Goal: Contribute content: Contribute content

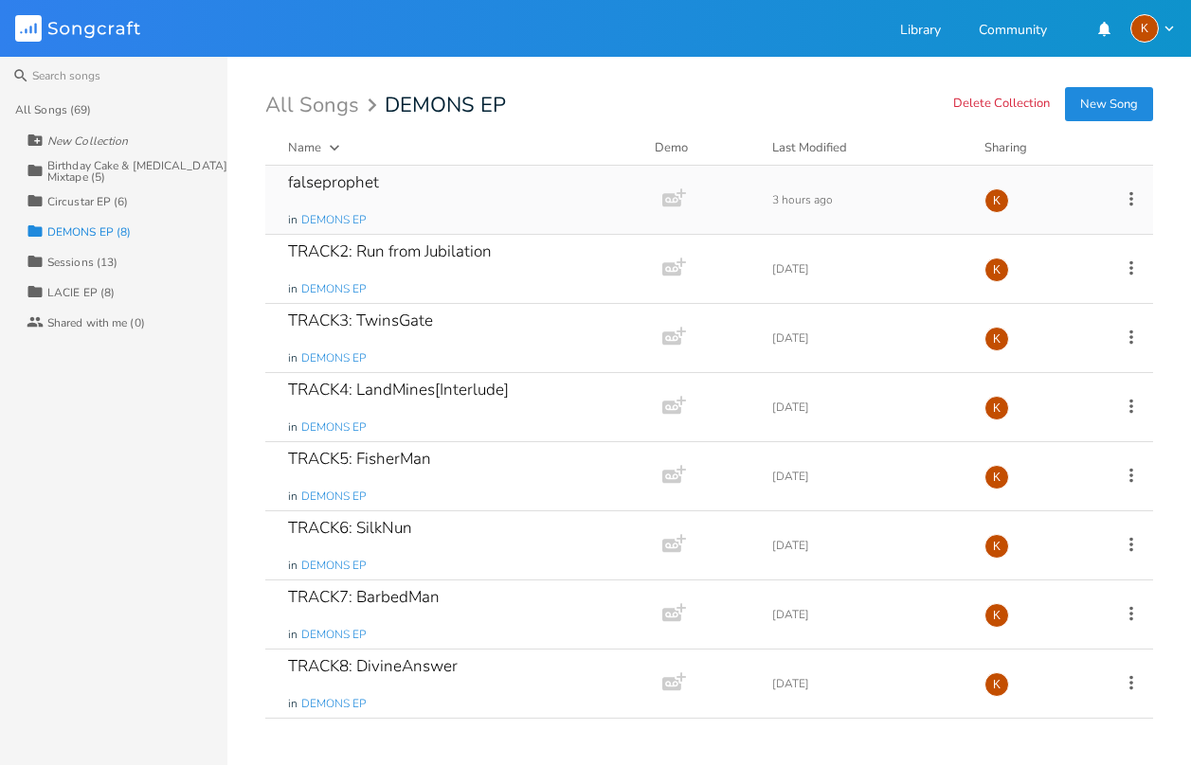
click at [459, 189] on div "falseprophet in DEMONS EP" at bounding box center [460, 200] width 344 height 68
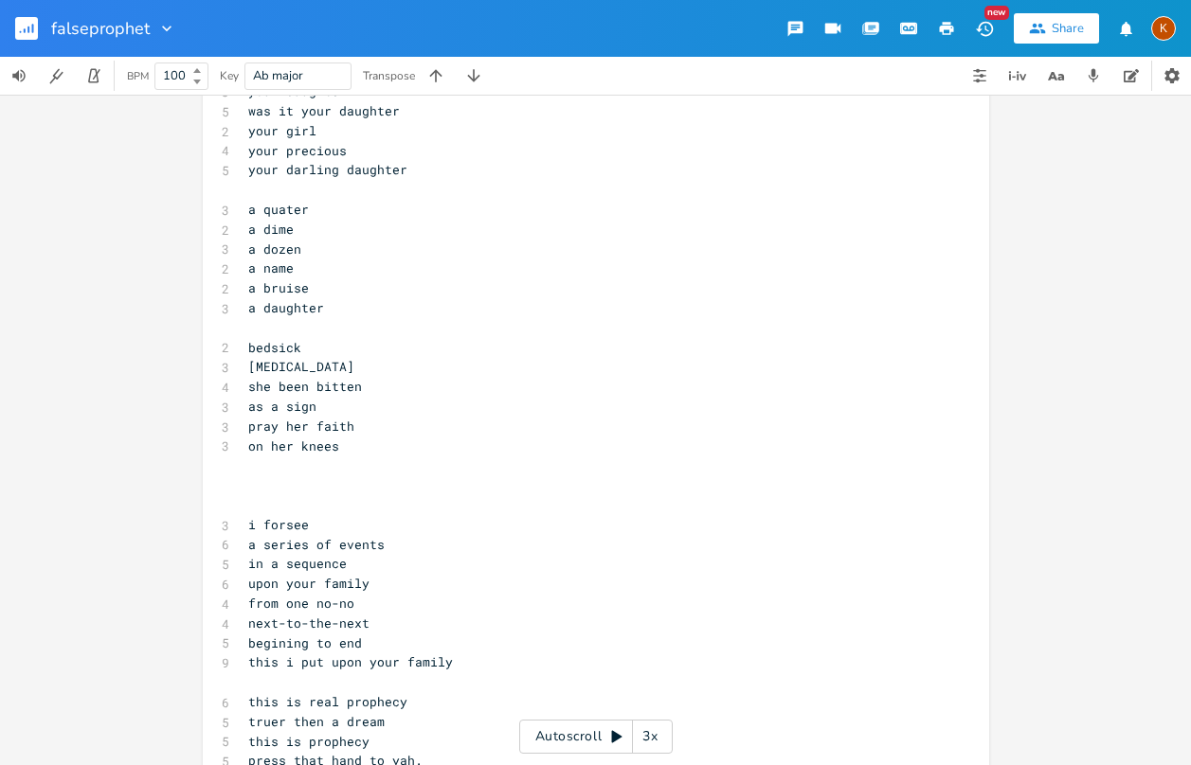
scroll to position [1326, 0]
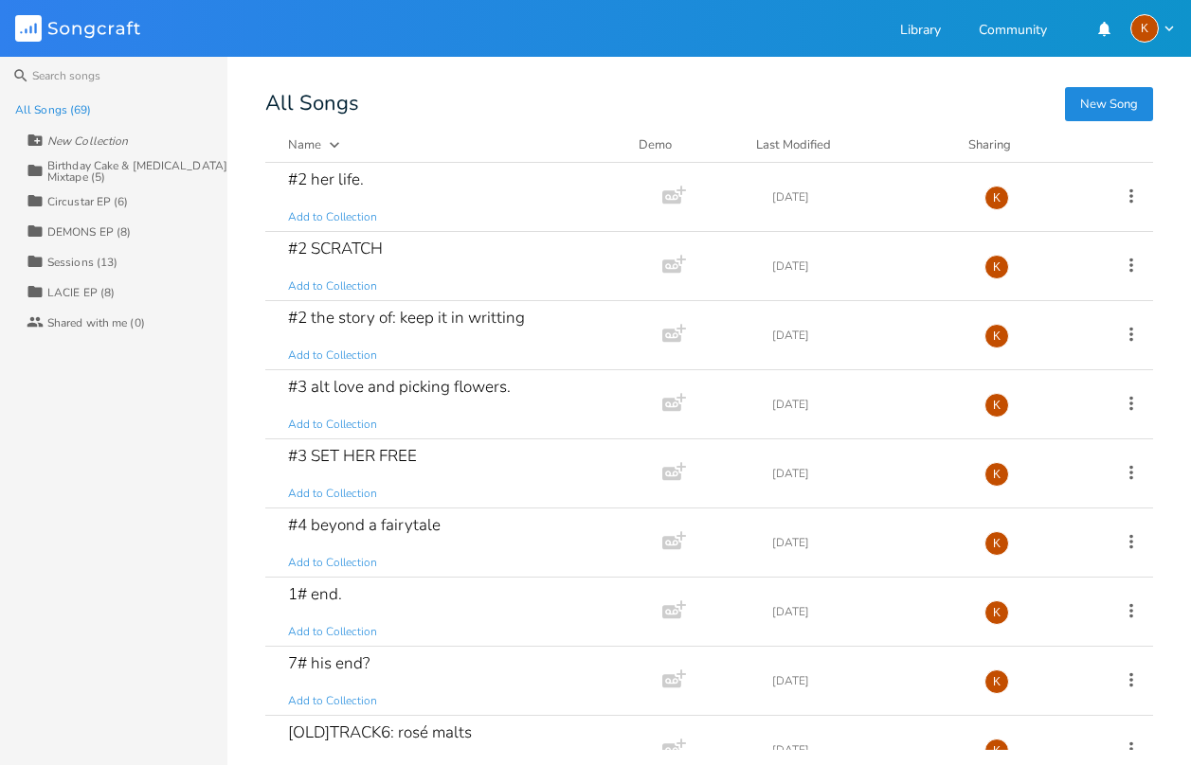
click at [791, 150] on div "Last Modified" at bounding box center [793, 144] width 75 height 17
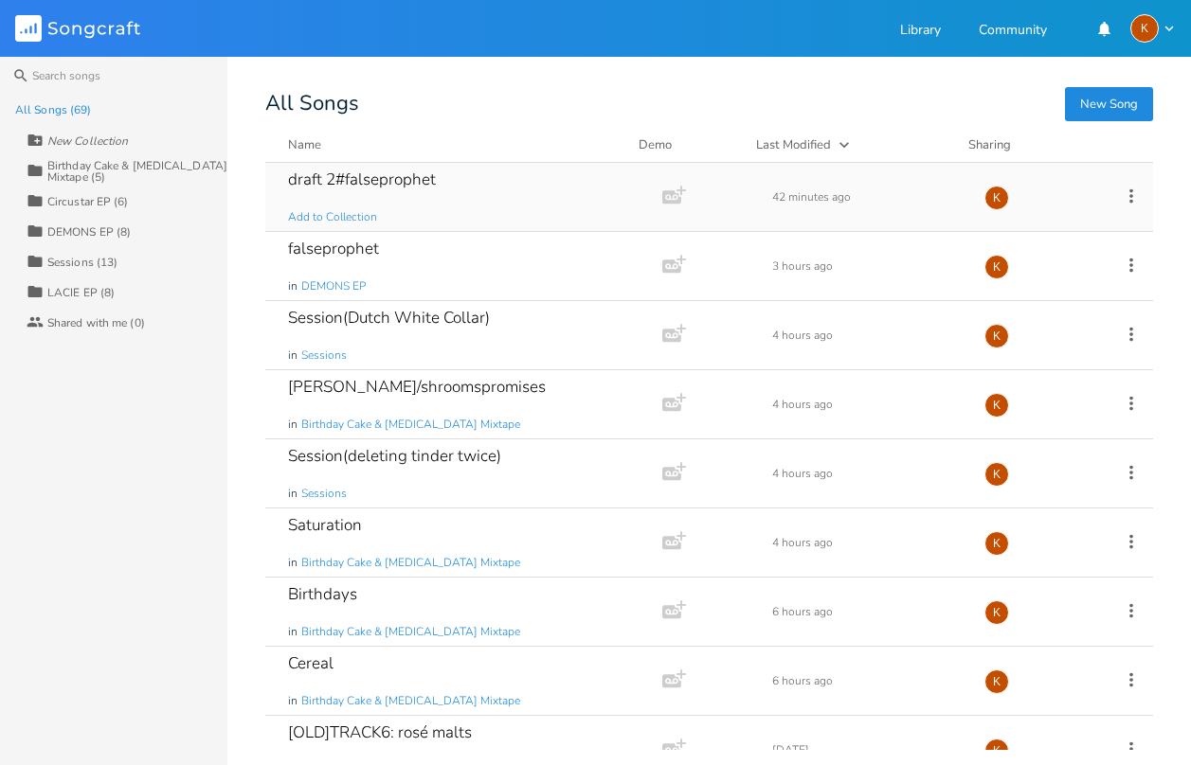
click at [1126, 199] on icon at bounding box center [1131, 196] width 21 height 21
click at [1040, 288] on span "Collection Collections" at bounding box center [1013, 289] width 76 height 13
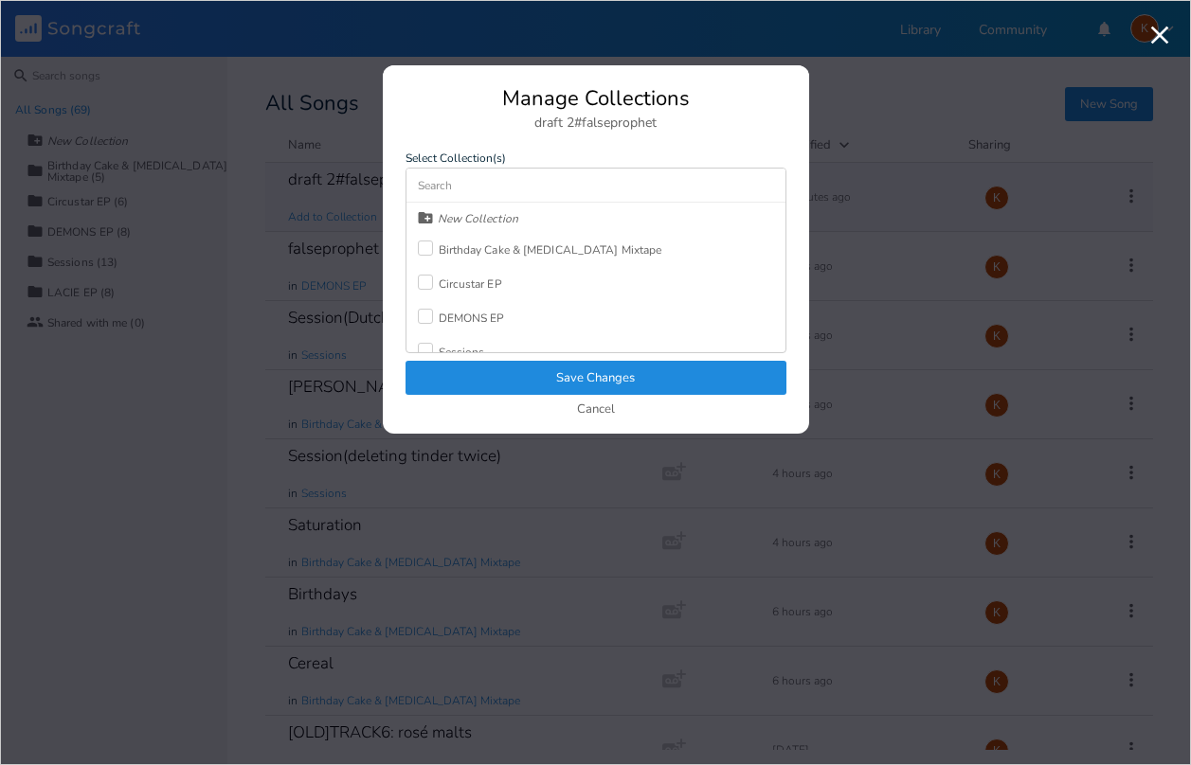
click at [489, 319] on div "DEMONS EP" at bounding box center [472, 318] width 66 height 11
click at [524, 363] on button "Save Changes" at bounding box center [595, 378] width 381 height 34
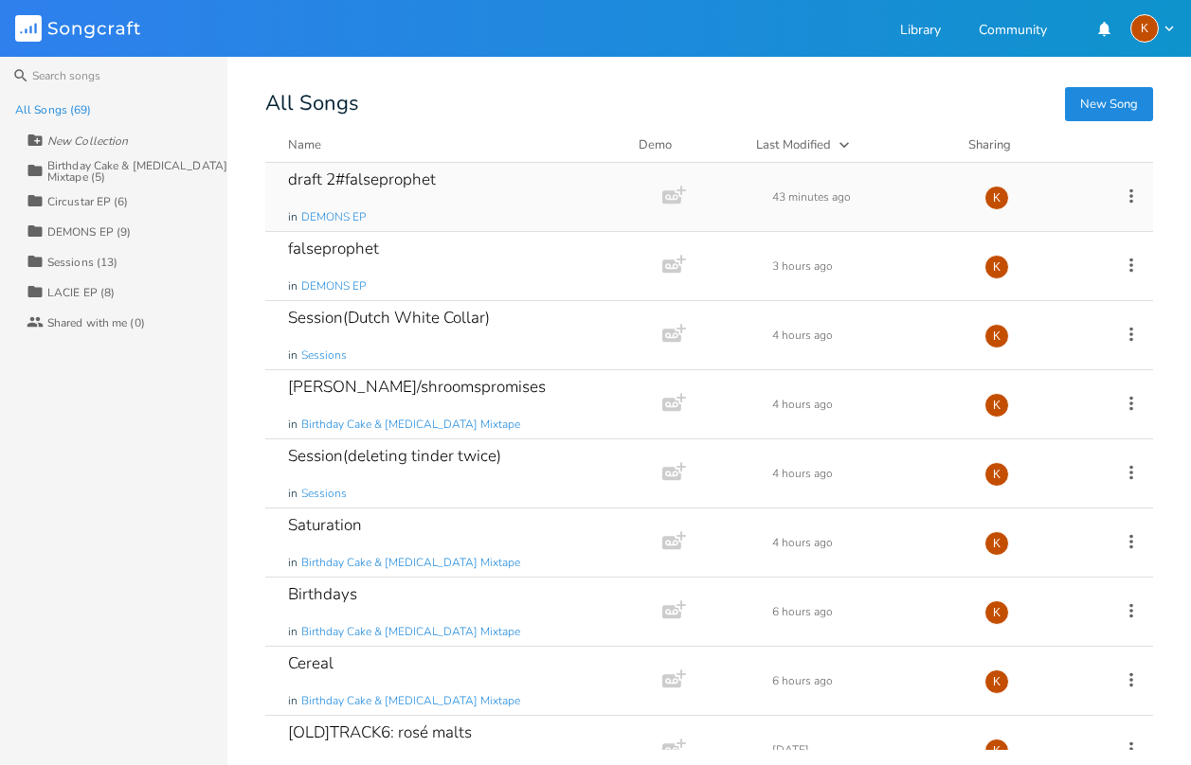
click at [111, 226] on div "DEMONS EP (9)" at bounding box center [88, 231] width 83 height 11
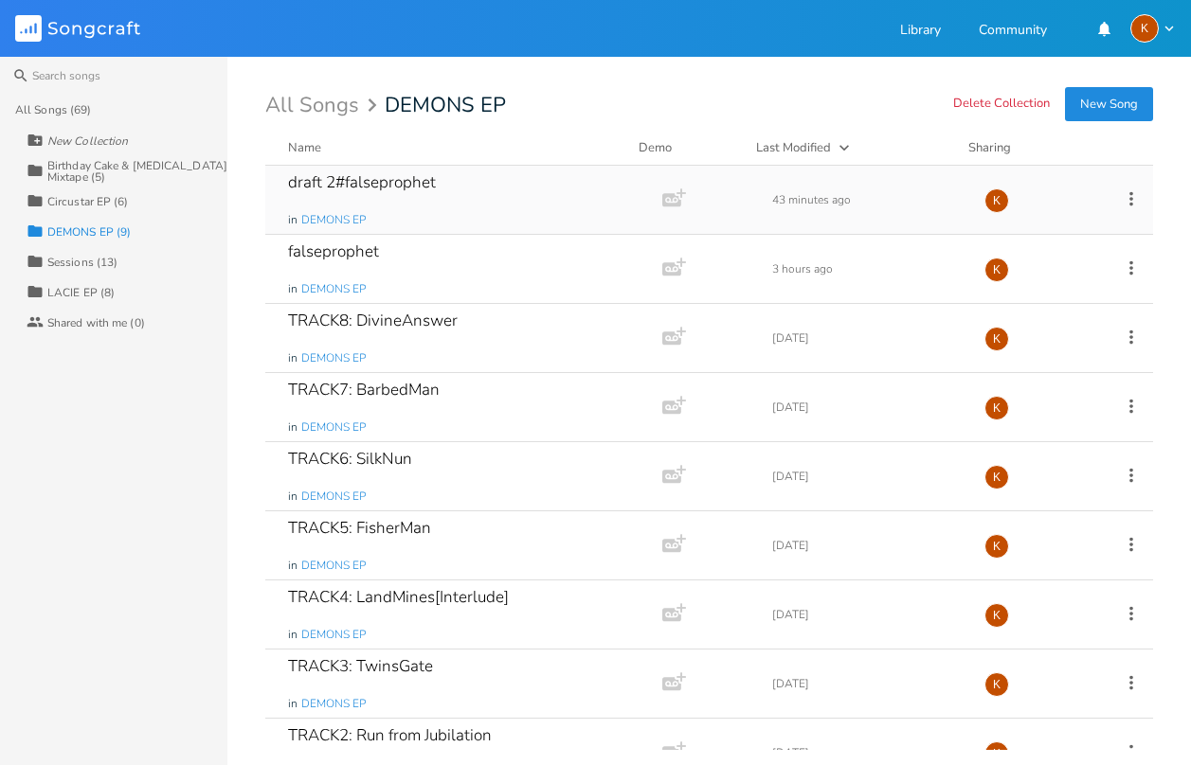
click at [495, 197] on div "draft 2#falseprophet in DEMONS EP" at bounding box center [460, 200] width 344 height 68
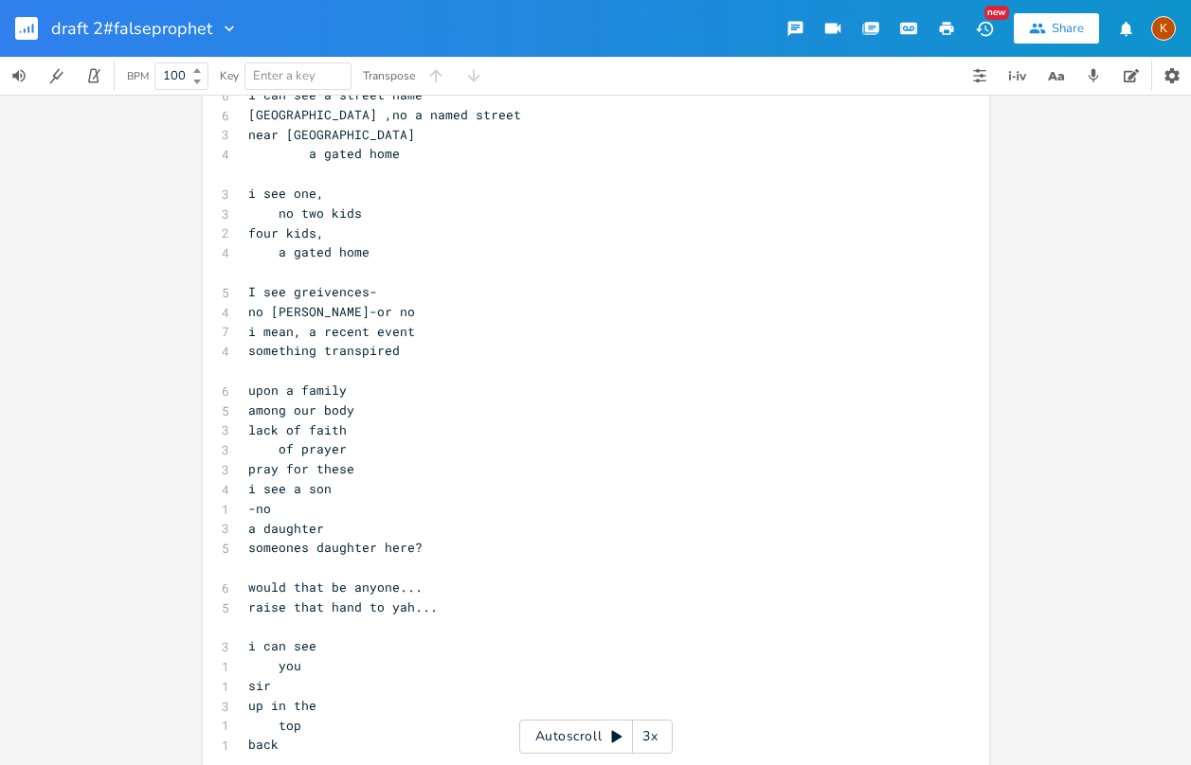
scroll to position [758, 0]
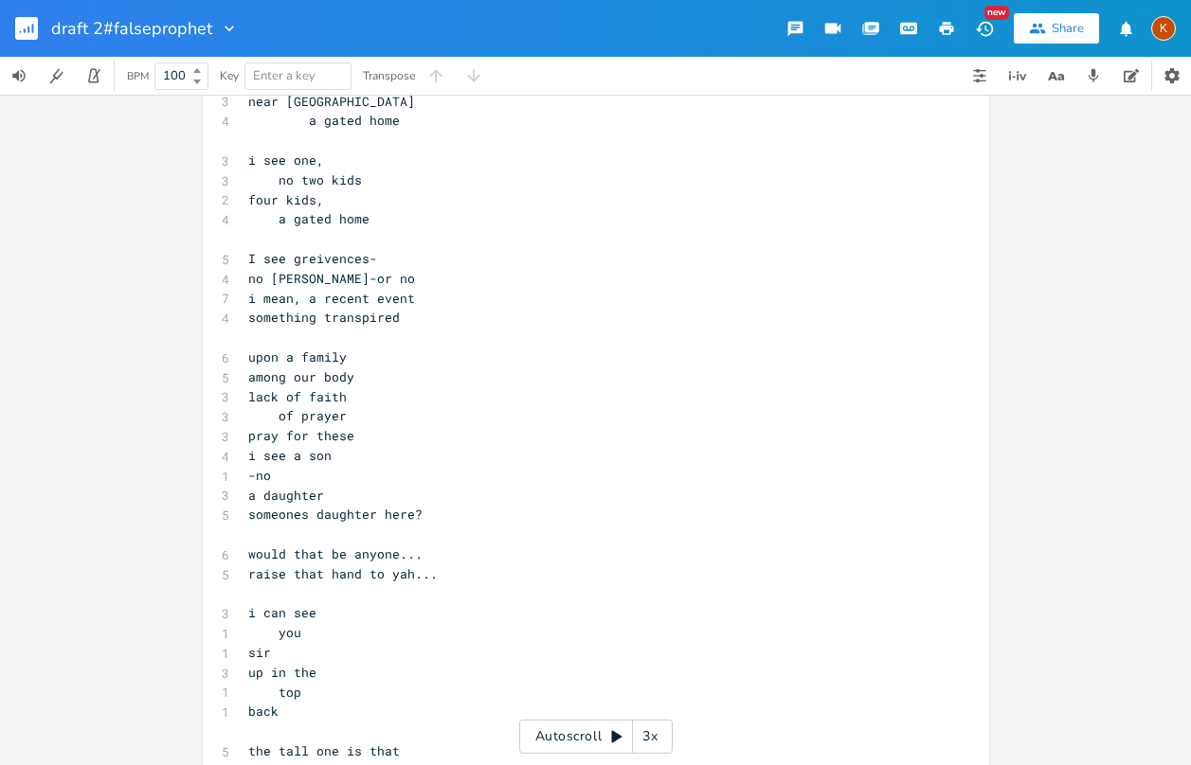
click at [262, 541] on pre "​" at bounding box center [586, 535] width 684 height 20
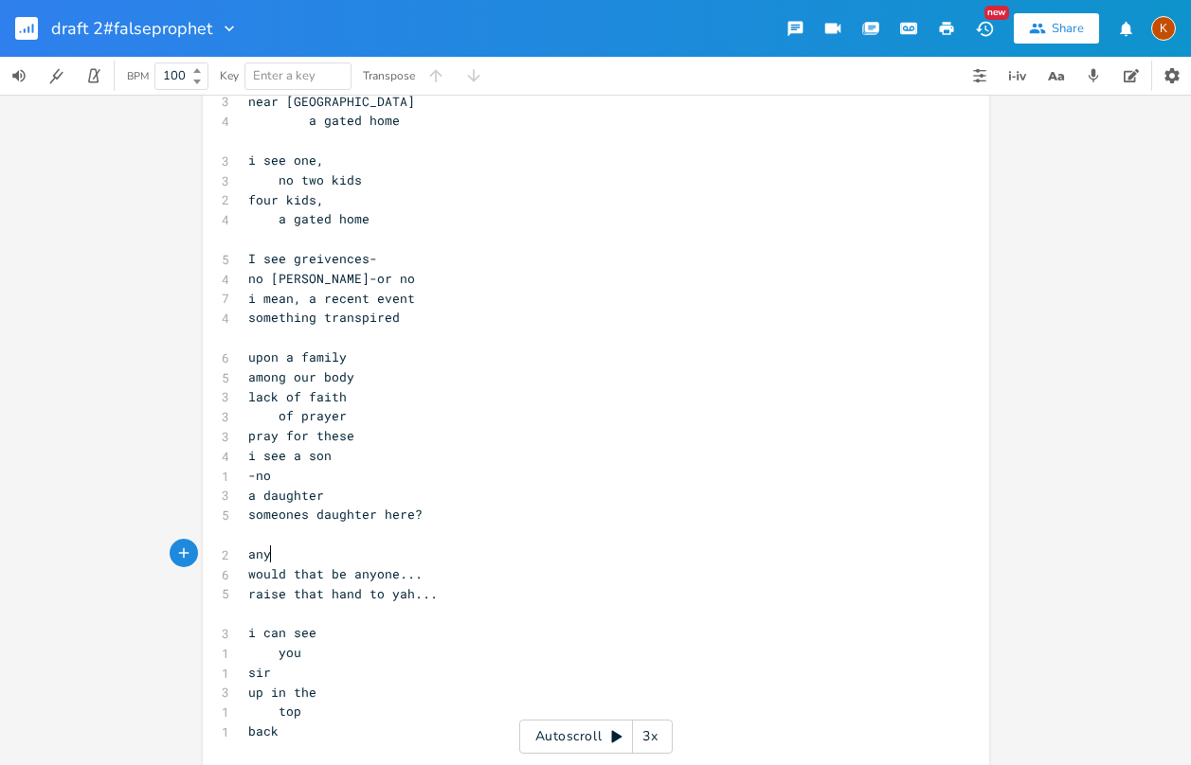
type textarea "anyone"
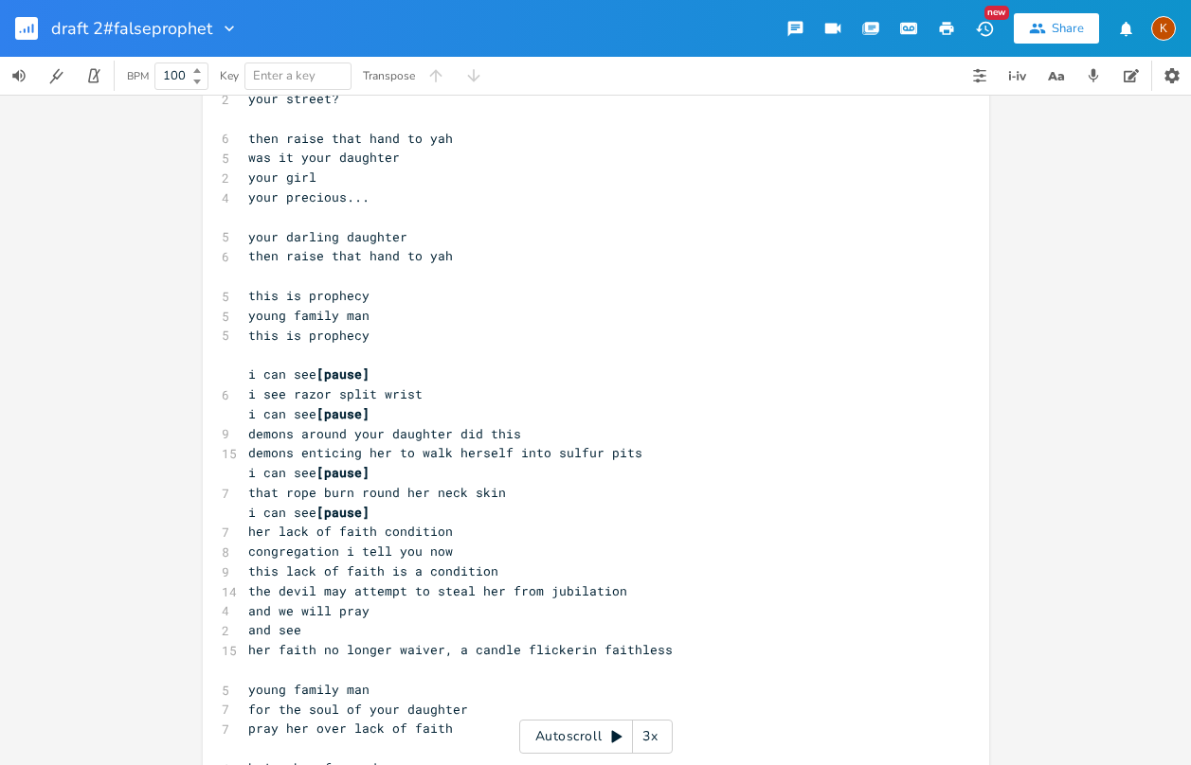
scroll to position [1610, 0]
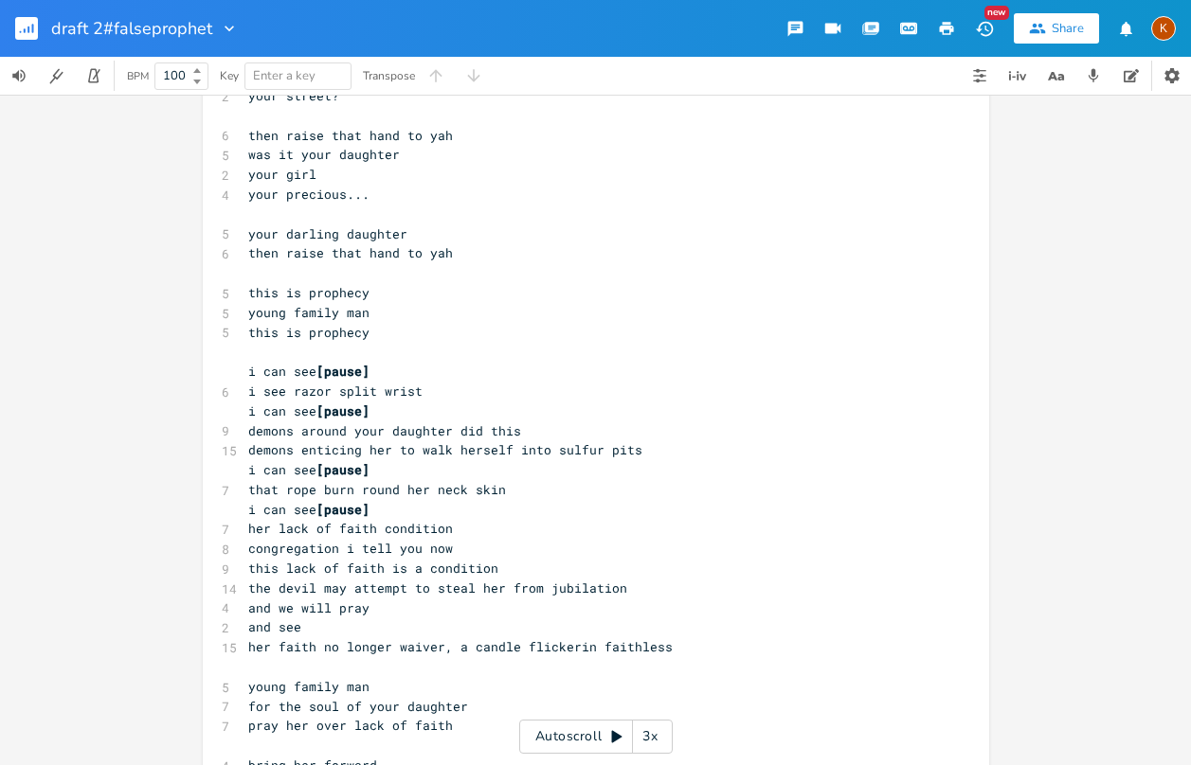
click at [448, 524] on pre "her lack of faith condition" at bounding box center [586, 529] width 684 height 20
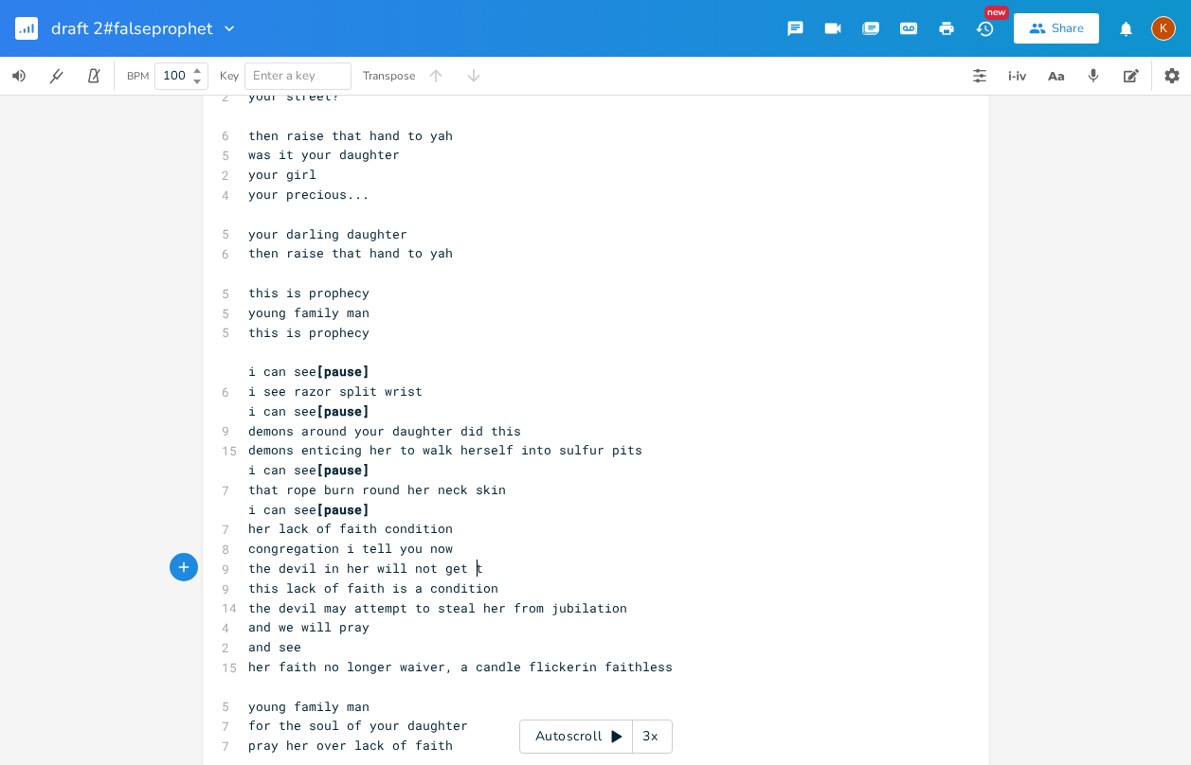
scroll to position [0, 166]
type textarea "the devil in her will not get th"
type textarea "th"
type textarea "see through to this"
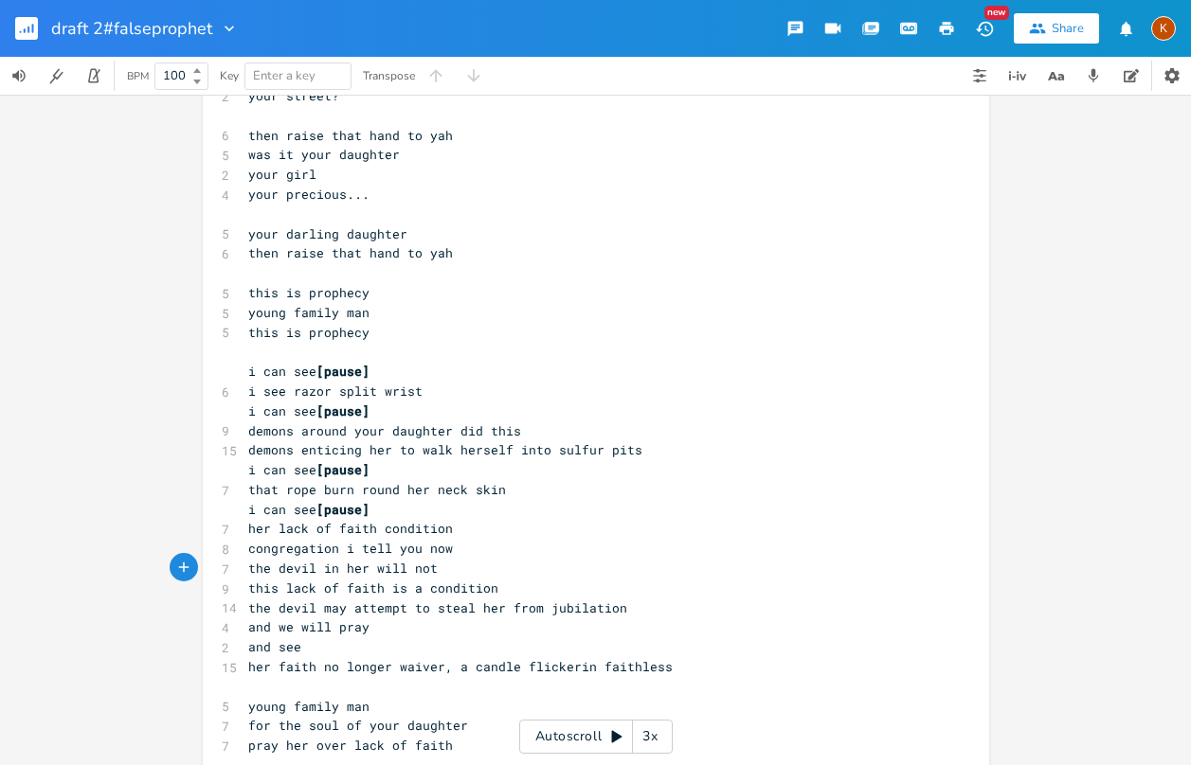
scroll to position [0, 22]
type textarea "not get through with this"
type textarea "but"
type textarea "noe0"
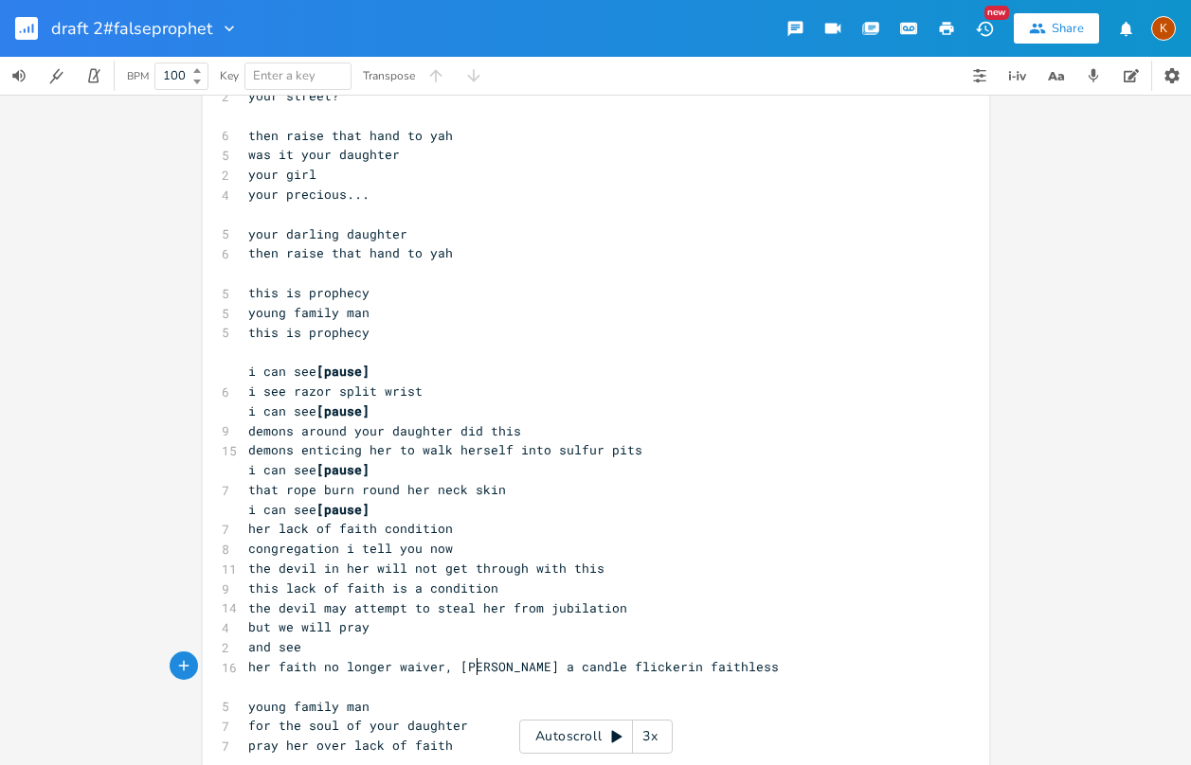
scroll to position [0, 31]
type textarea "will"
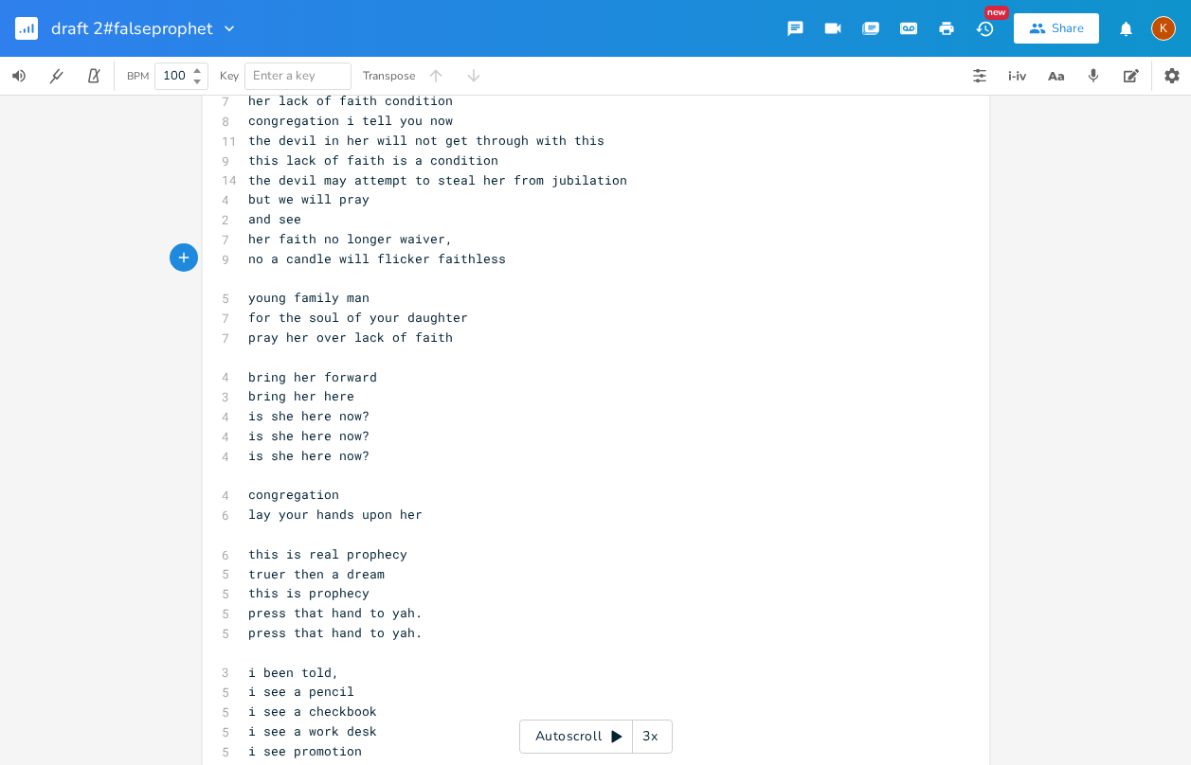
scroll to position [2084, 0]
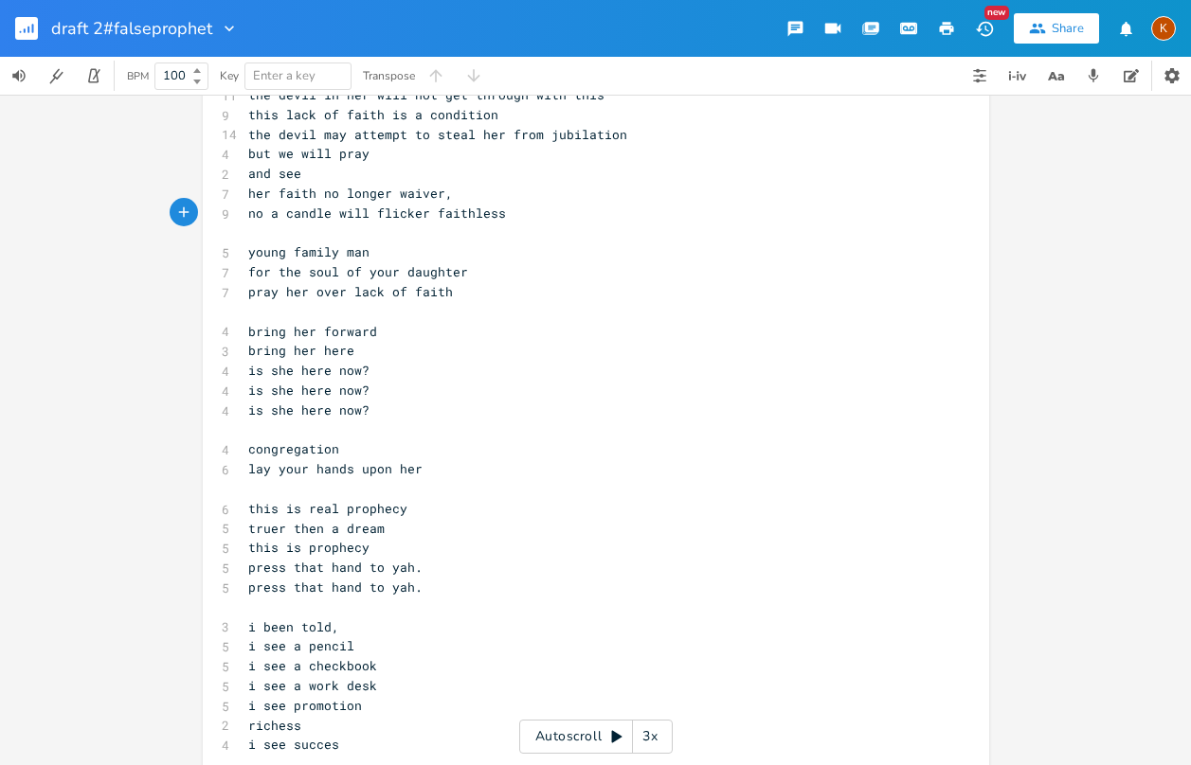
click at [401, 485] on pre "​" at bounding box center [586, 489] width 684 height 20
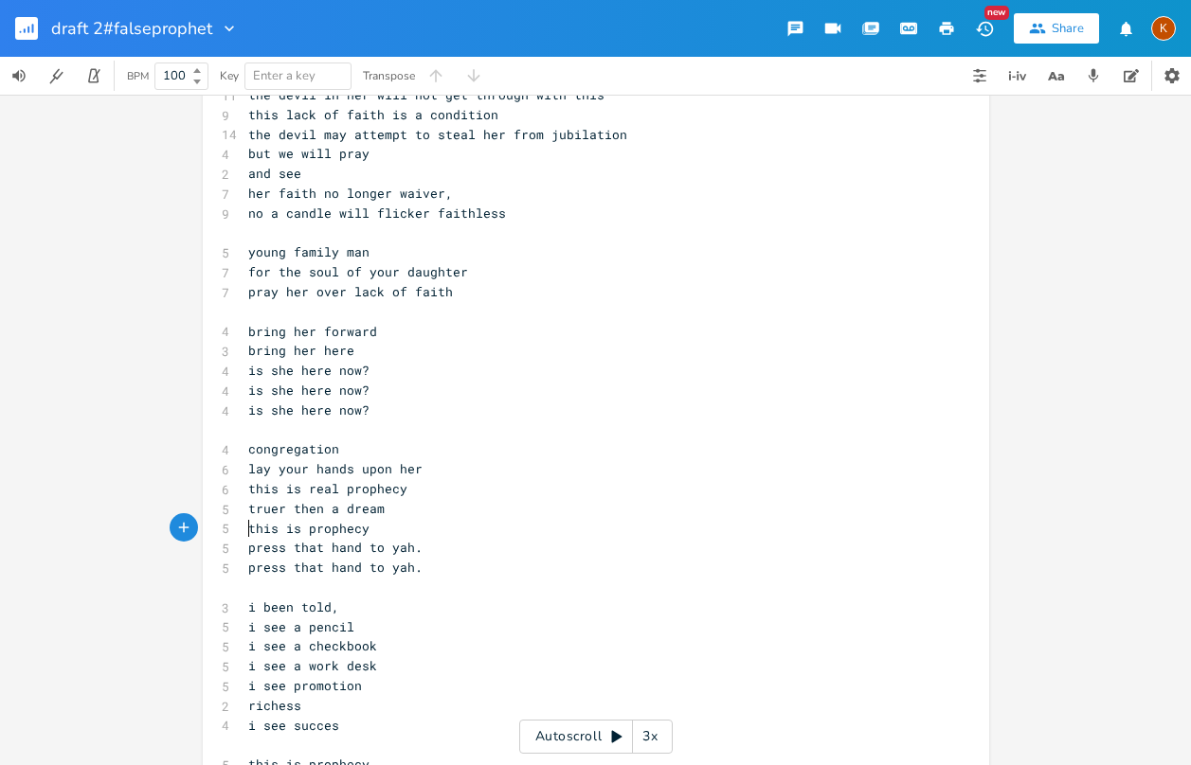
click at [248, 530] on span "this is prophecy" at bounding box center [308, 528] width 121 height 17
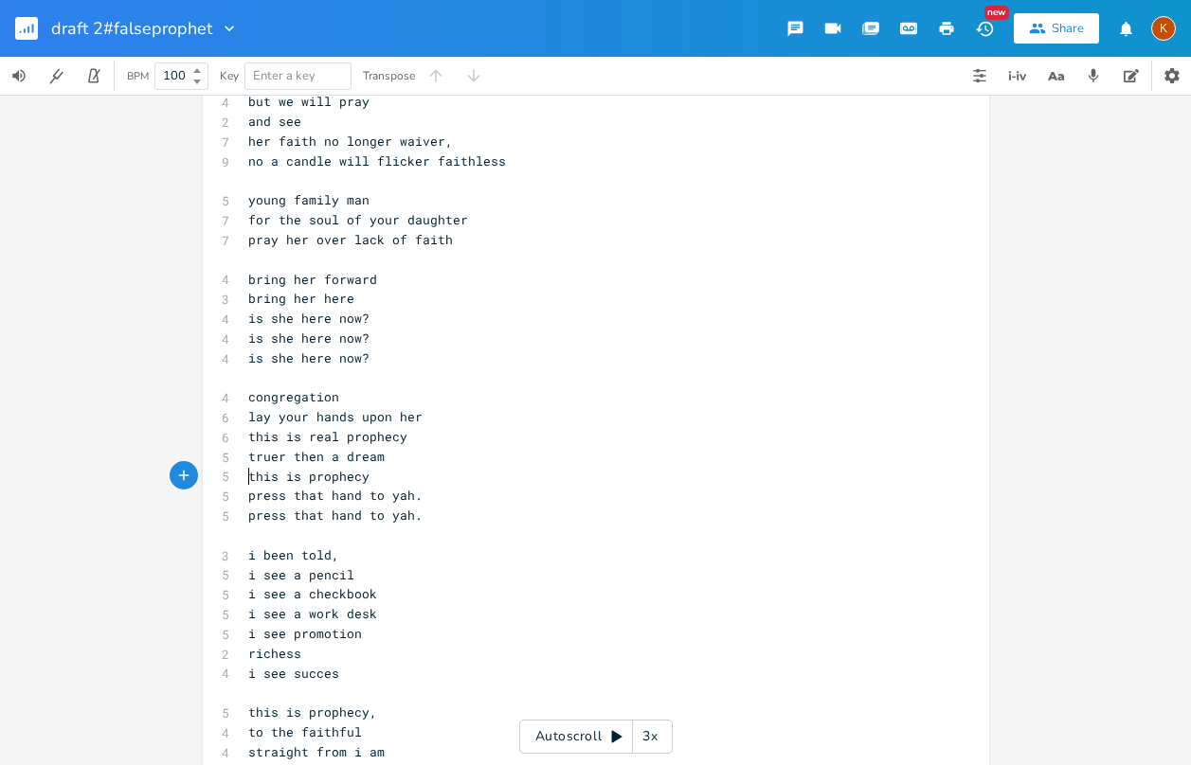
scroll to position [2179, 0]
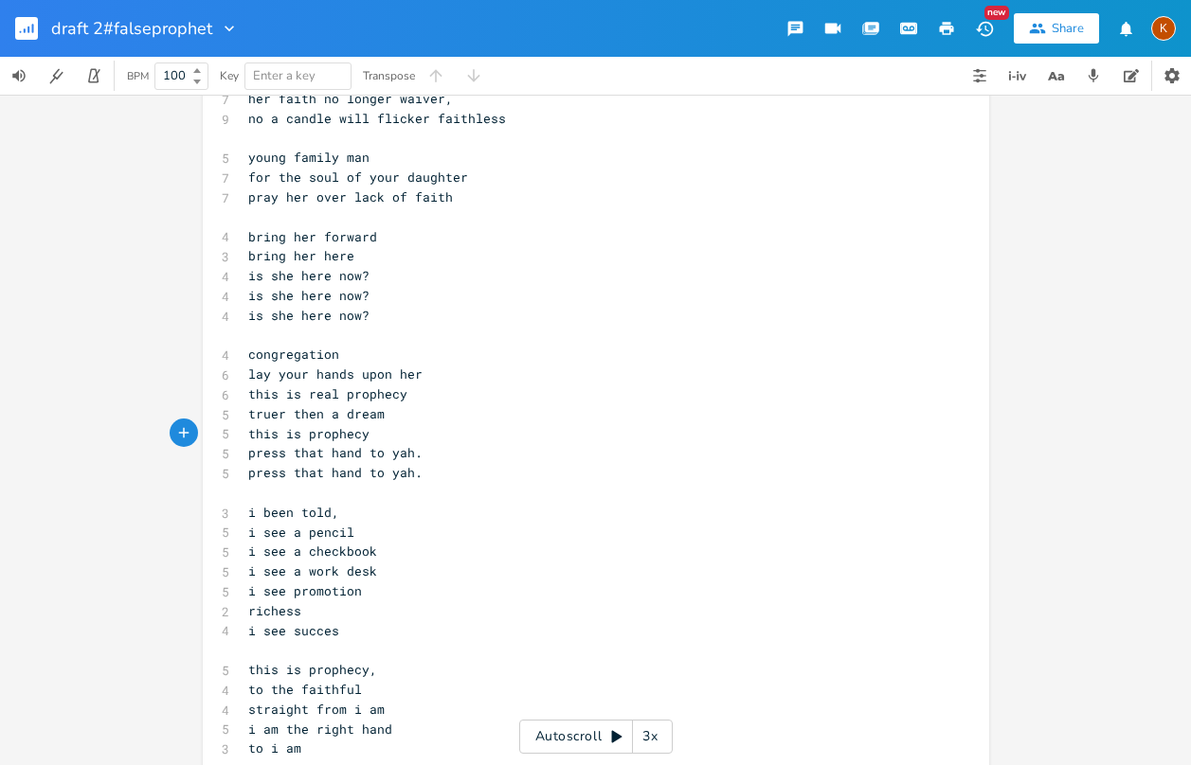
click at [286, 491] on pre "​" at bounding box center [586, 493] width 684 height 20
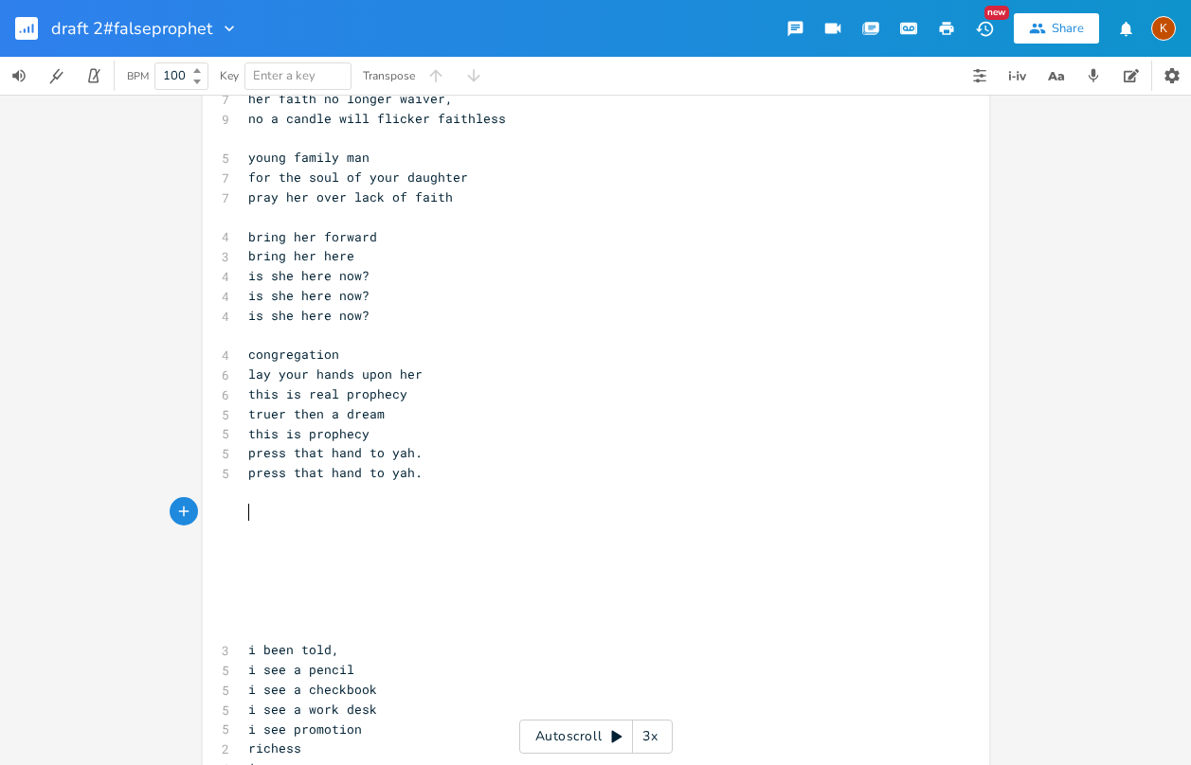
click at [276, 511] on pre "​" at bounding box center [586, 513] width 684 height 20
type textarea "[[DEMOGRAPHIC_DATA]]"
click at [278, 506] on pre "​" at bounding box center [586, 513] width 684 height 20
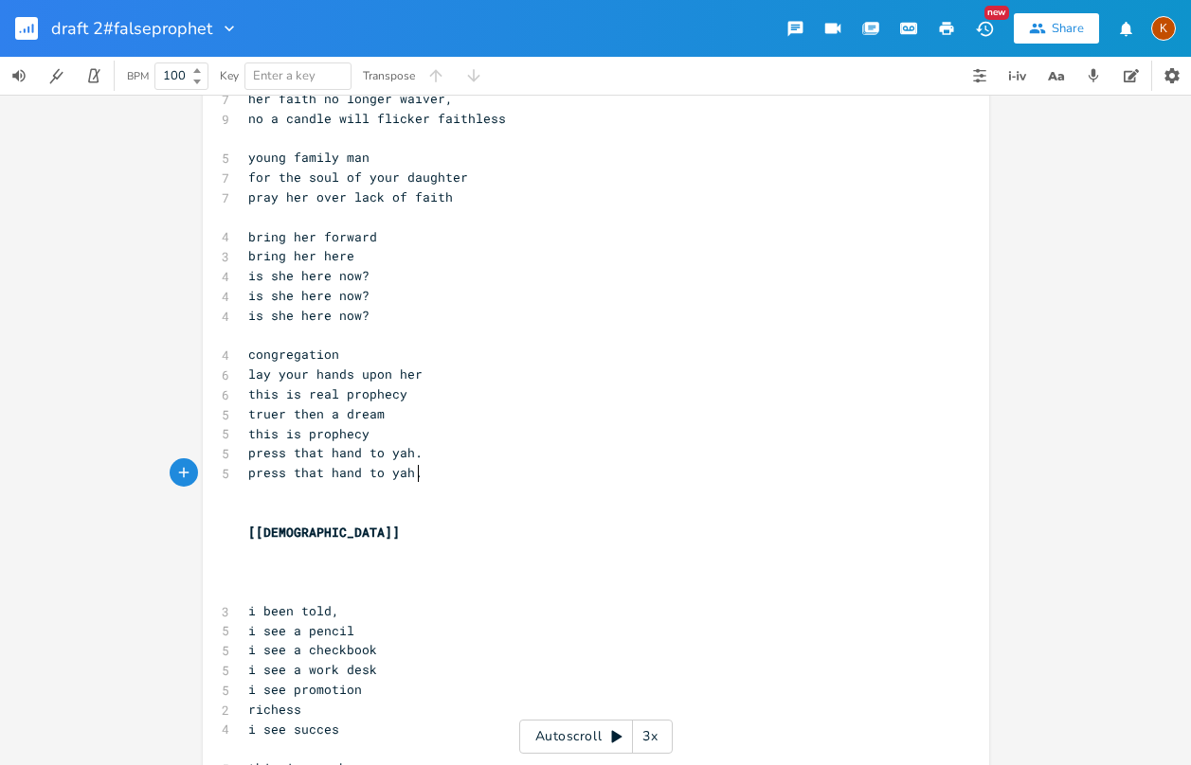
click at [256, 524] on span "[[DEMOGRAPHIC_DATA]]" at bounding box center [324, 532] width 152 height 17
click at [259, 516] on pre "​" at bounding box center [586, 513] width 684 height 20
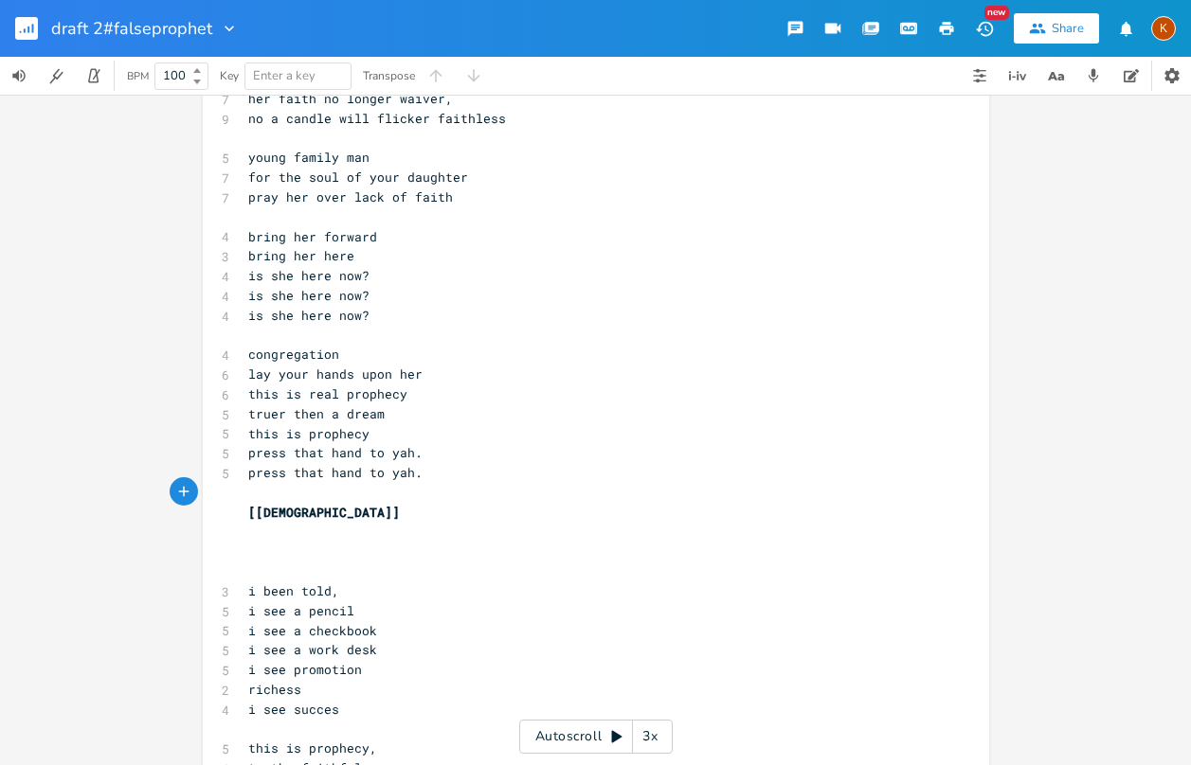
click at [237, 583] on div "xxxxxxxxxx [Verse 1] 3 i can see 3 i can see 2 i can 2 i can 2 i can ​ 3 i can …" at bounding box center [596, 6] width 786 height 4159
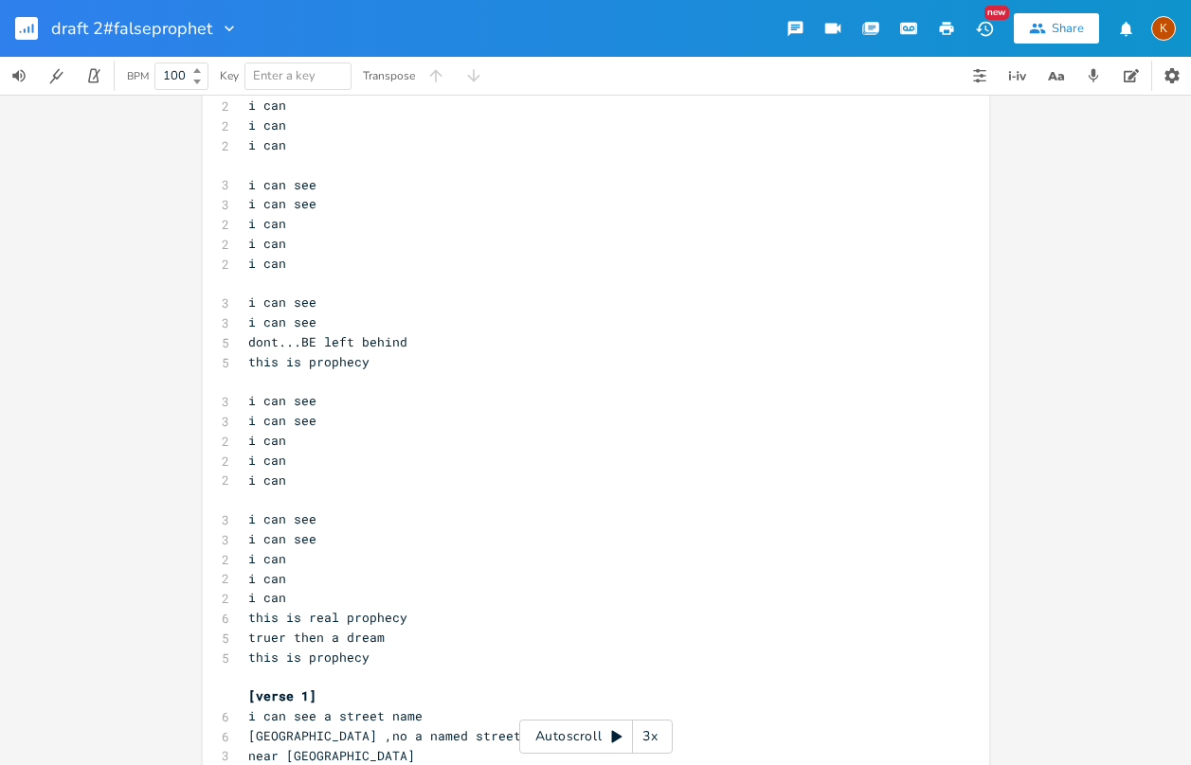
scroll to position [0, 0]
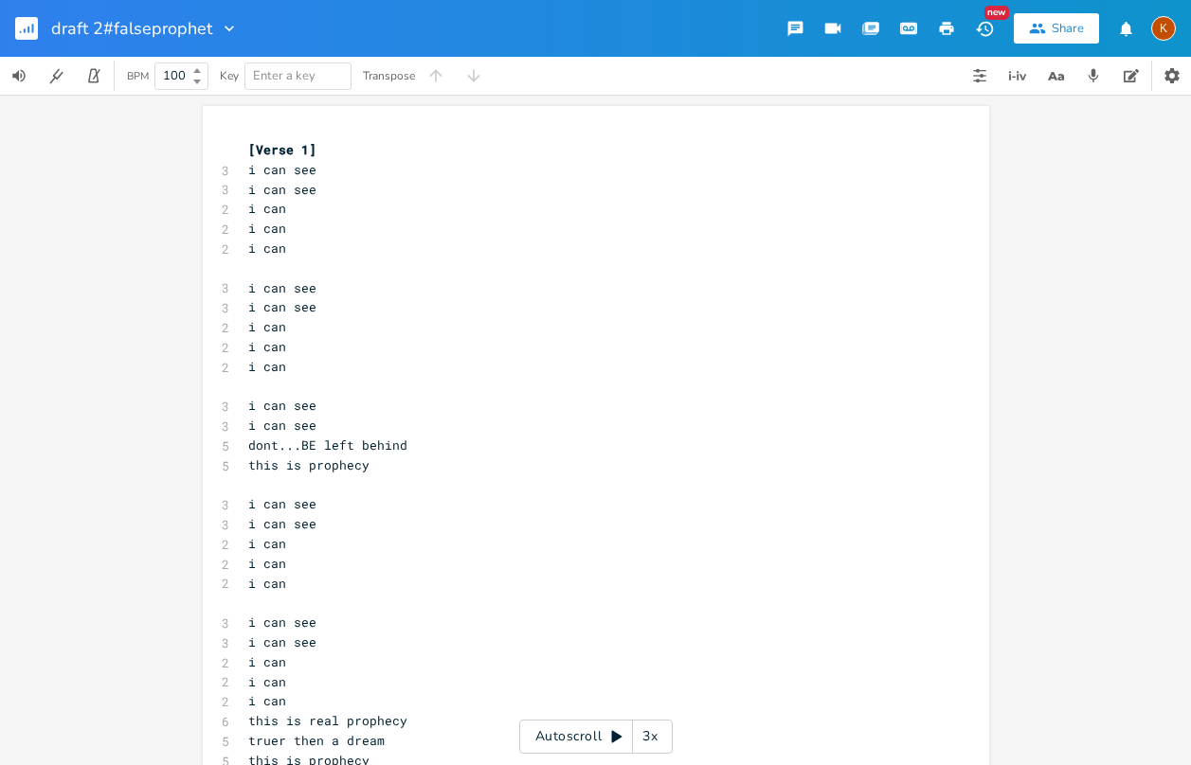
click at [26, 20] on rect "button" at bounding box center [26, 28] width 23 height 23
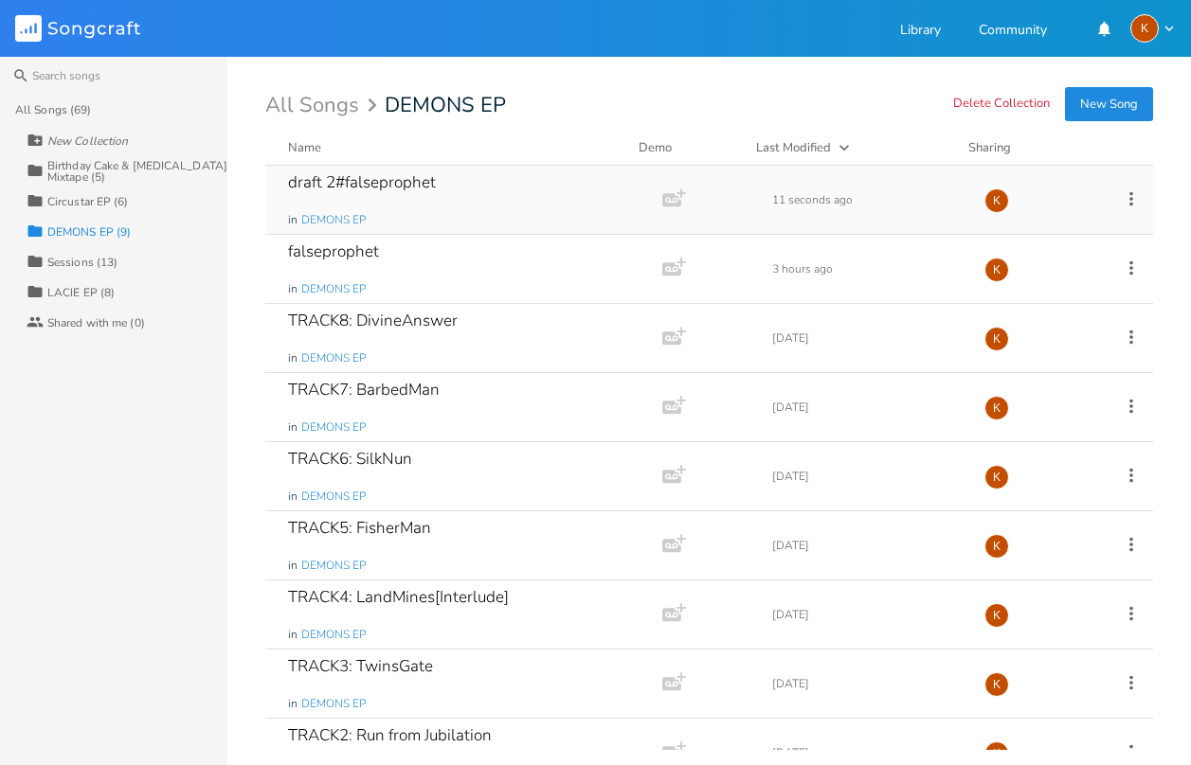
click at [532, 195] on div "draft 2#falseprophet in DEMONS EP" at bounding box center [460, 200] width 344 height 68
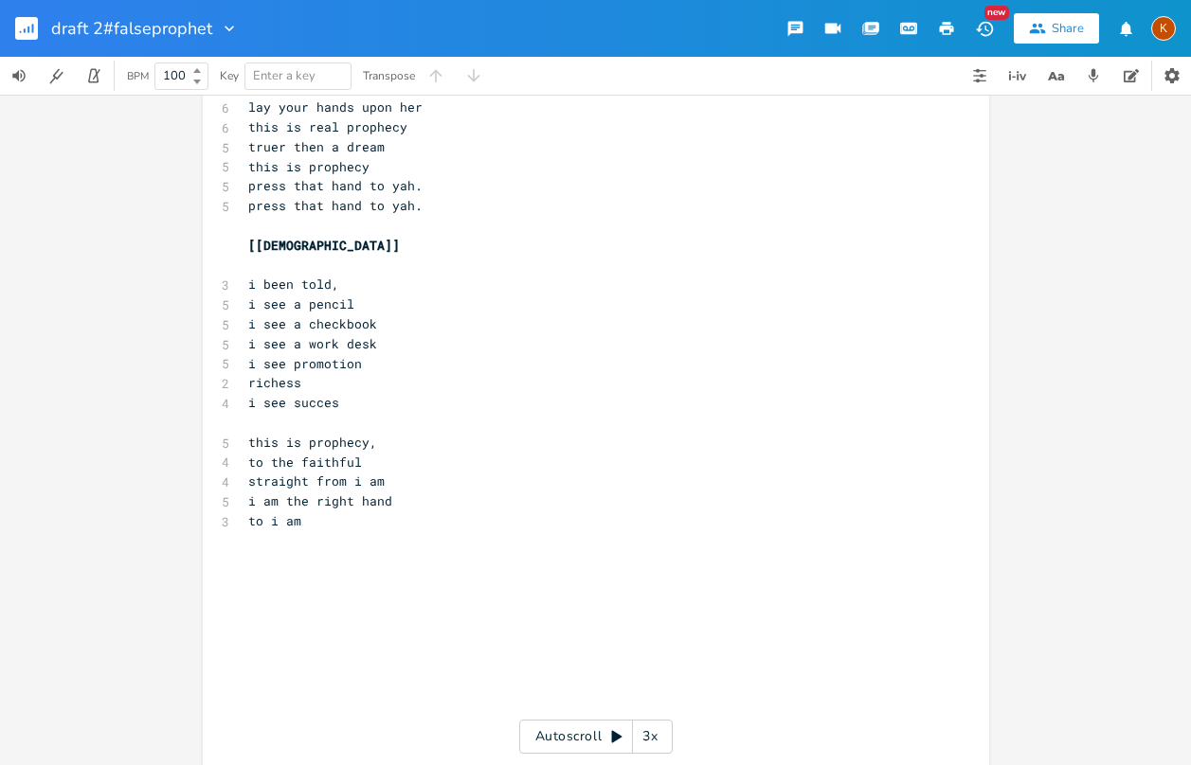
scroll to position [2274, 0]
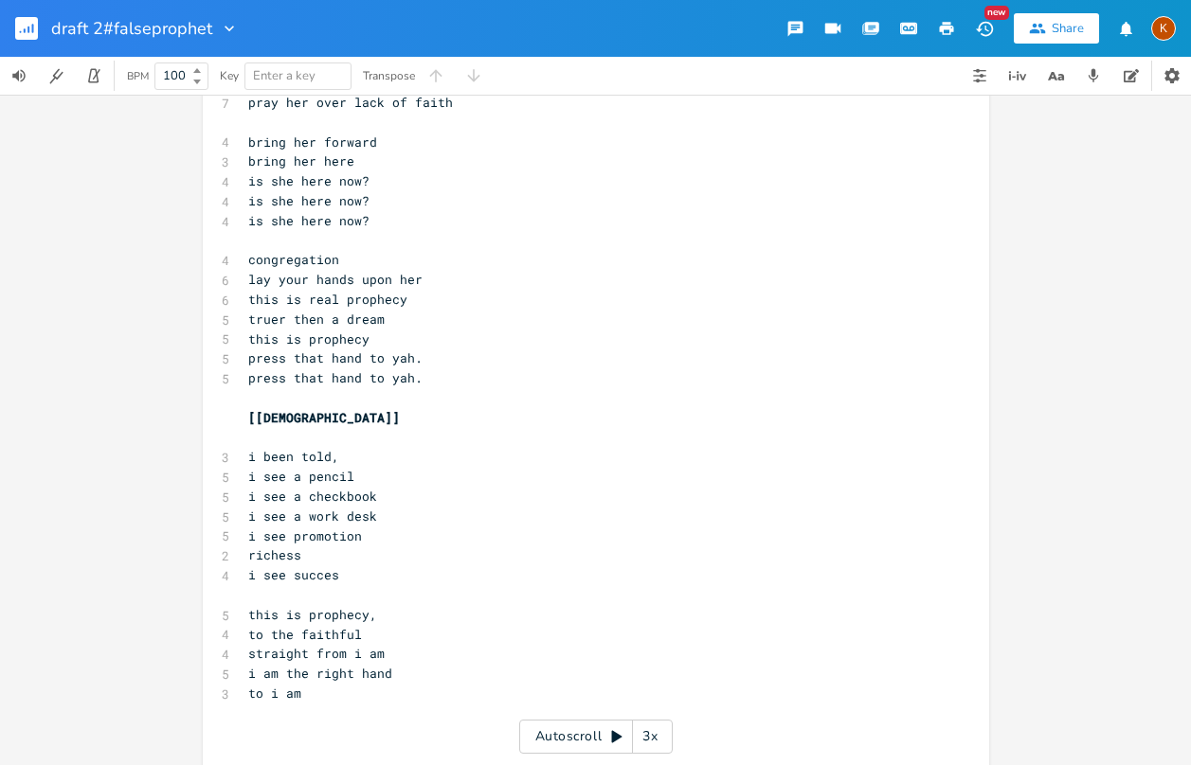
click at [303, 420] on span "[[DEMOGRAPHIC_DATA]]" at bounding box center [324, 417] width 152 height 17
type textarea "section here"
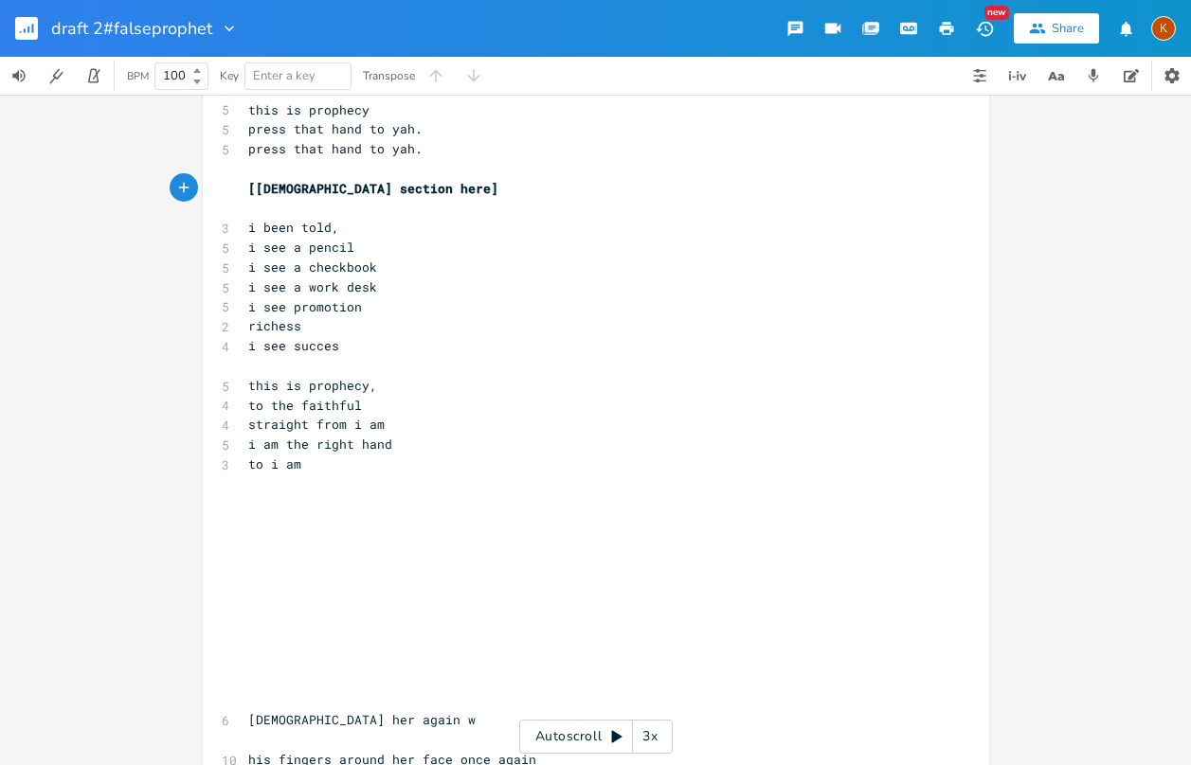
scroll to position [2558, 0]
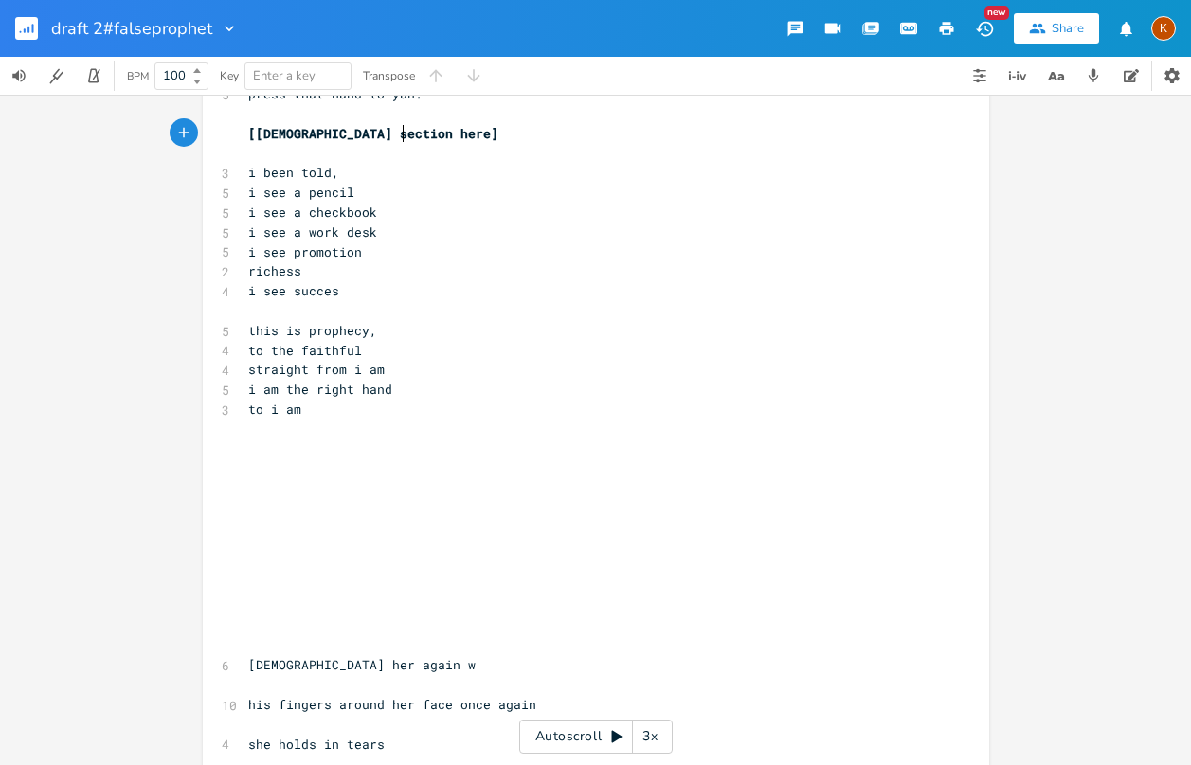
click at [270, 455] on pre "​" at bounding box center [586, 450] width 684 height 20
type textarea "[conclusion]"
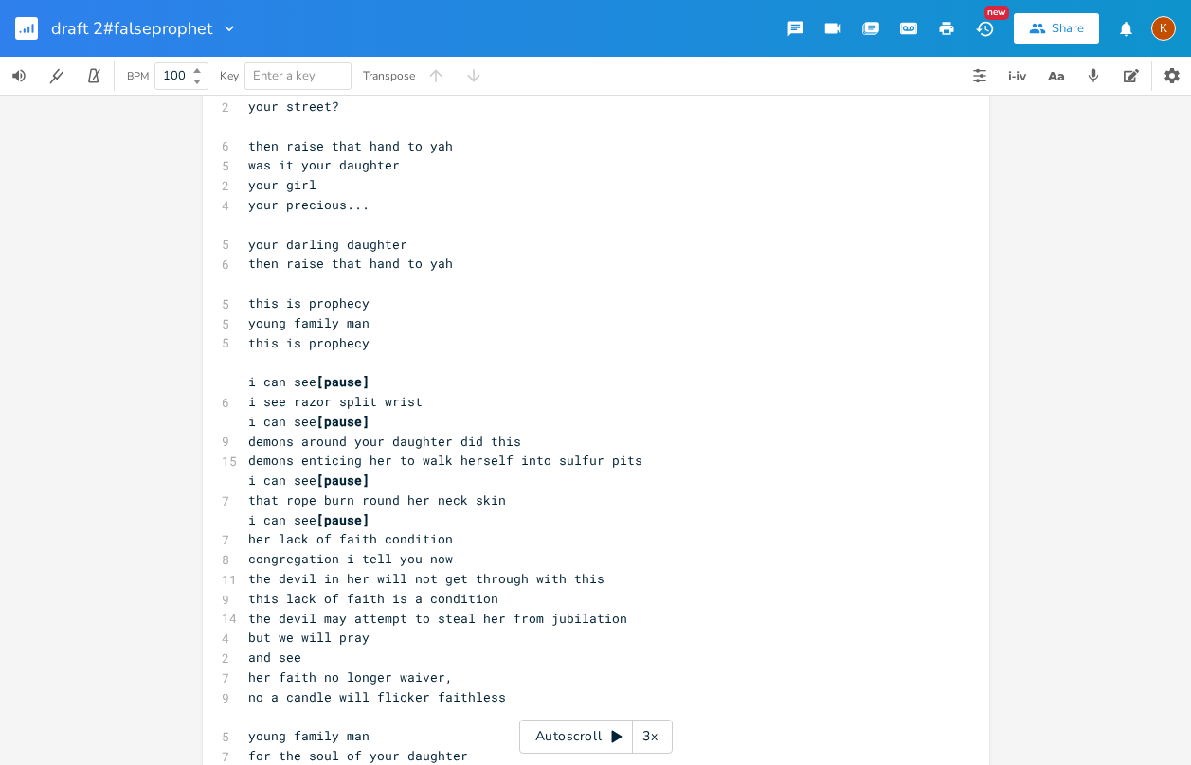
scroll to position [0, 0]
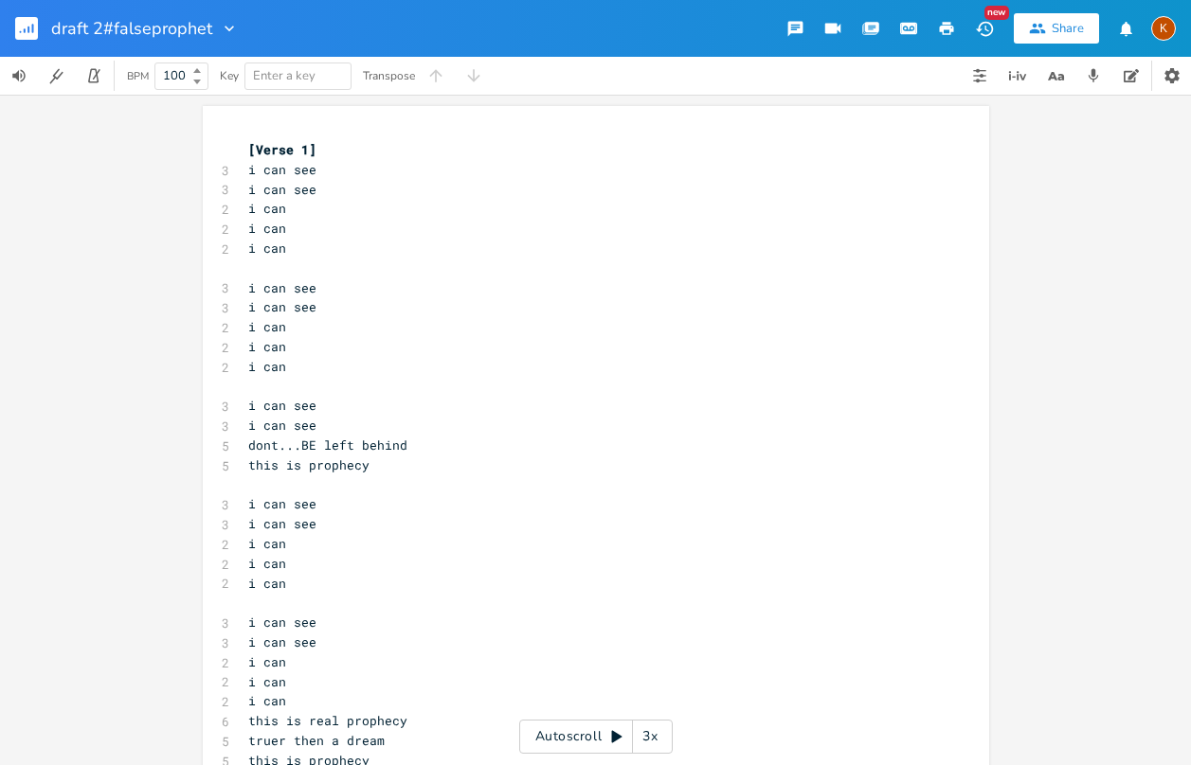
click at [248, 145] on span "[Verse 1]" at bounding box center [282, 149] width 68 height 17
type textarea "\"
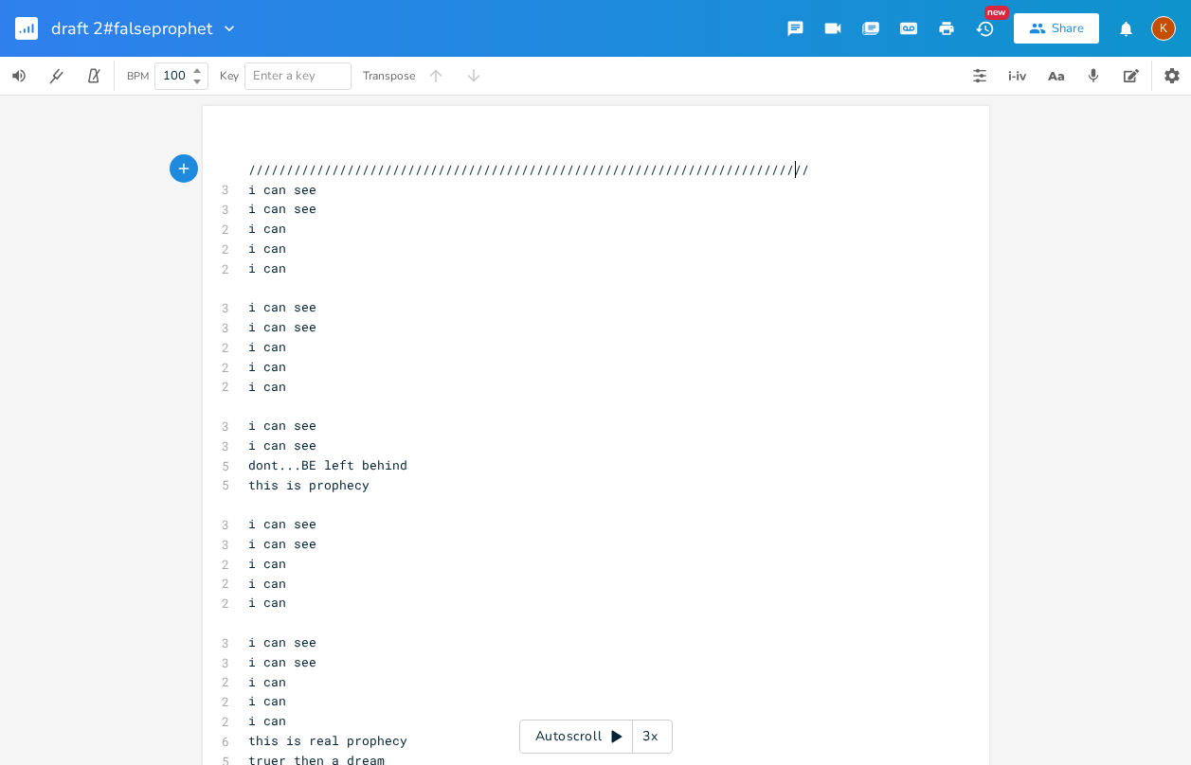
type textarea "/////////////////////////////////////////////////////////////////////////////"
type textarea "chorus is"
type textarea "i dont have it segment yet into chorus"
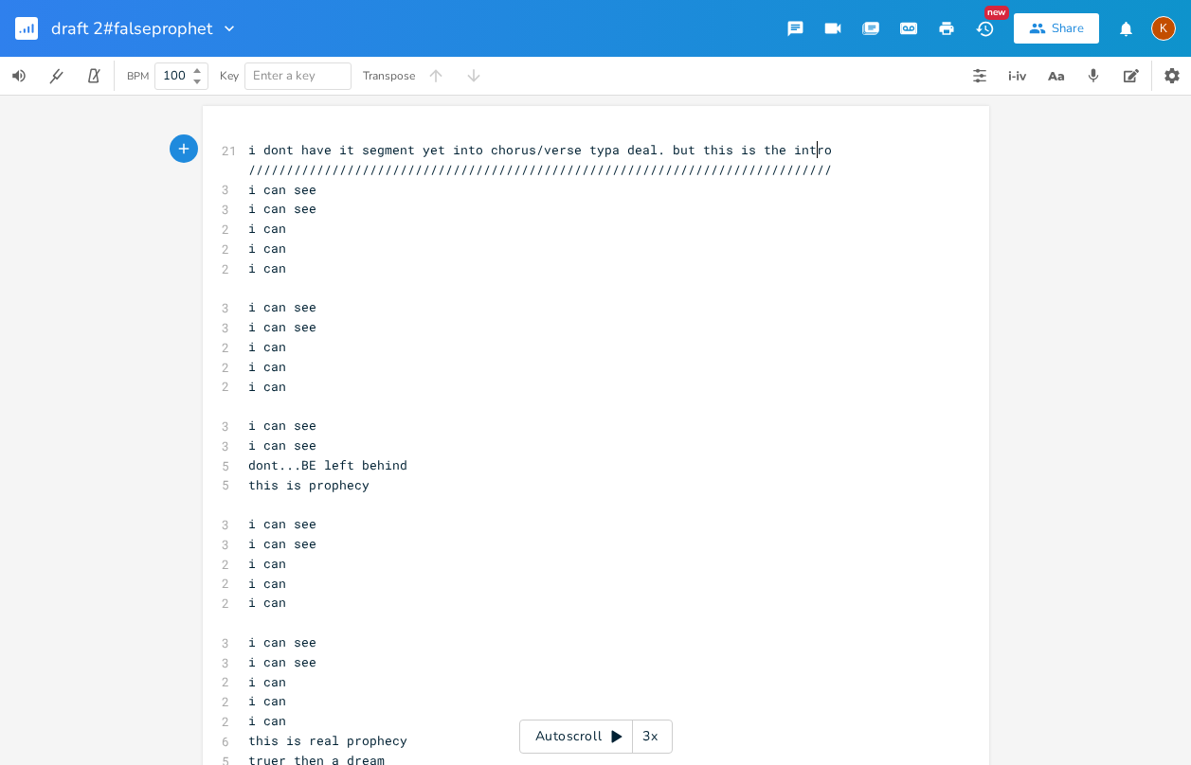
type textarea "/verse typa deal. but this is the intro"
type textarea ", still has si"
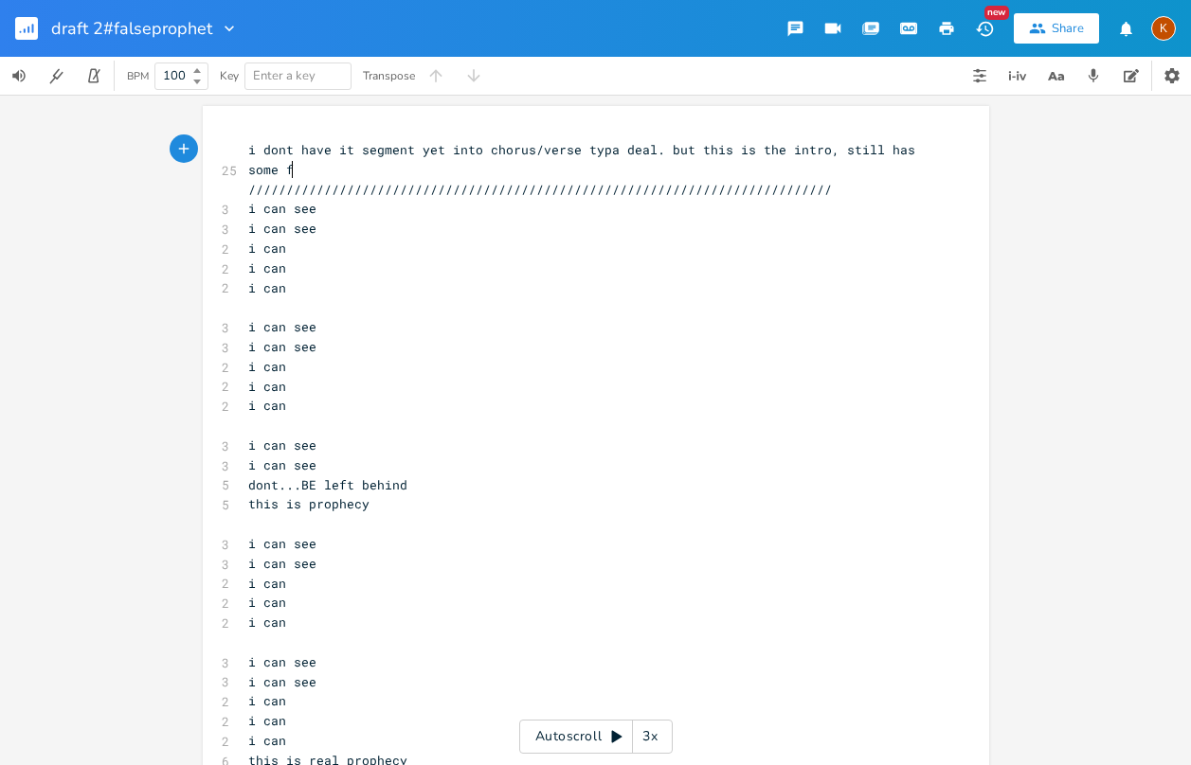
type textarea "ome fe"
type textarea "[PERSON_NAME]/"
type textarea ". bt"
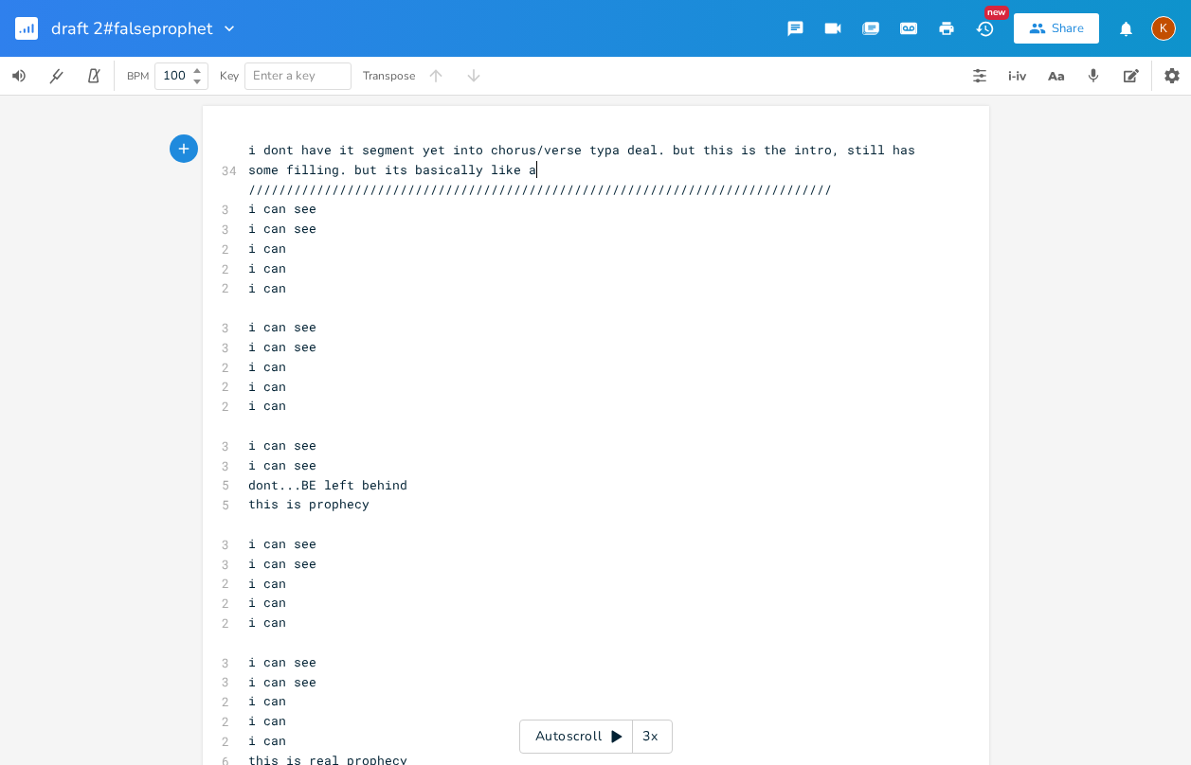
type textarea "ut its basically like a h"
type textarea "faith healer/false"
type textarea "prooh"
type textarea "het combo/"
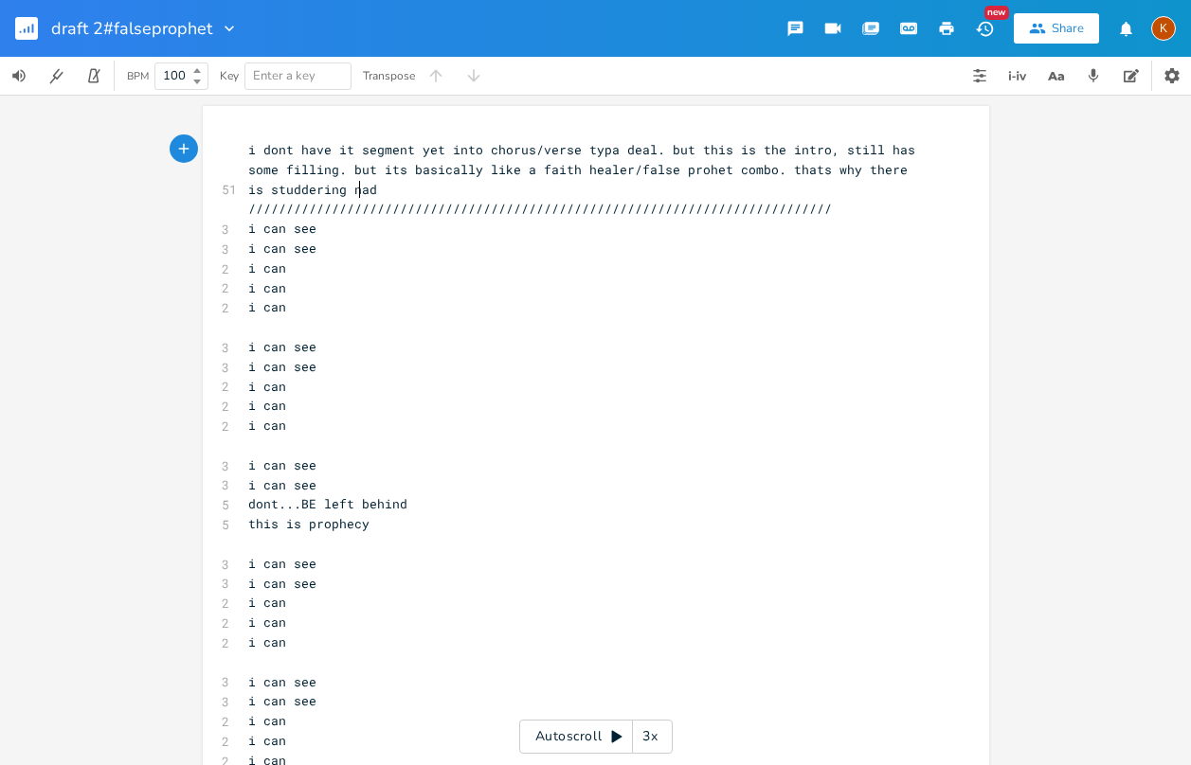
type textarea ". thats why there is studdering nad va"
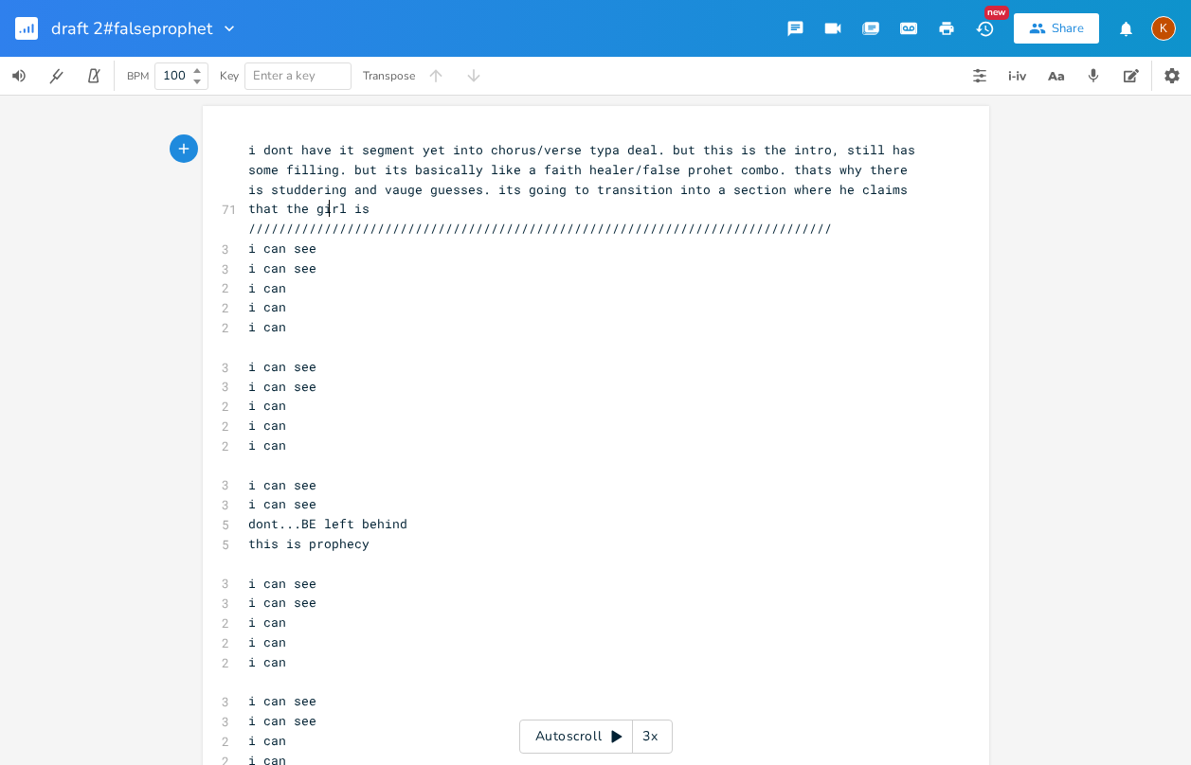
scroll to position [0, 493]
type textarea "and vauge guesses. its going to transition into a section where he claims that …"
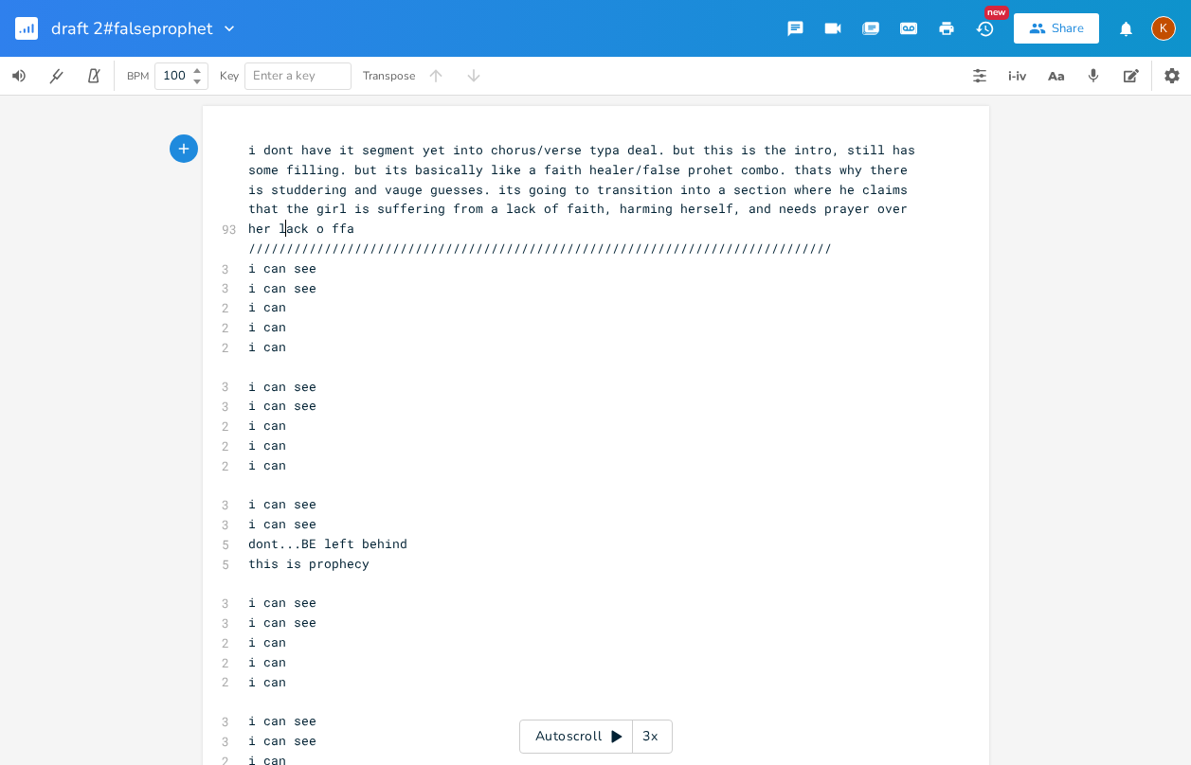
type textarea "ver her lack o ffait"
type textarea "f faith th"
type textarea "as well as [DEMOGRAPHIC_DATA] again. he is going ot"
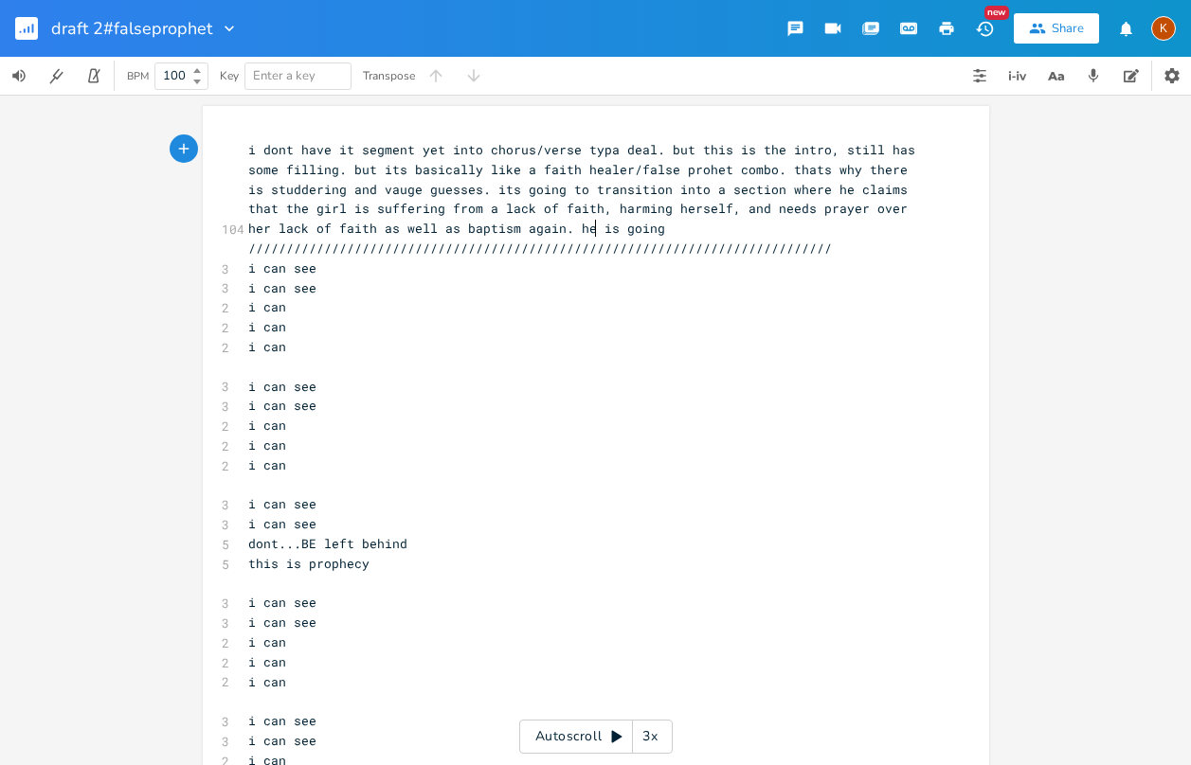
scroll to position [0, 224]
type textarea "ti"
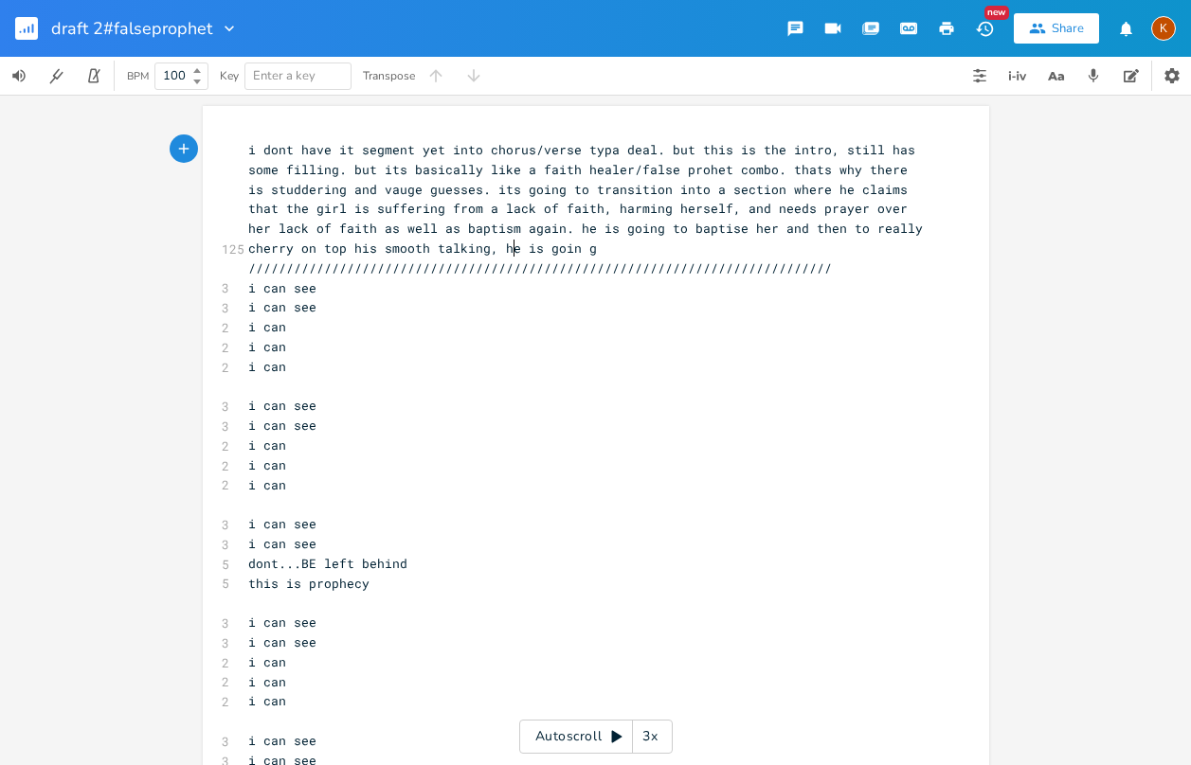
type textarea "o baptise her and then to really cherry on top his smooth talking, he is goin g…"
type textarea "g to claim to see gpoo"
type textarea "basically "{"
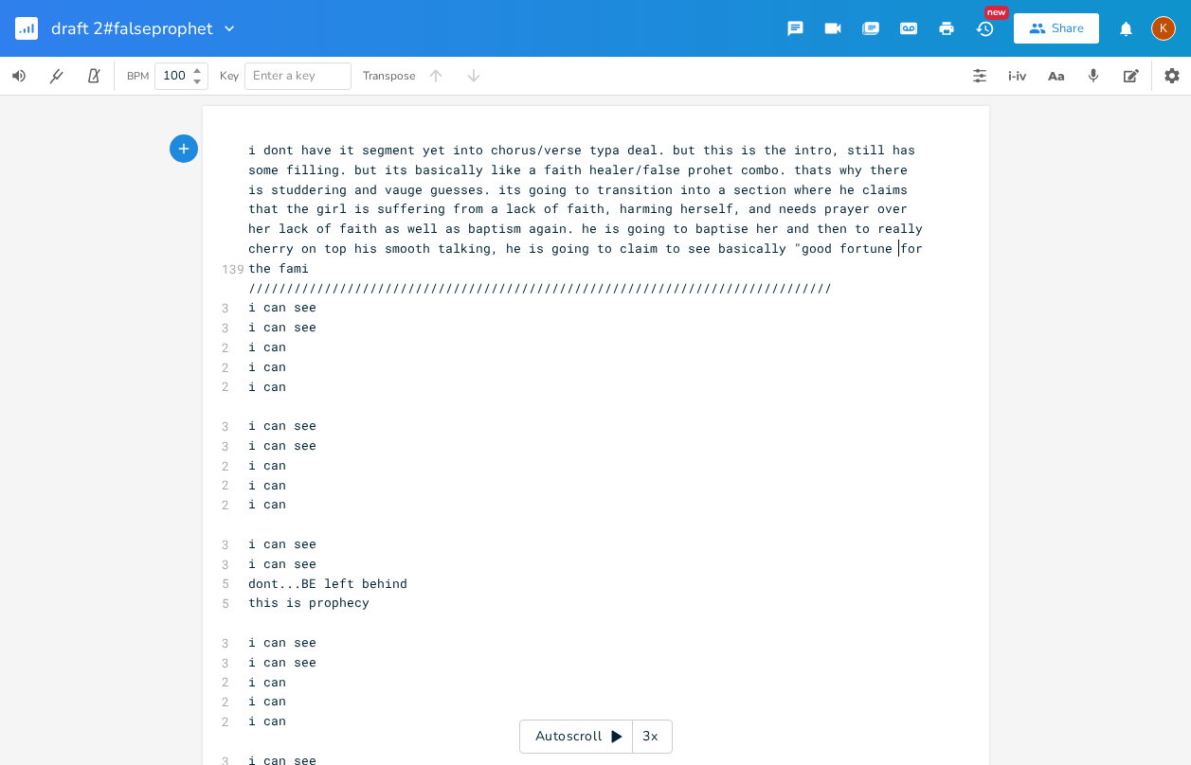
type textarea "good fortune for the famiy"
type textarea "ly""
type textarea "."
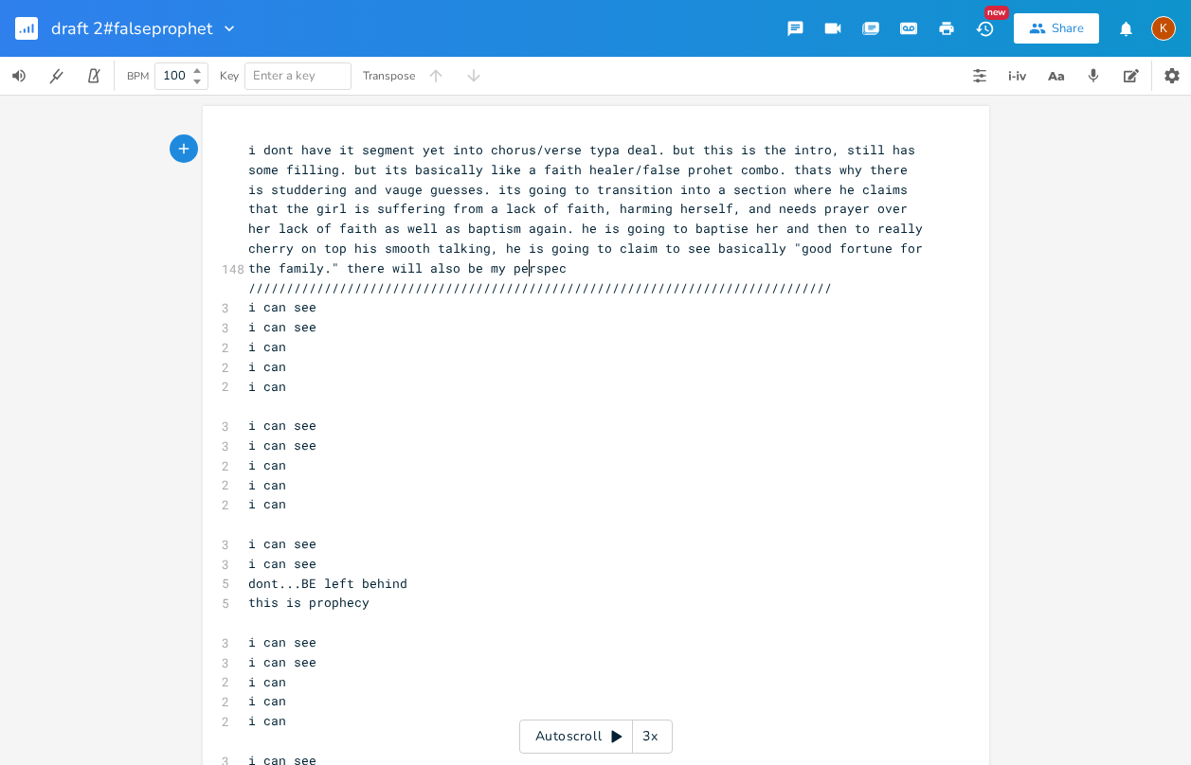
type textarea "there will also be my perspeci"
type textarea "tivee"
type textarea "/the POV, where I';ll"
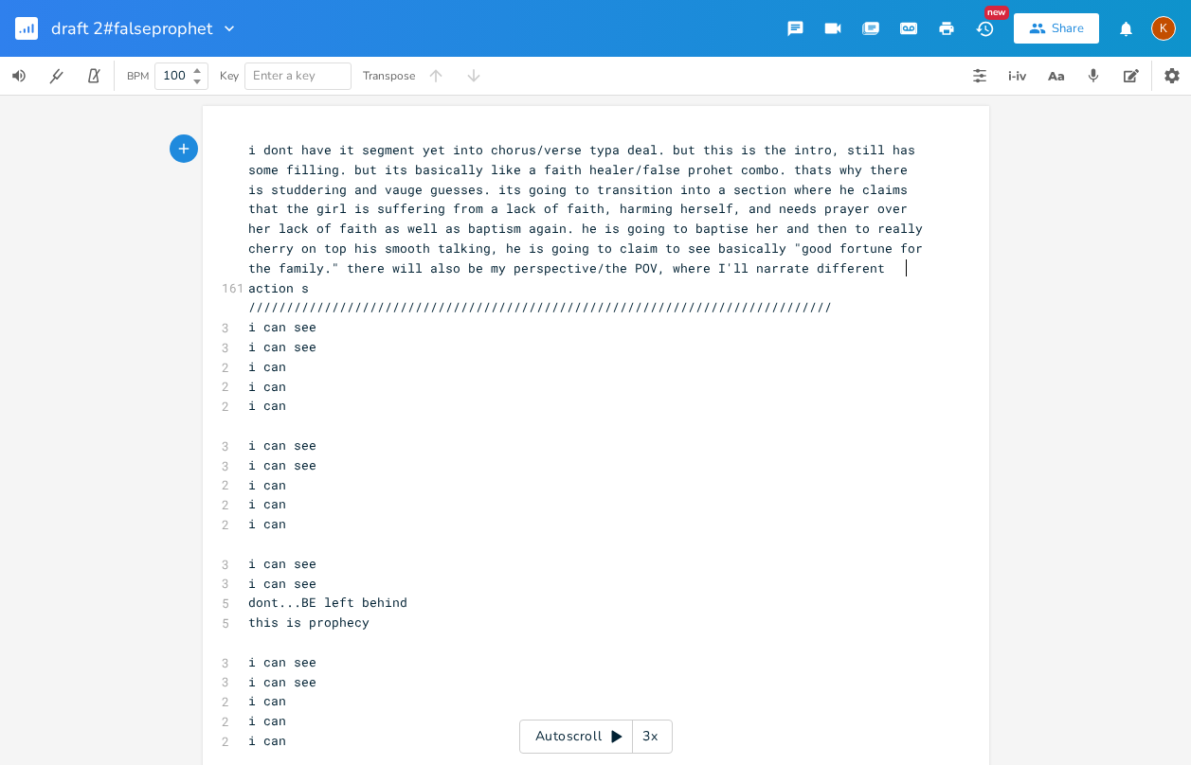
type textarea "'ll narrate different action sh"
type textarea "h"
type textarea "s he i"
type textarea "s doing to ellivated the"
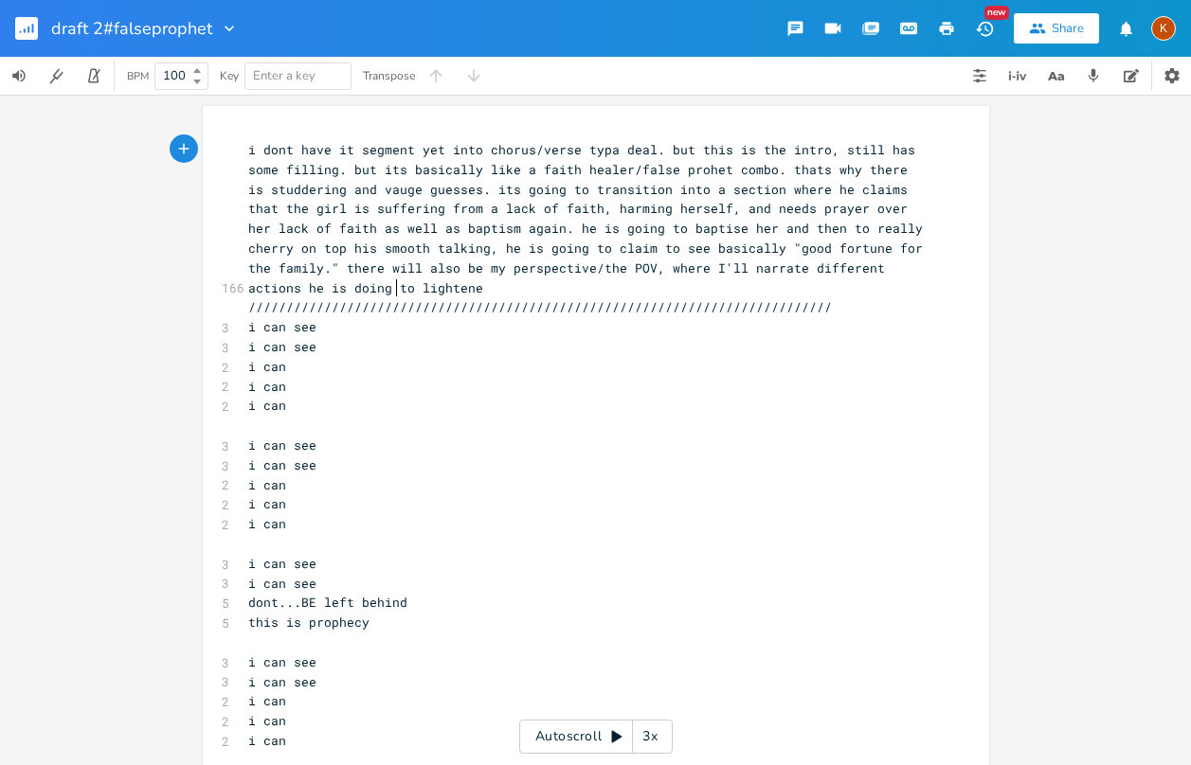
type textarea "lightened"
type textarea "p"
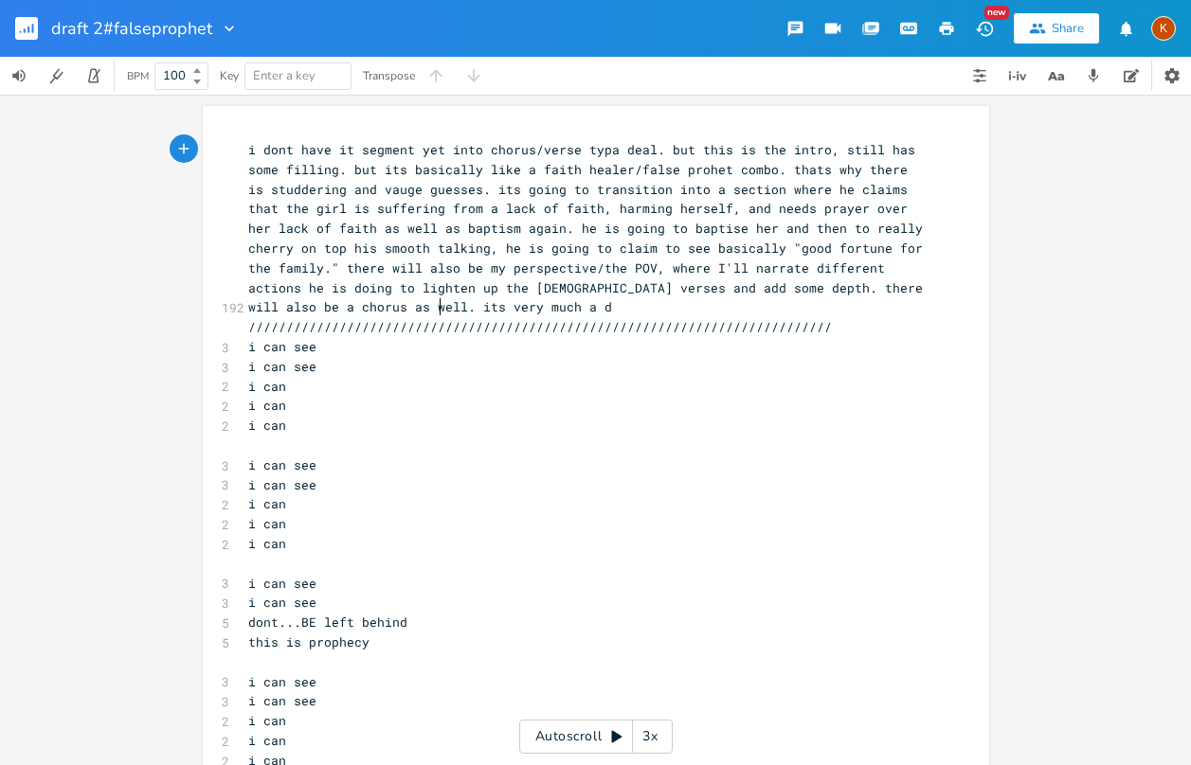
scroll to position [0, 571]
type textarea "up the [DEMOGRAPHIC_DATA] verses and add some depth. there will also be a choru…"
type textarea "written to pop out and the ending ov"
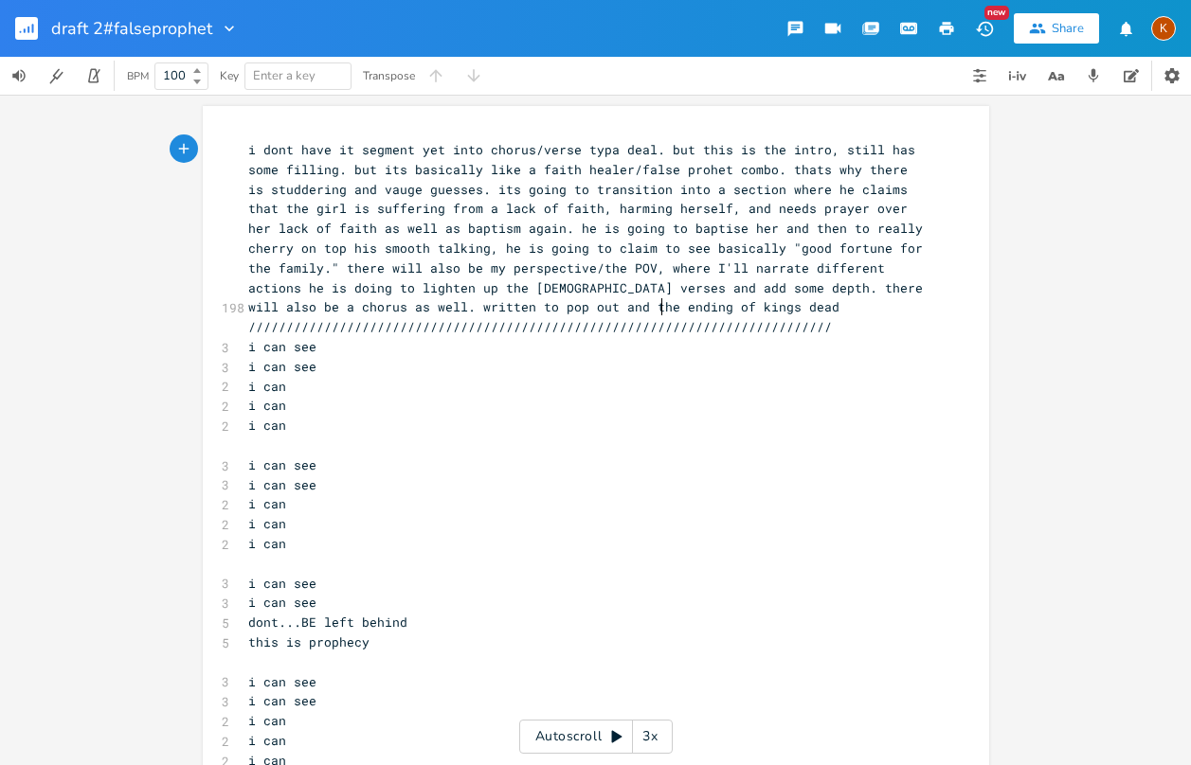
type textarea "f kings deads"
type textarea """
type textarea "POP OUT""
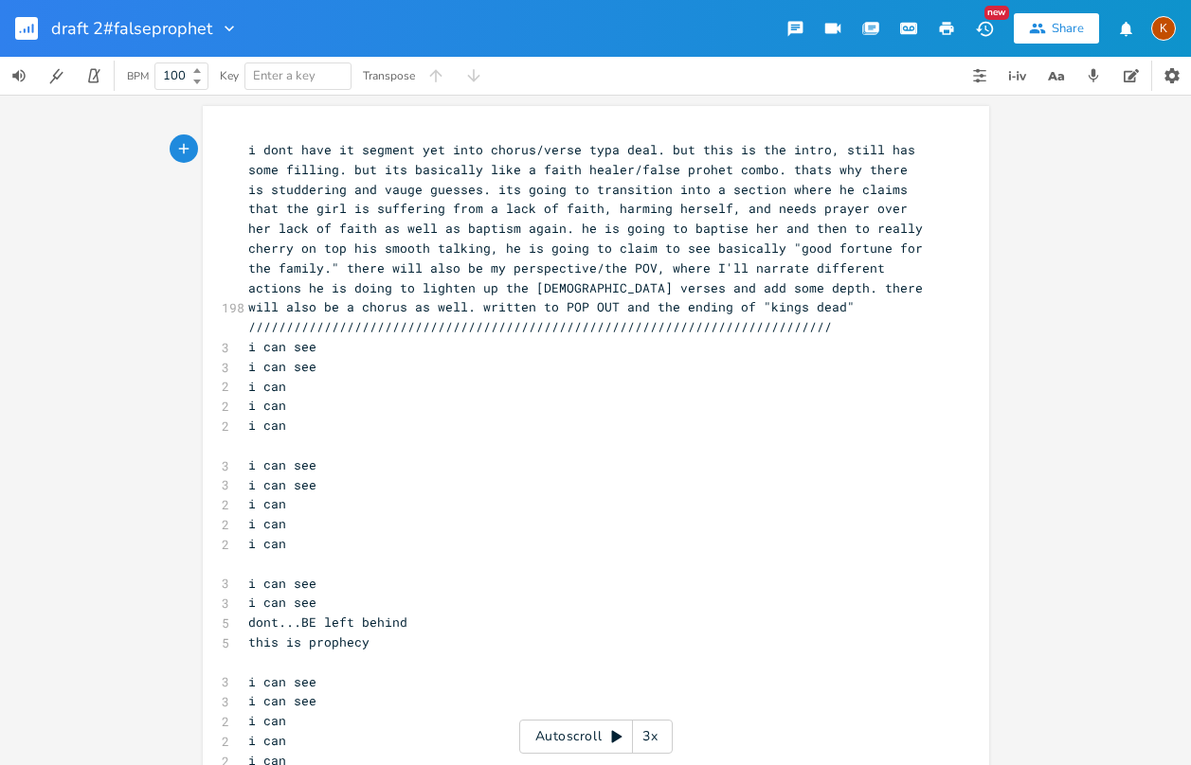
scroll to position [0, 59]
type textarea """
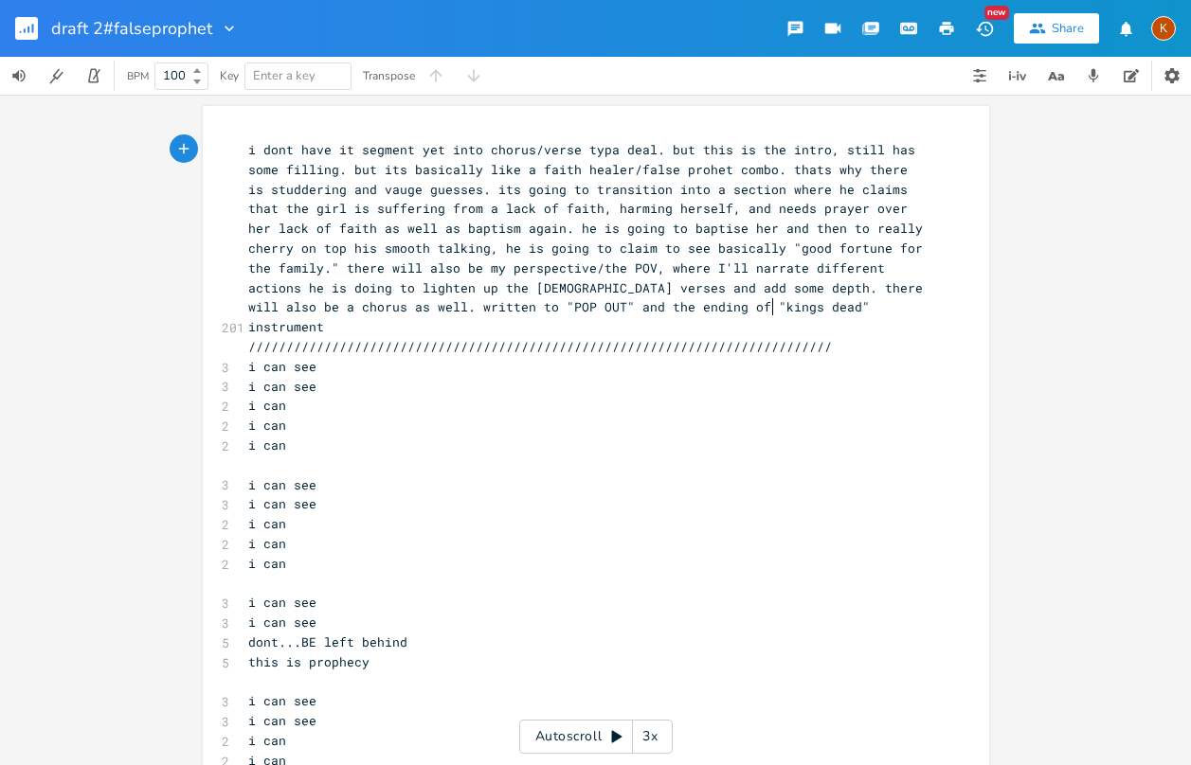
scroll to position [0, 74]
type textarea "instrumental"
click at [191, 81] on b at bounding box center [195, 81] width 17 height 11
click at [192, 79] on b at bounding box center [195, 81] width 17 height 11
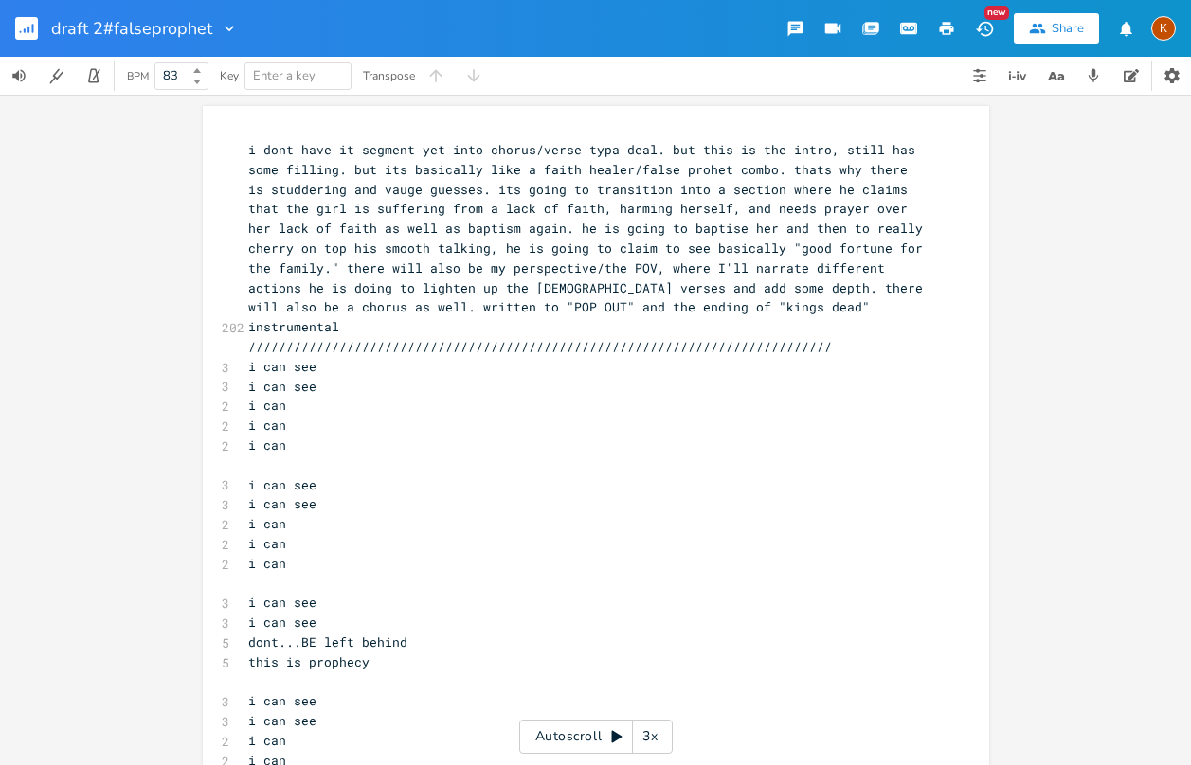
type input "82"
click at [192, 79] on b at bounding box center [195, 81] width 17 height 11
click at [600, 554] on pre "i can" at bounding box center [586, 564] width 684 height 20
click at [318, 84] on span "Enter a key" at bounding box center [298, 76] width 90 height 26
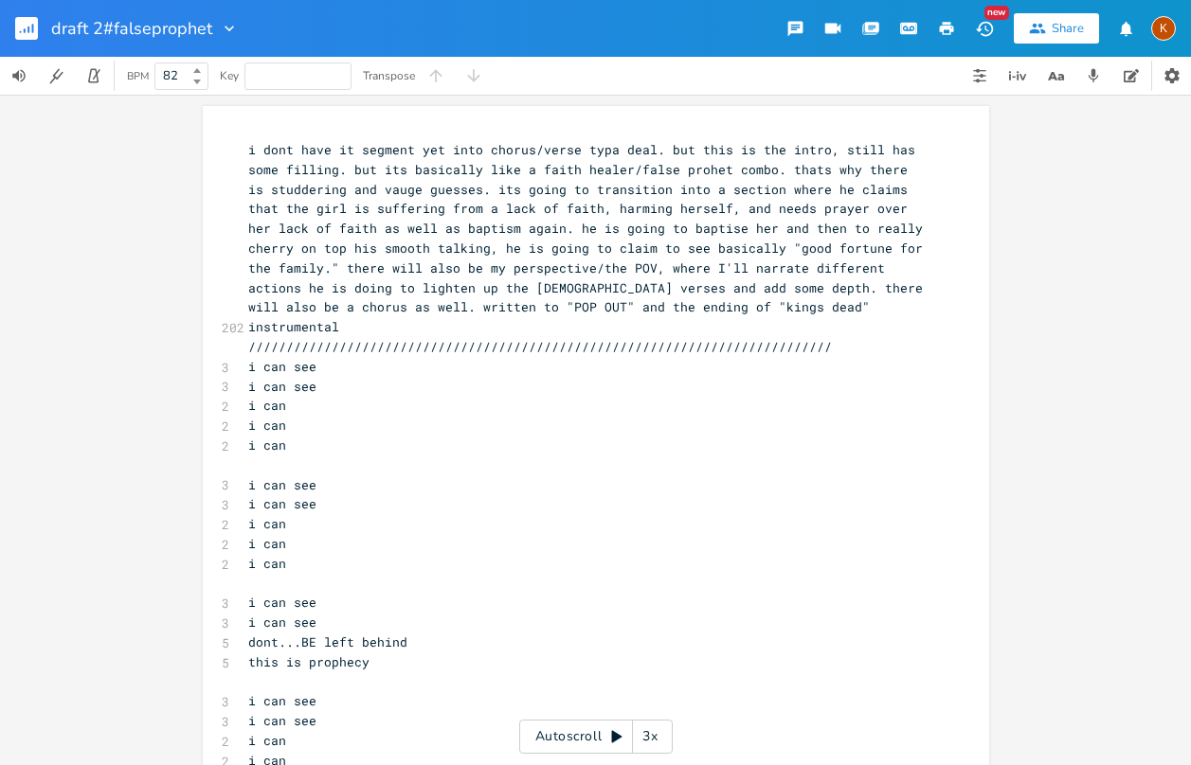
type input "C♯/D♭"
click at [405, 297] on pre "i dont have it segment yet into chorus/verse typa deal. but this is the intro, …" at bounding box center [586, 238] width 684 height 197
click at [317, 80] on span "C♯/D♭" at bounding box center [298, 76] width 90 height 26
click at [317, 76] on span "C♯/D♭" at bounding box center [298, 76] width 90 height 26
click at [226, 77] on div "Key" at bounding box center [229, 75] width 19 height 11
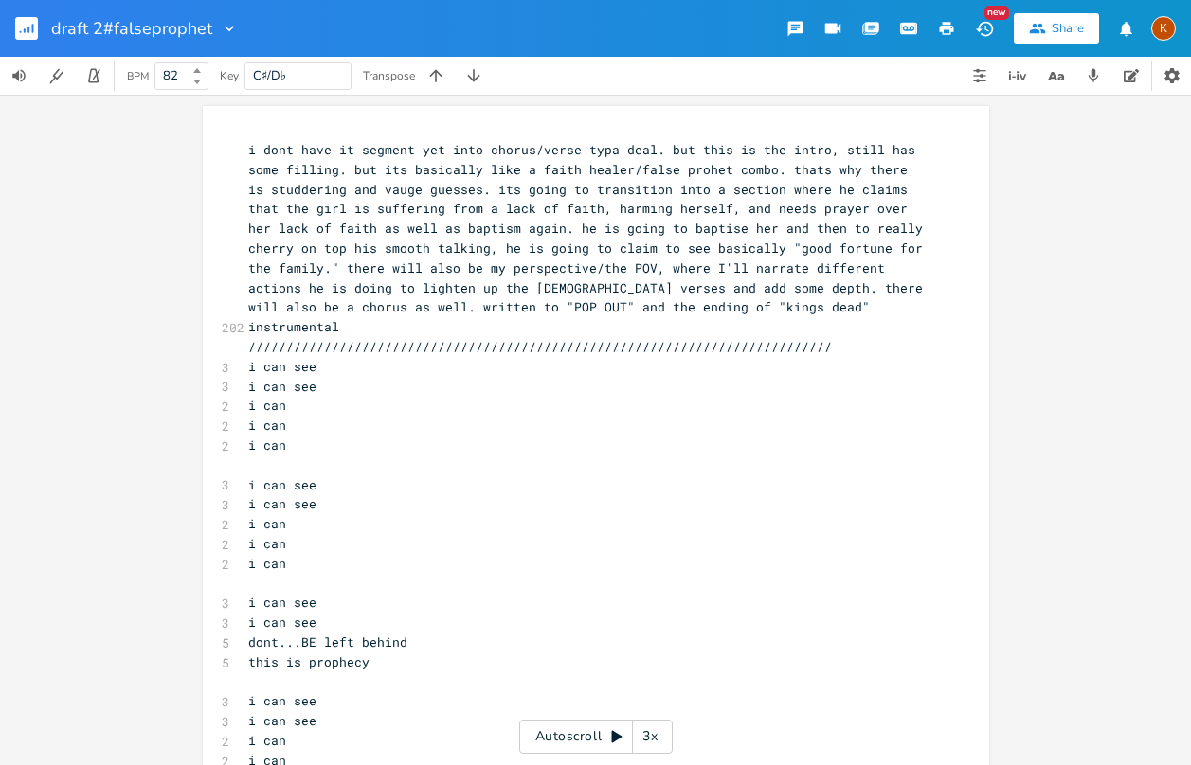
click at [244, 357] on pre "i can see" at bounding box center [586, 367] width 684 height 20
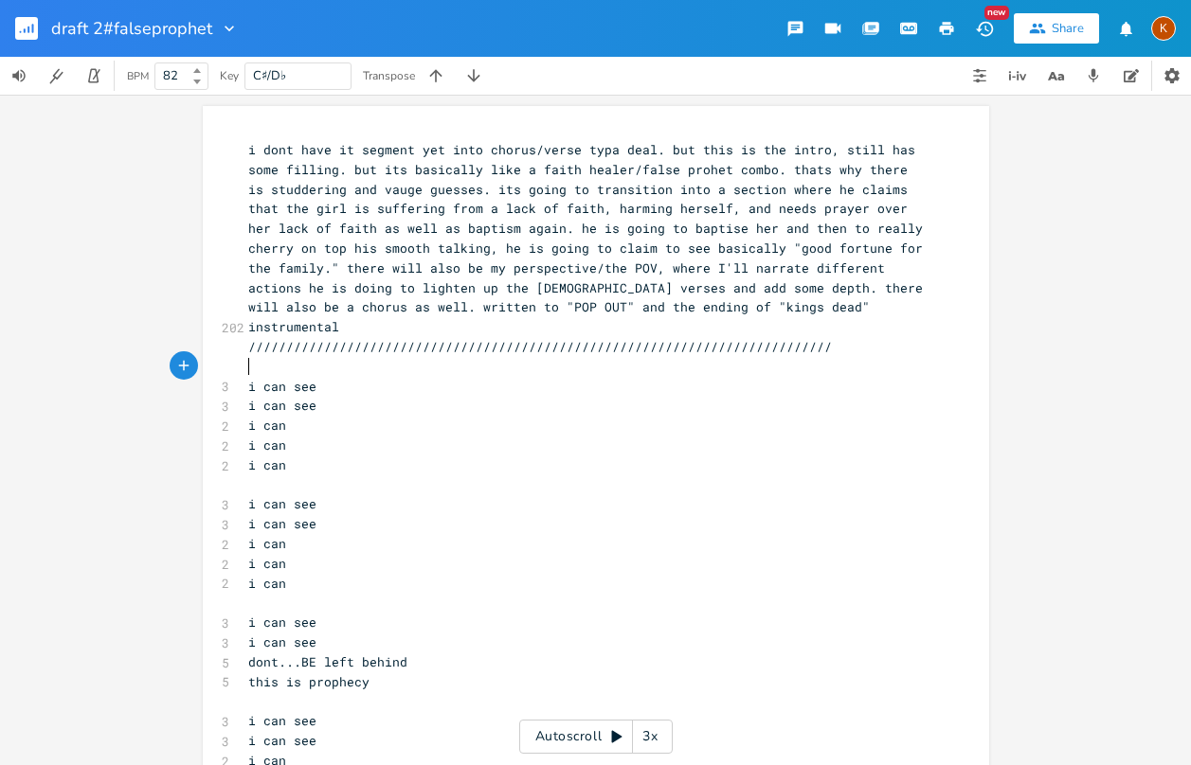
click at [244, 337] on pre "/////////////////////////////////////////////////////////////////////////////" at bounding box center [586, 347] width 684 height 20
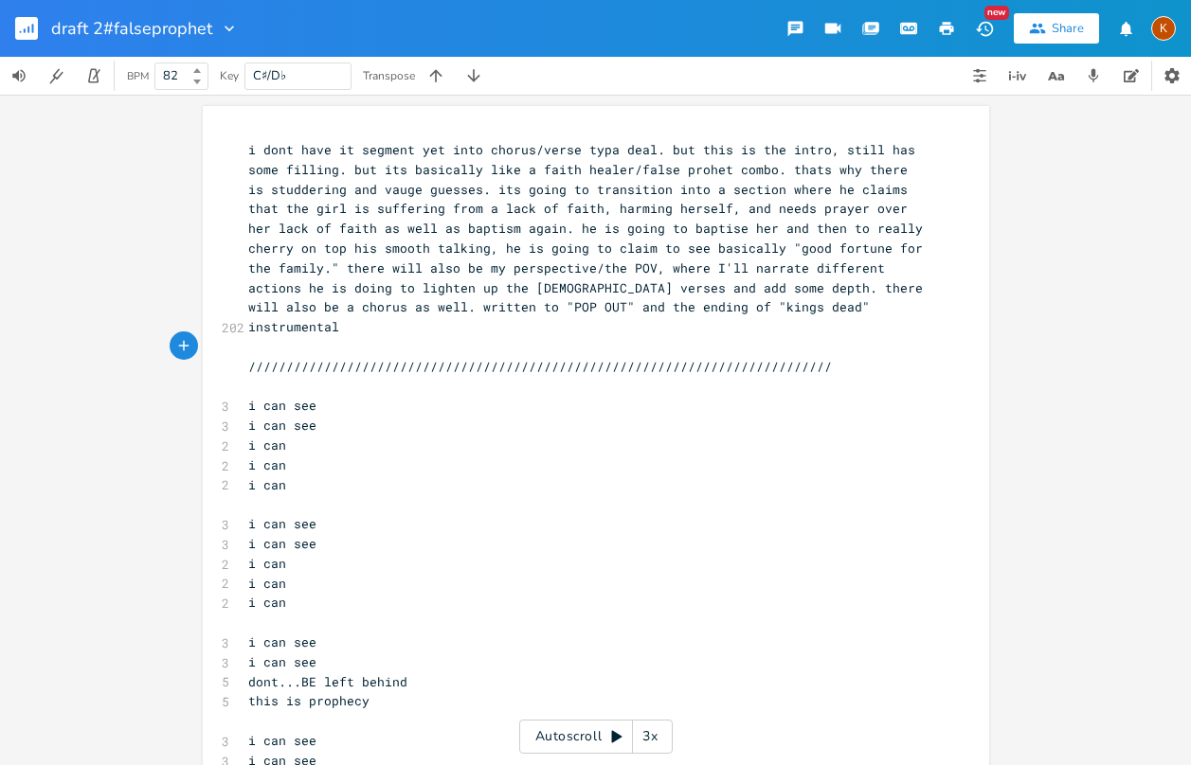
click at [244, 149] on pre "i dont have it segment yet into chorus/verse typa deal. but this is the intro, …" at bounding box center [586, 238] width 684 height 197
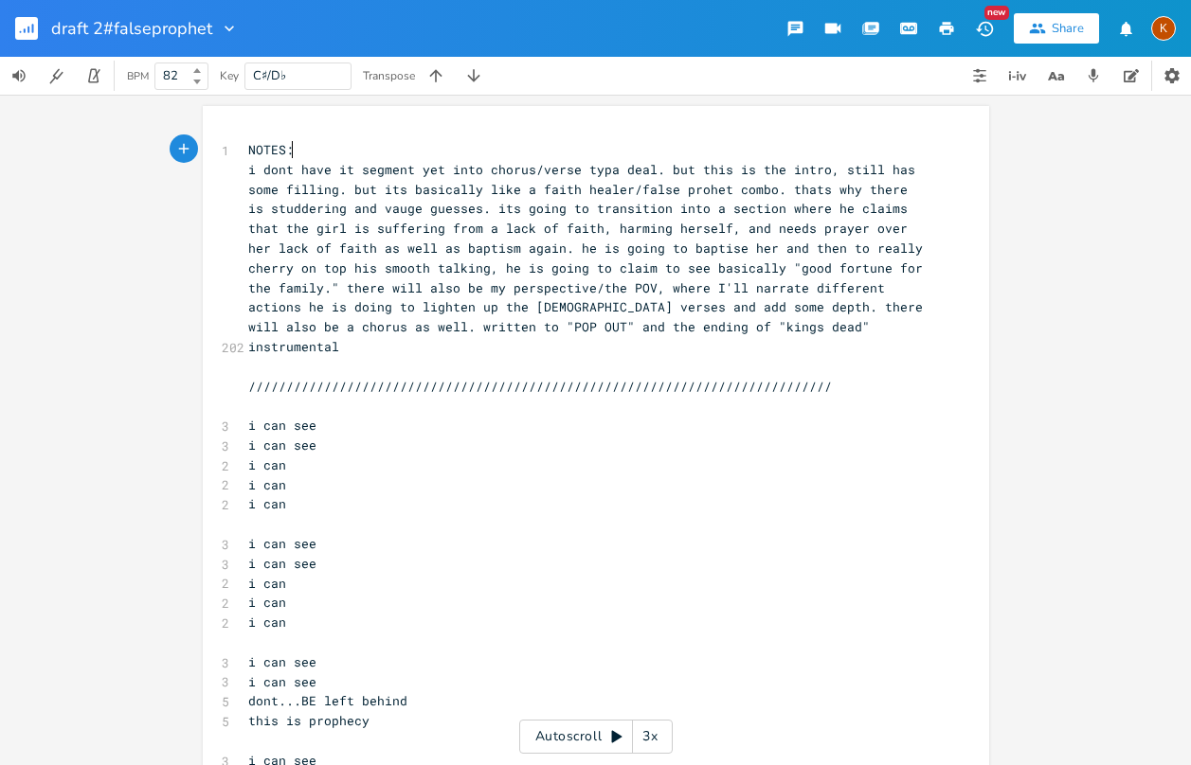
scroll to position [0, 44]
type textarea "NOTES:"
click at [248, 144] on span "NOTES:" at bounding box center [270, 149] width 45 height 17
type textarea "["
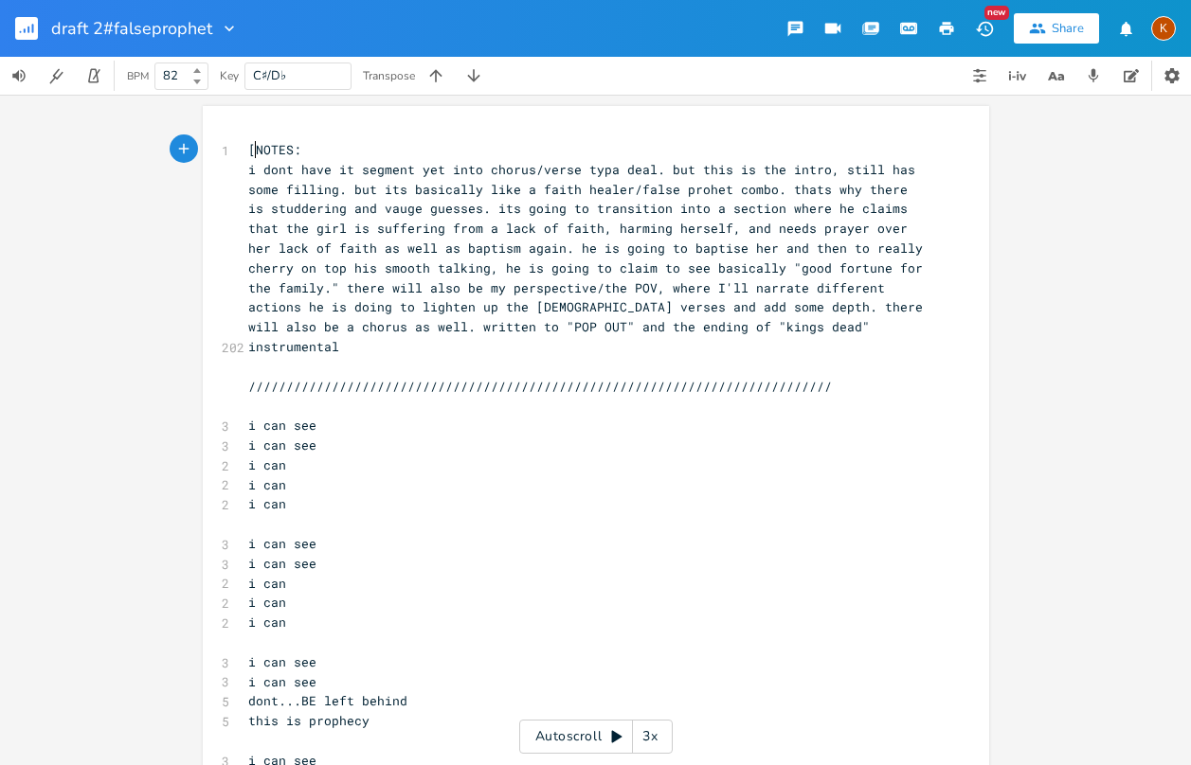
scroll to position [0, 5]
click at [282, 146] on span "[NOTES:" at bounding box center [274, 149] width 53 height 17
type textarea "]"
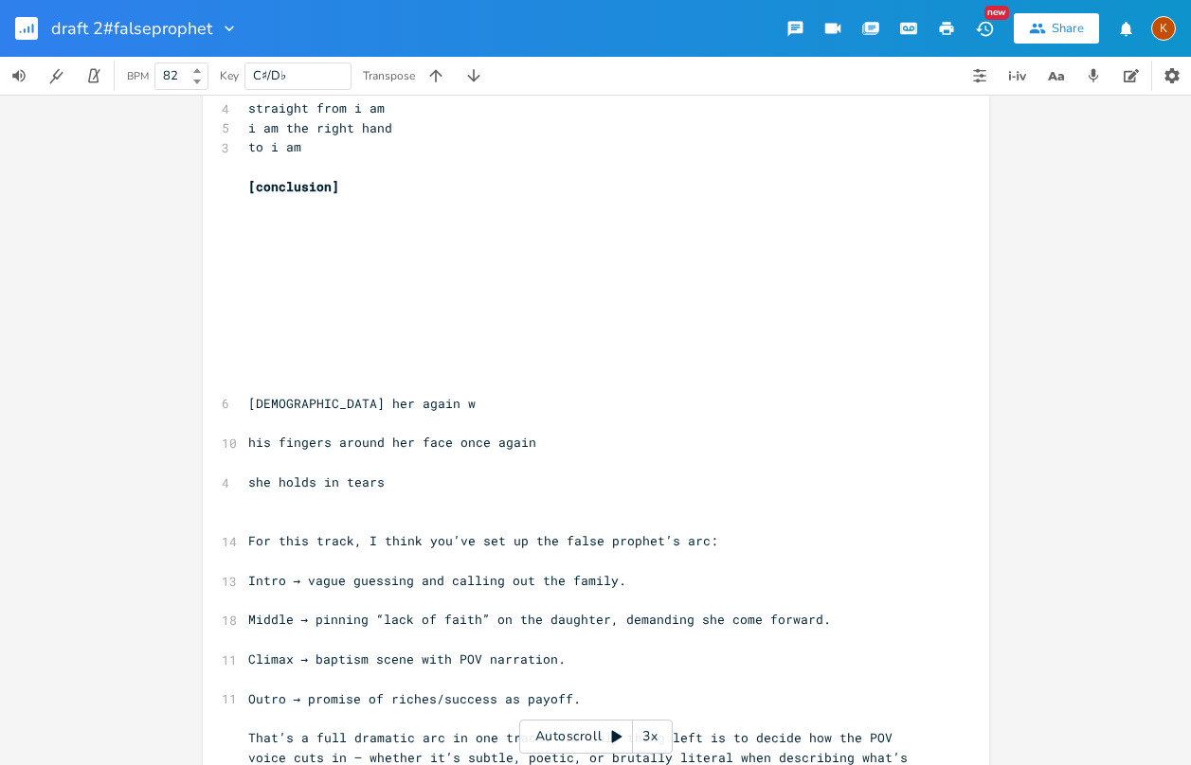
scroll to position [3032, 0]
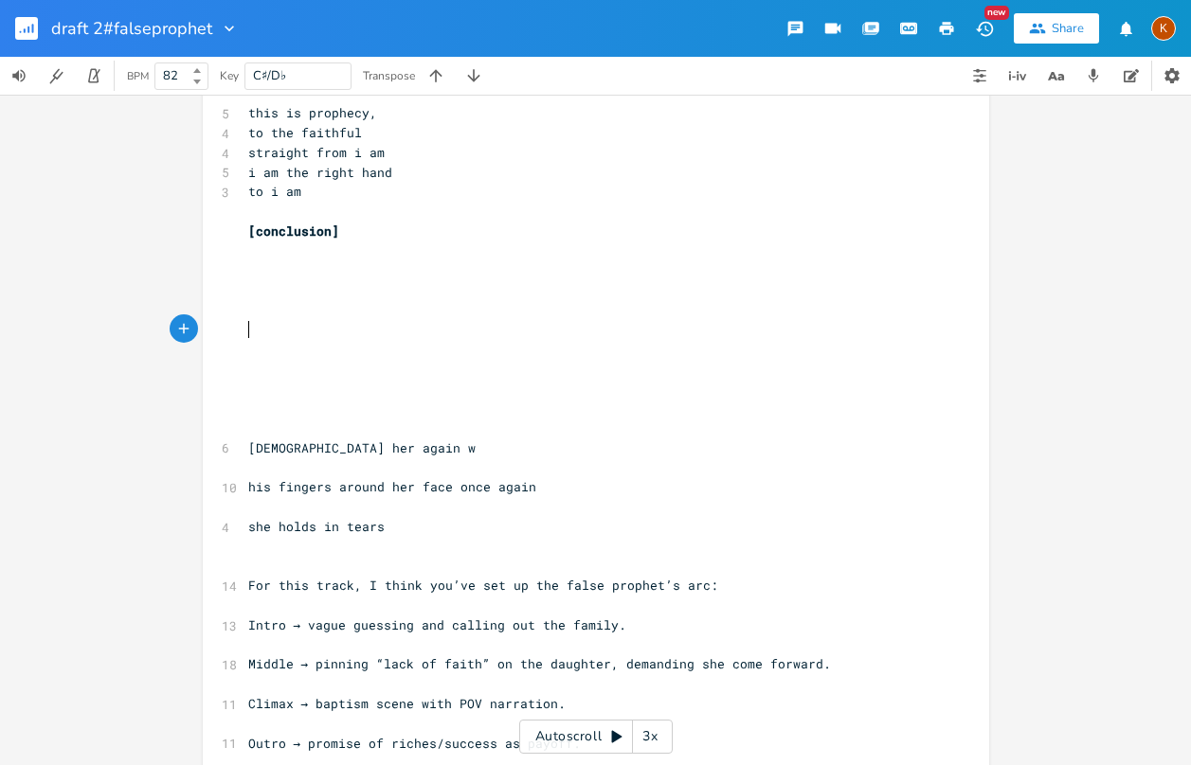
click at [277, 340] on pre "​" at bounding box center [586, 350] width 684 height 20
click at [272, 399] on pre "​" at bounding box center [586, 409] width 684 height 20
type textarea "'"
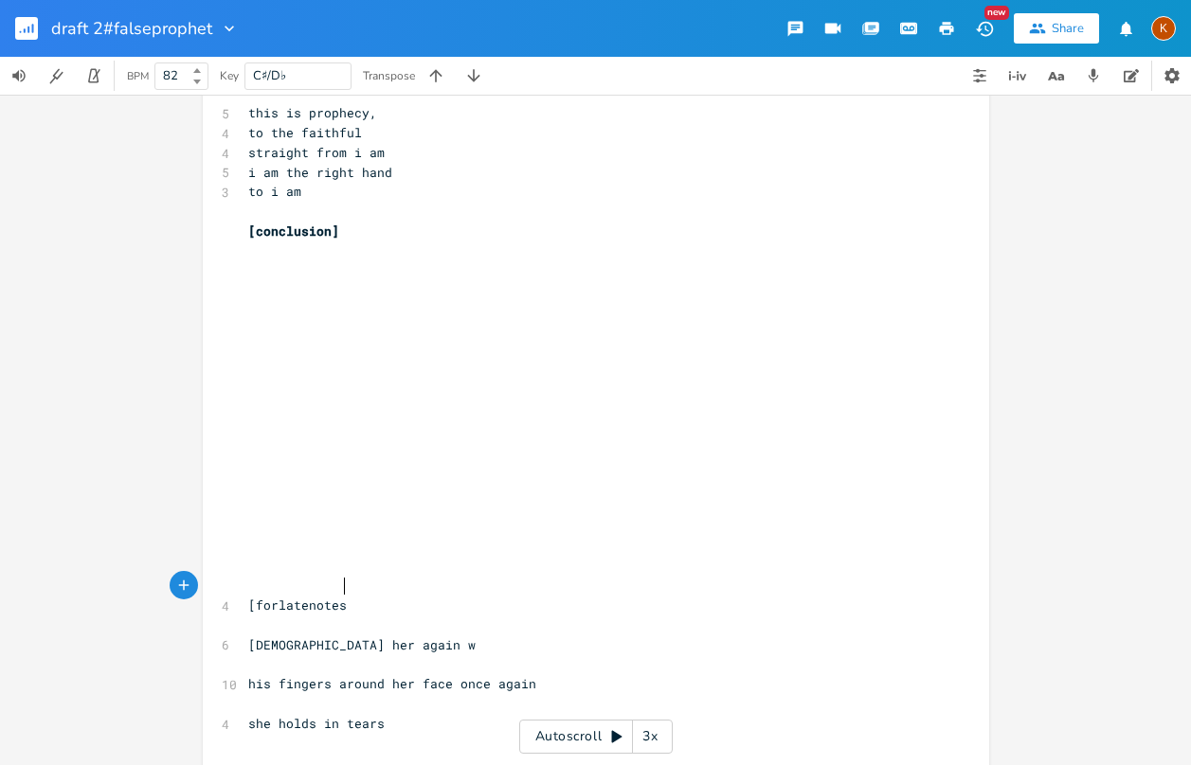
type textarea "[forlatenotes]"
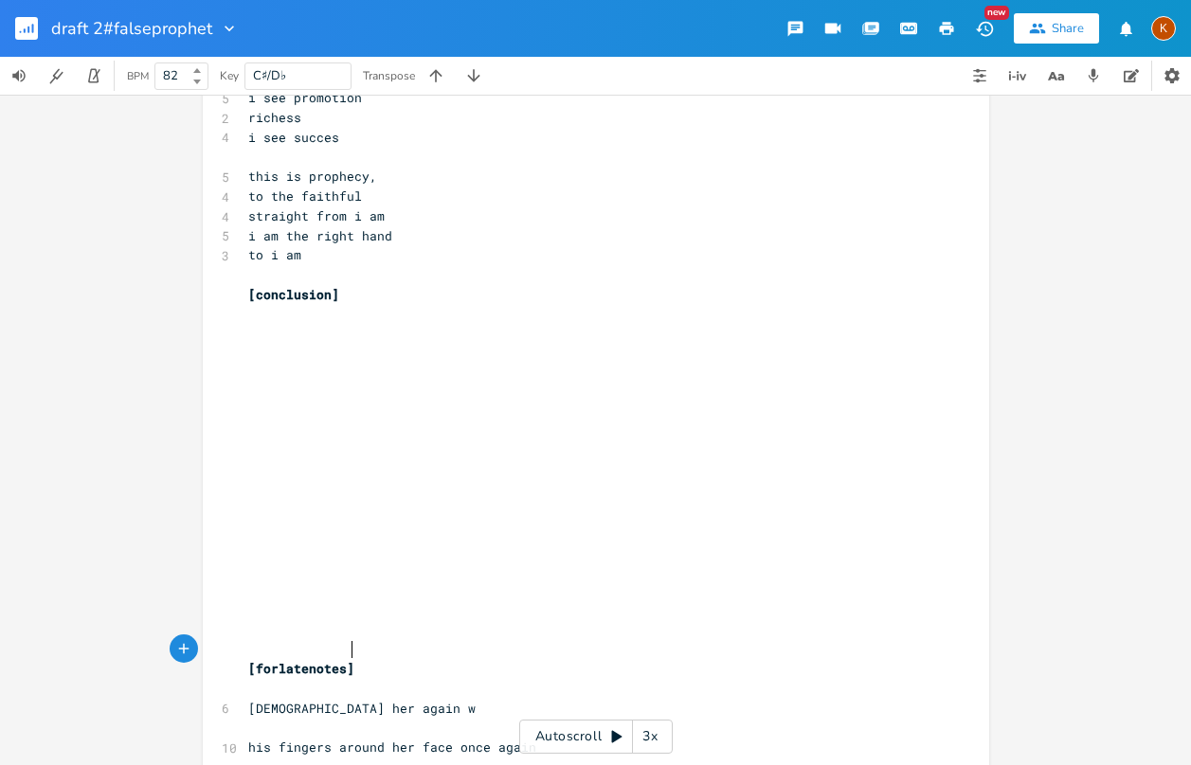
scroll to position [2937, 0]
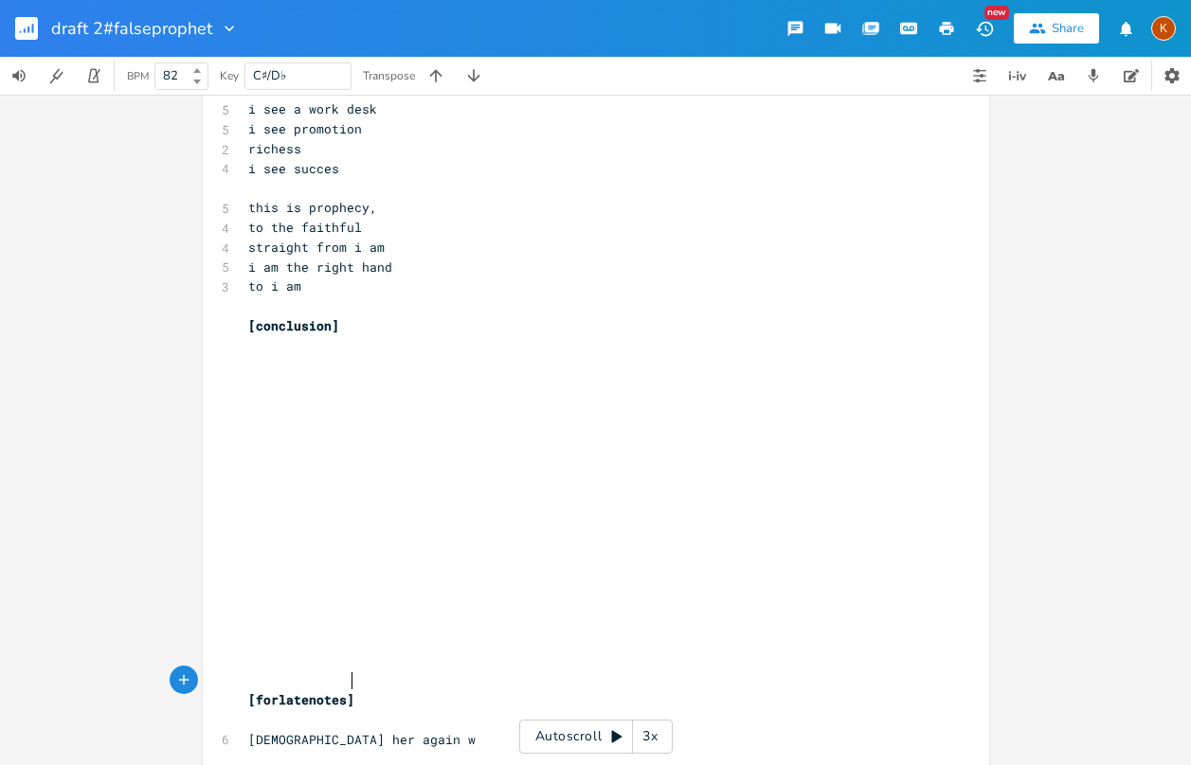
click at [330, 533] on pre "​" at bounding box center [586, 543] width 684 height 20
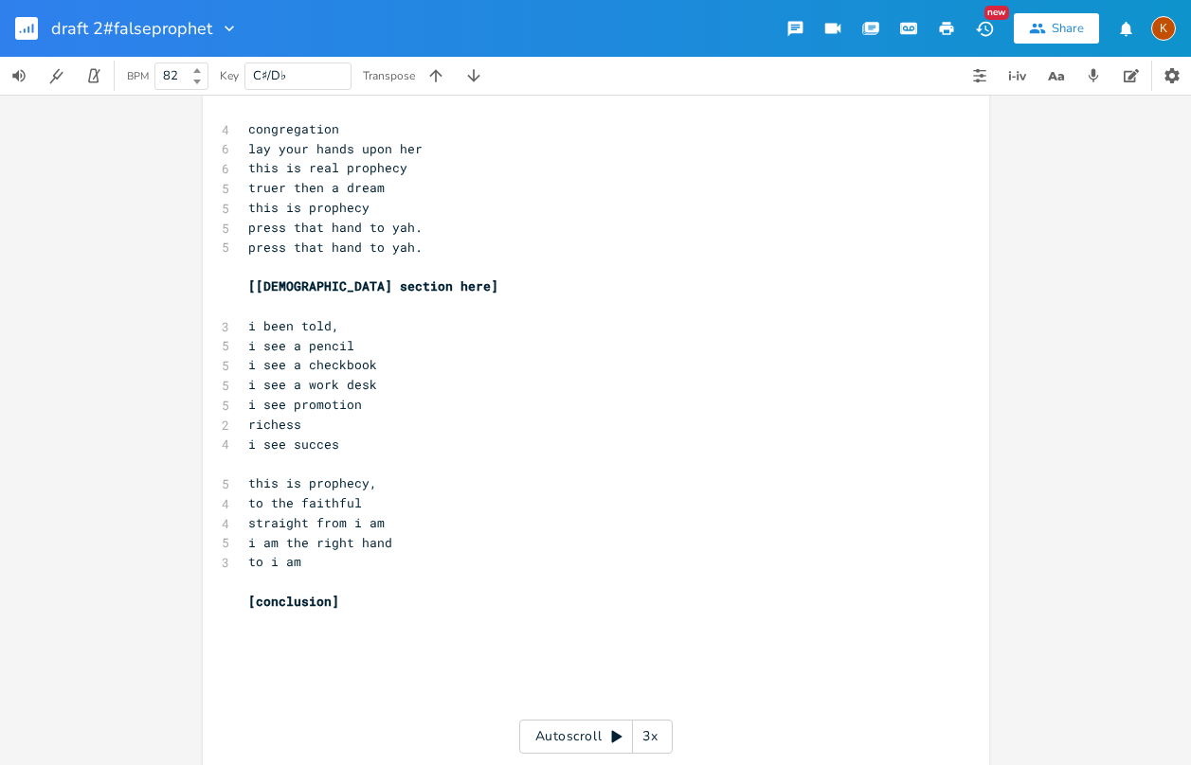
scroll to position [2653, 0]
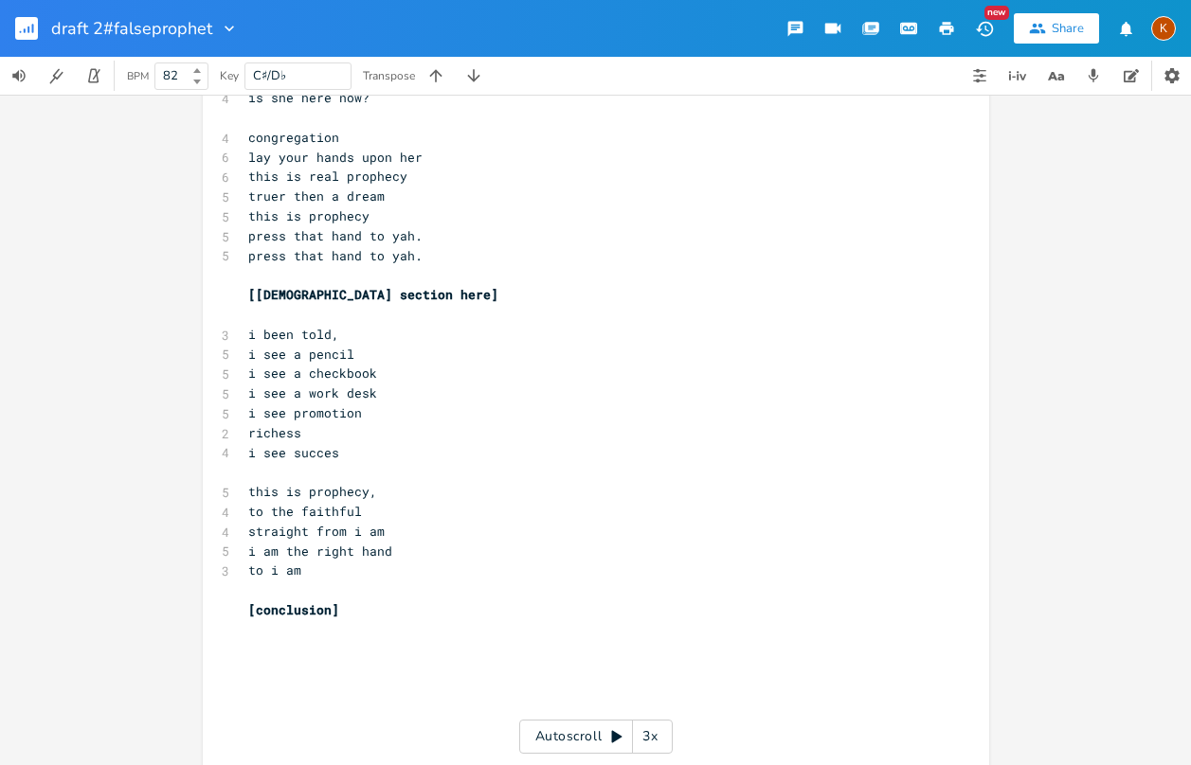
click at [325, 602] on span "[conclusion]" at bounding box center [293, 610] width 91 height 17
type textarea "section here"
click at [598, 621] on pre "​" at bounding box center [586, 631] width 684 height 20
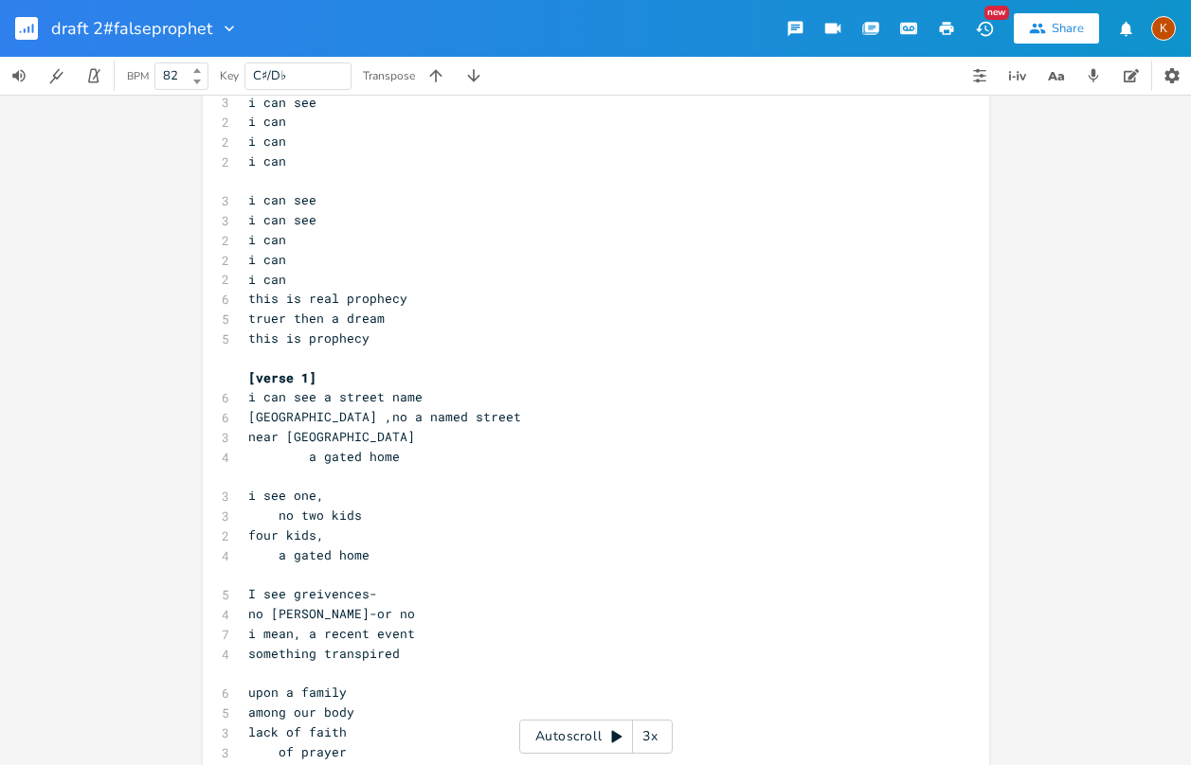
scroll to position [0, 0]
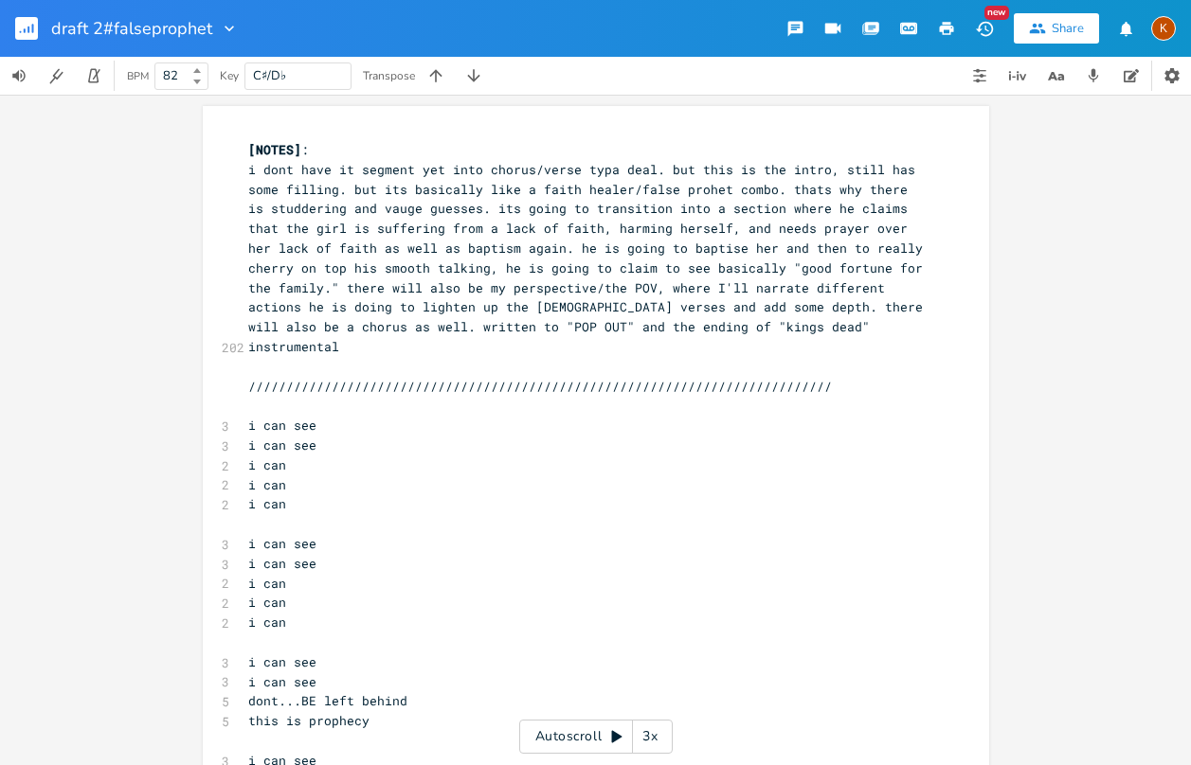
click at [802, 326] on pre "i dont have it segment yet into chorus/verse typa deal. but this is the intro, …" at bounding box center [586, 258] width 684 height 197
type textarea "."
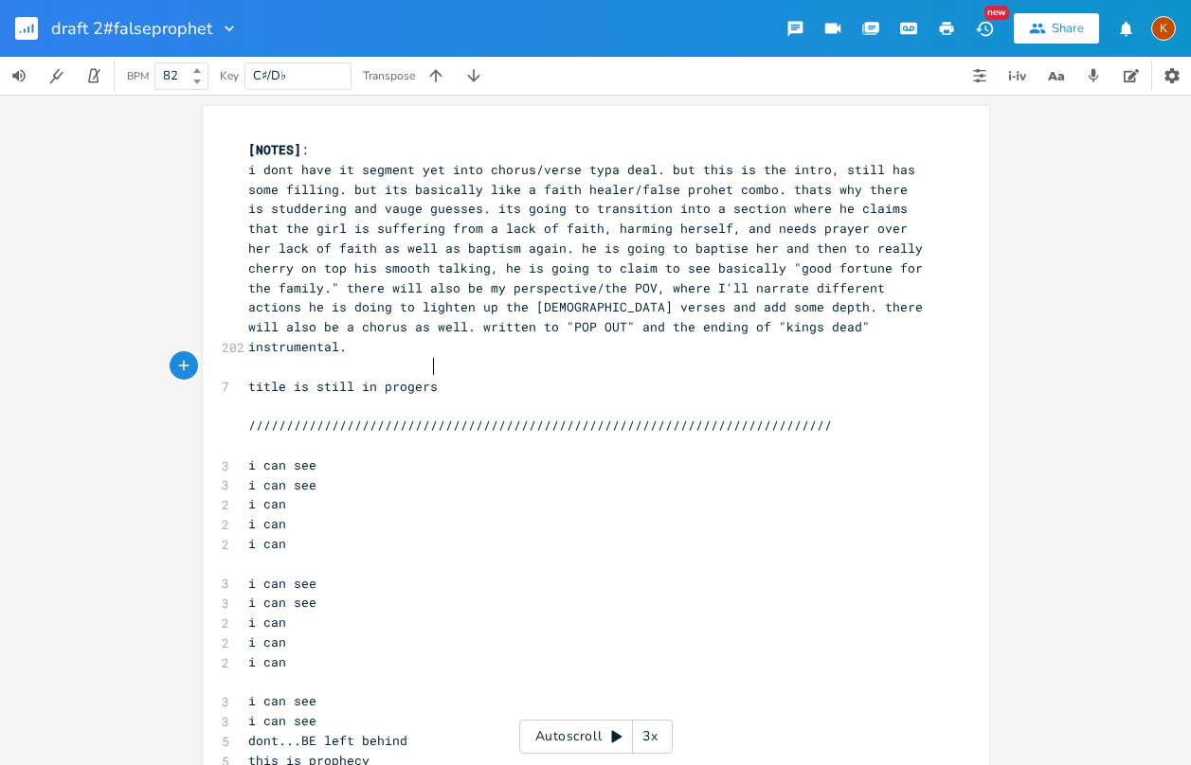
type textarea "title is still in progerss"
type textarea "ogress, as well as conclusion, and [DEMOGRAPHIC_DATA] section"
type textarea "and secon half is stillin"
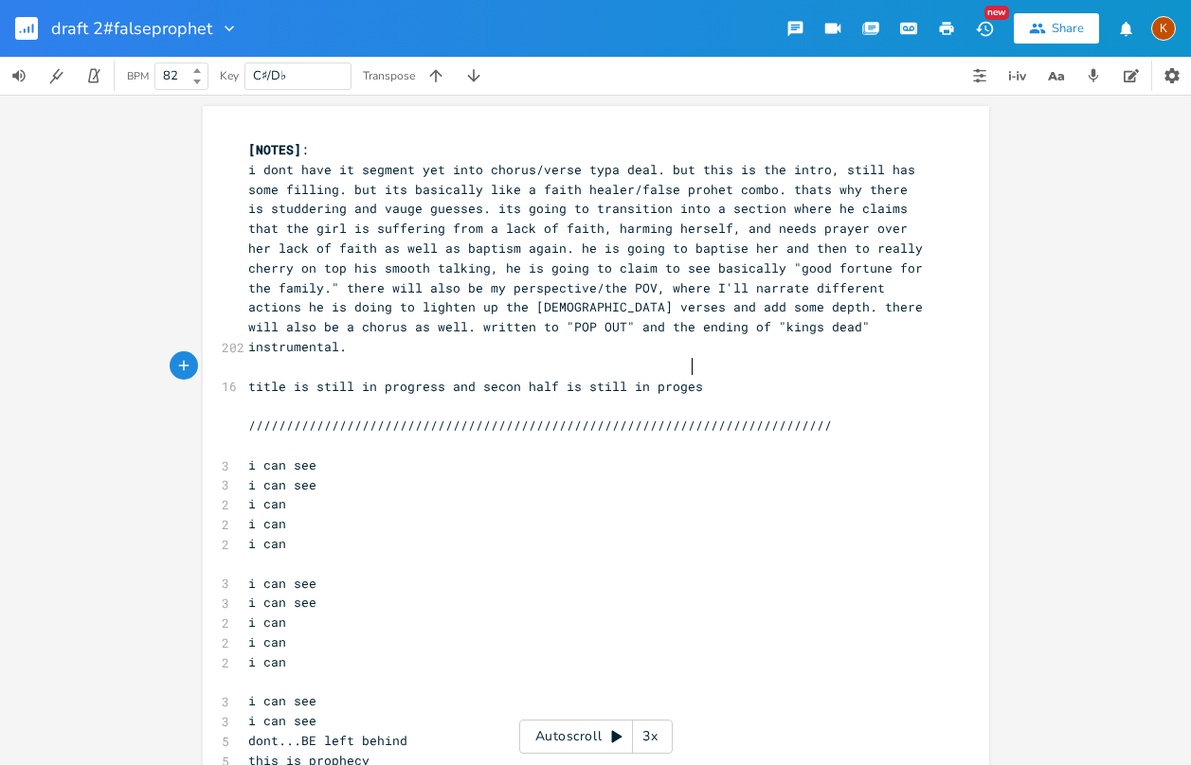
type textarea "in progess"
click at [308, 333] on span "i dont have it segment yet into chorus/verse typa deal. but this is the intro, …" at bounding box center [589, 258] width 682 height 194
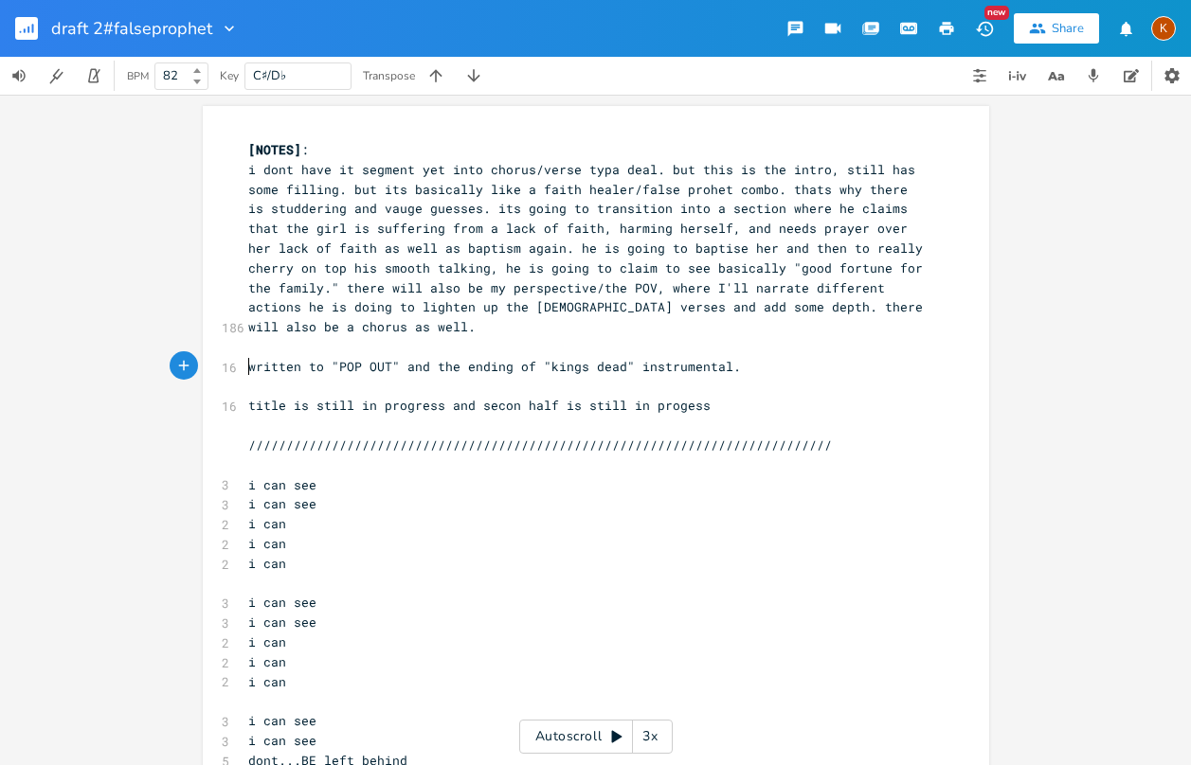
click at [1051, 30] on button "Share" at bounding box center [1056, 28] width 85 height 30
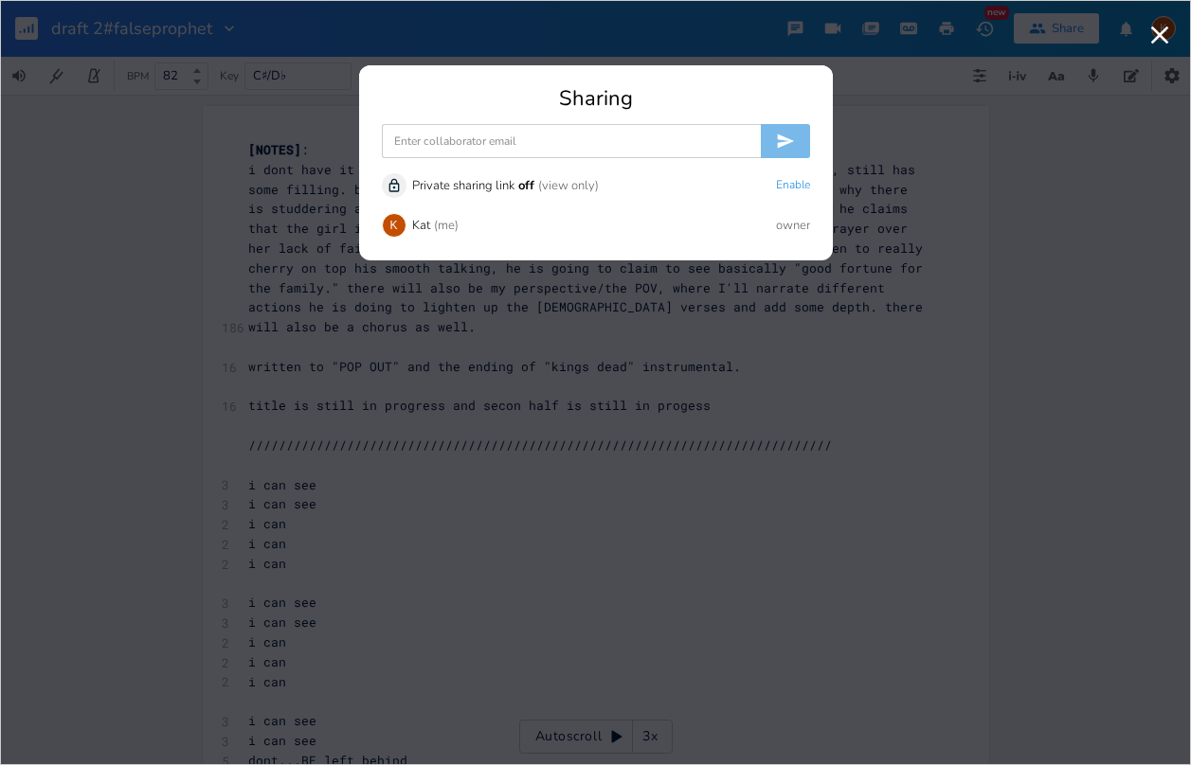
click at [571, 139] on input at bounding box center [571, 141] width 379 height 34
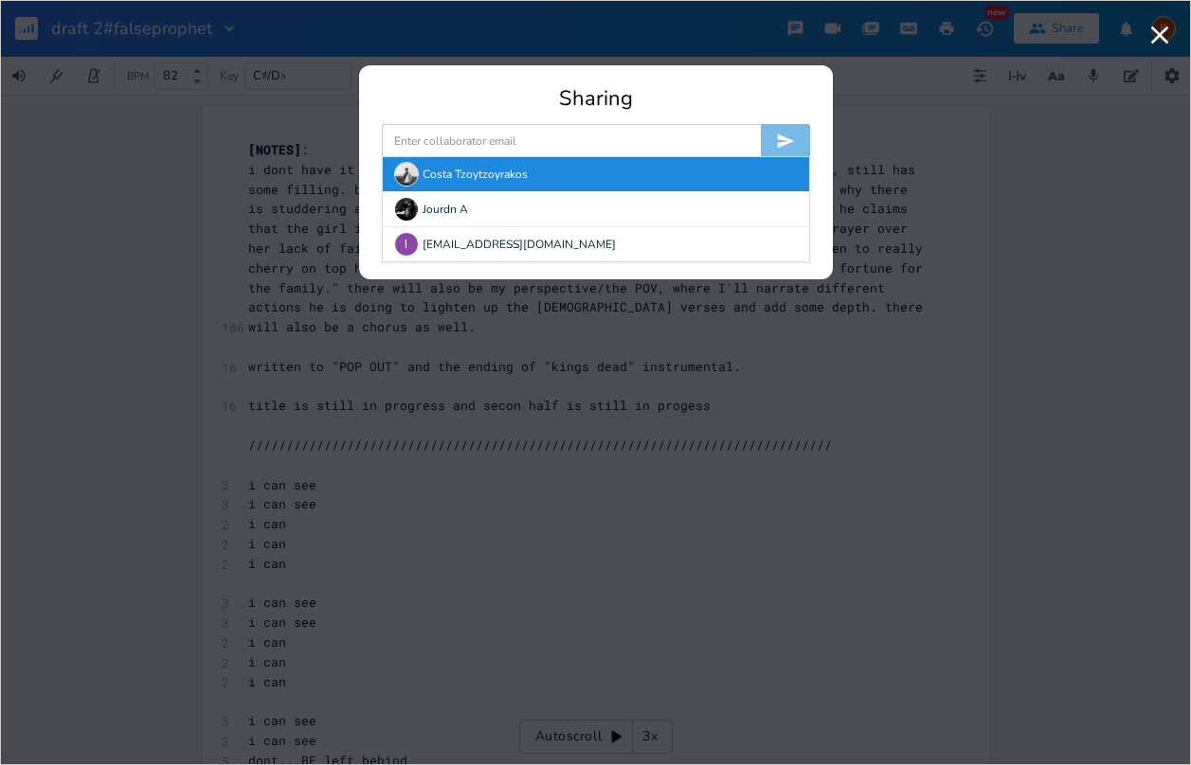
click at [415, 174] on img at bounding box center [406, 174] width 25 height 25
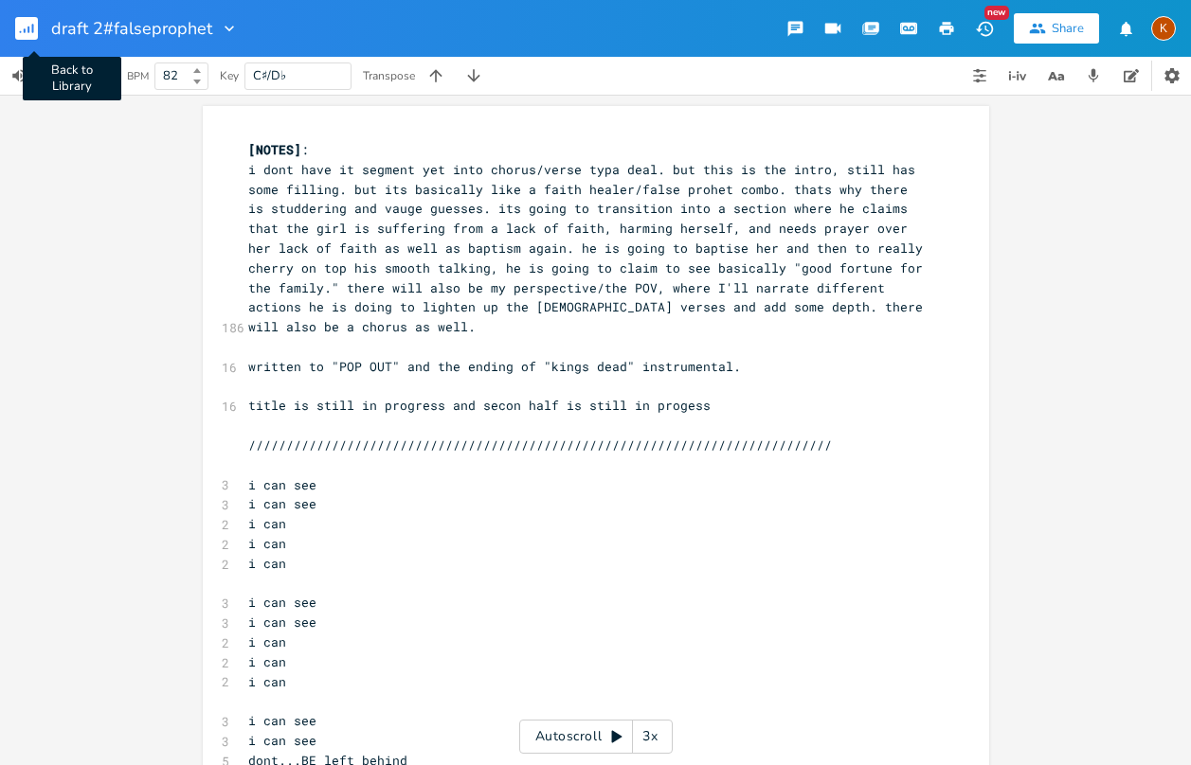
click at [27, 35] on rect "button" at bounding box center [26, 28] width 23 height 23
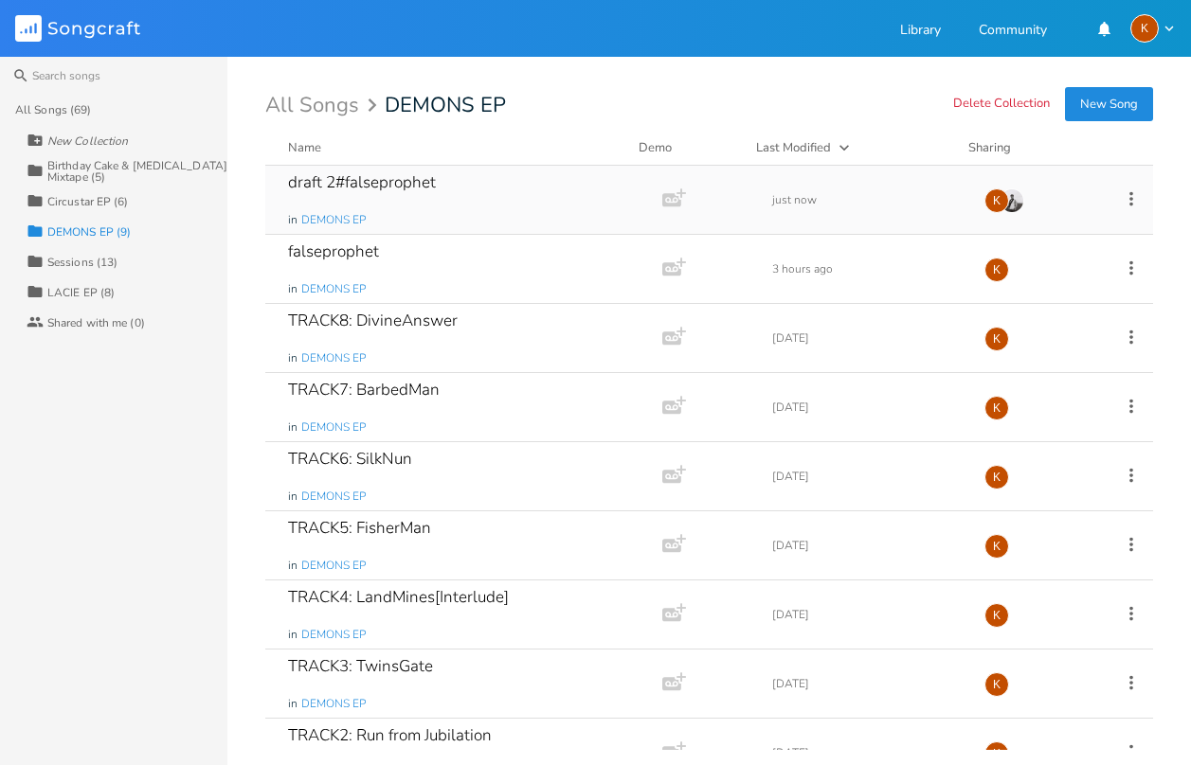
click at [655, 206] on div "Add Demo" at bounding box center [674, 200] width 39 height 44
click at [889, 176] on div "draft 2#falseprophet in DEMONS EP Add Demo 1 minute ago K" at bounding box center [709, 200] width 888 height 69
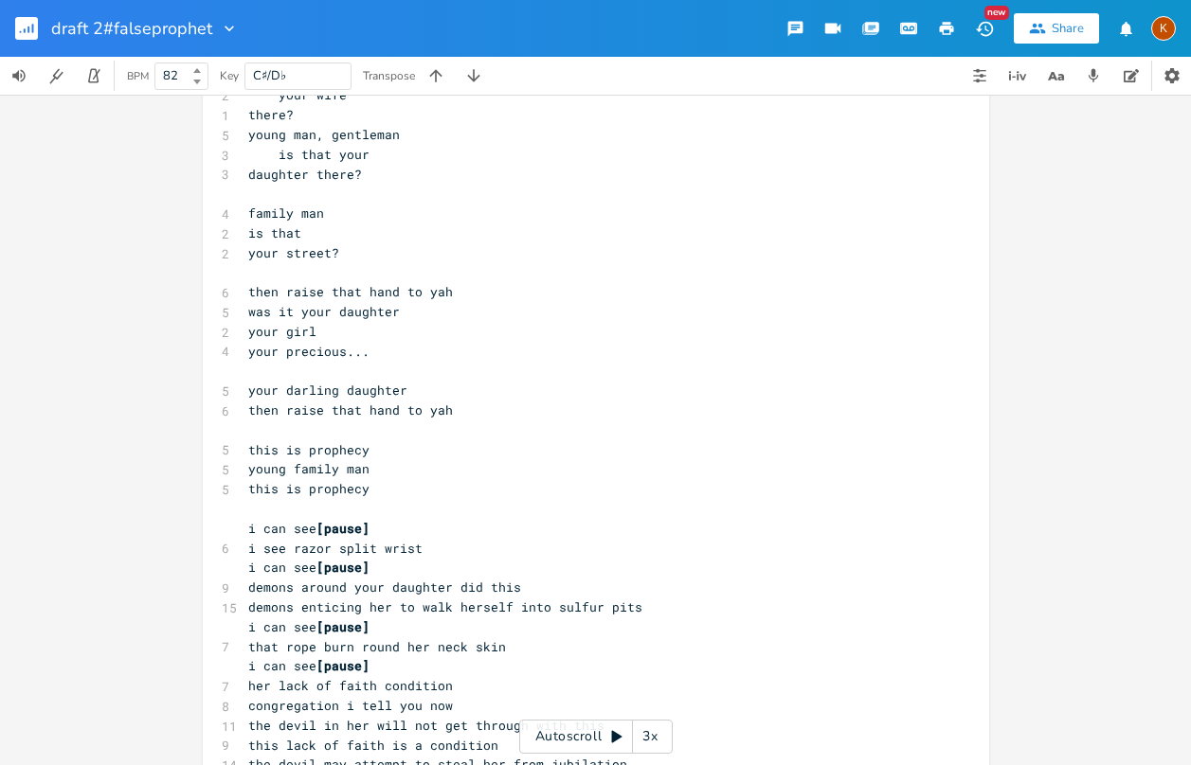
scroll to position [1800, 0]
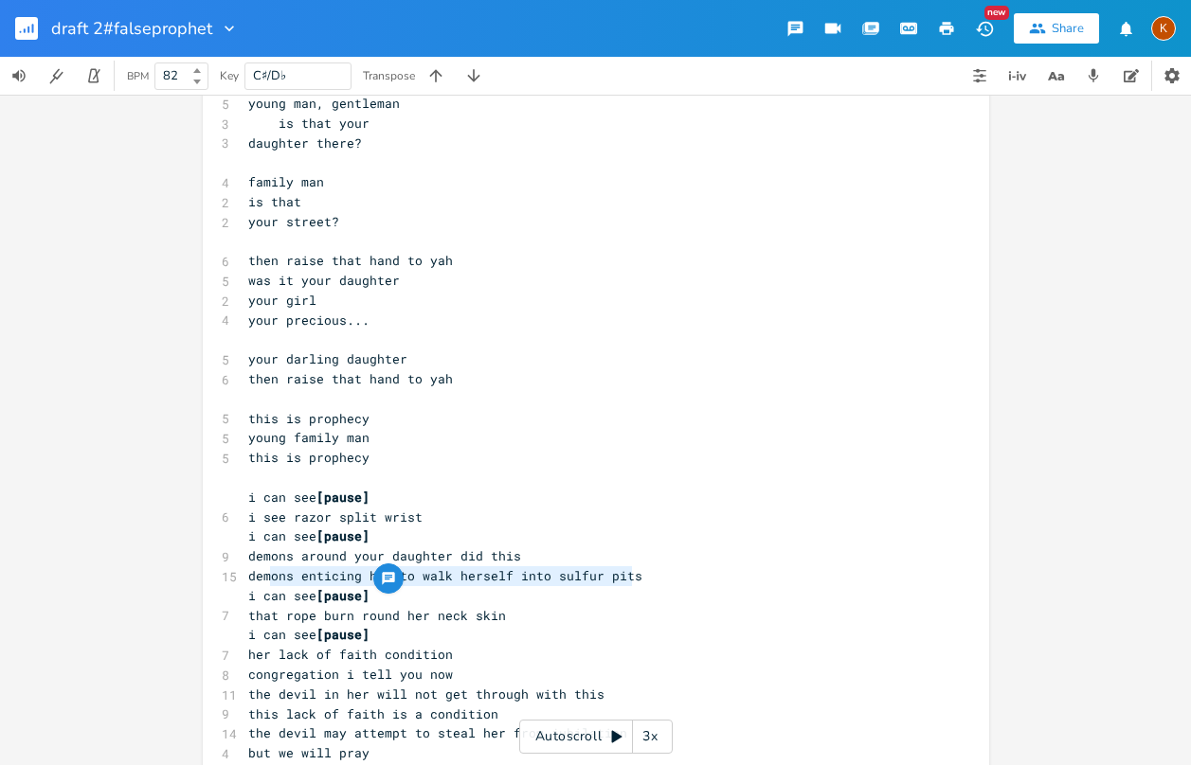
type textarea "demons enticing her to walk herself into sulfur pits"
drag, startPoint x: 646, startPoint y: 582, endPoint x: 235, endPoint y: 570, distance: 411.3
click at [235, 570] on div "demons enticing her to walk herself into sulfur pits x [NOTES] : 186 i dont hav…" at bounding box center [596, 641] width 786 height 4671
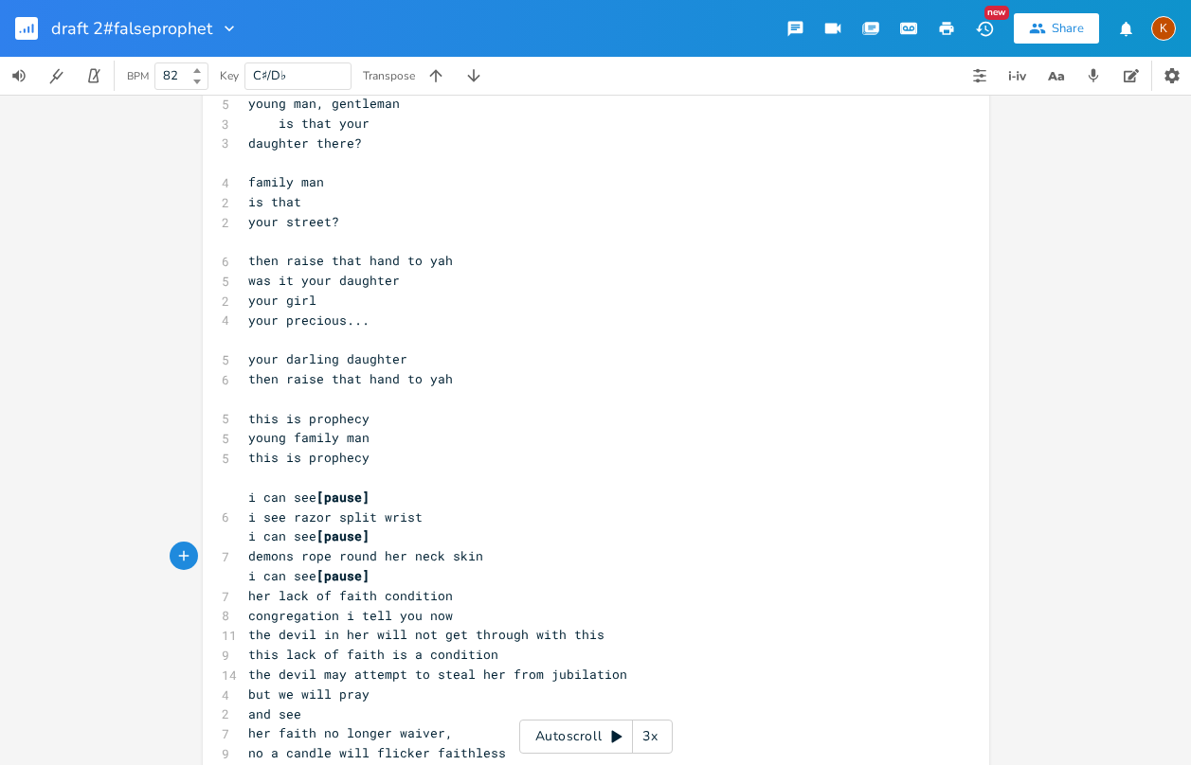
scroll to position [1895, 0]
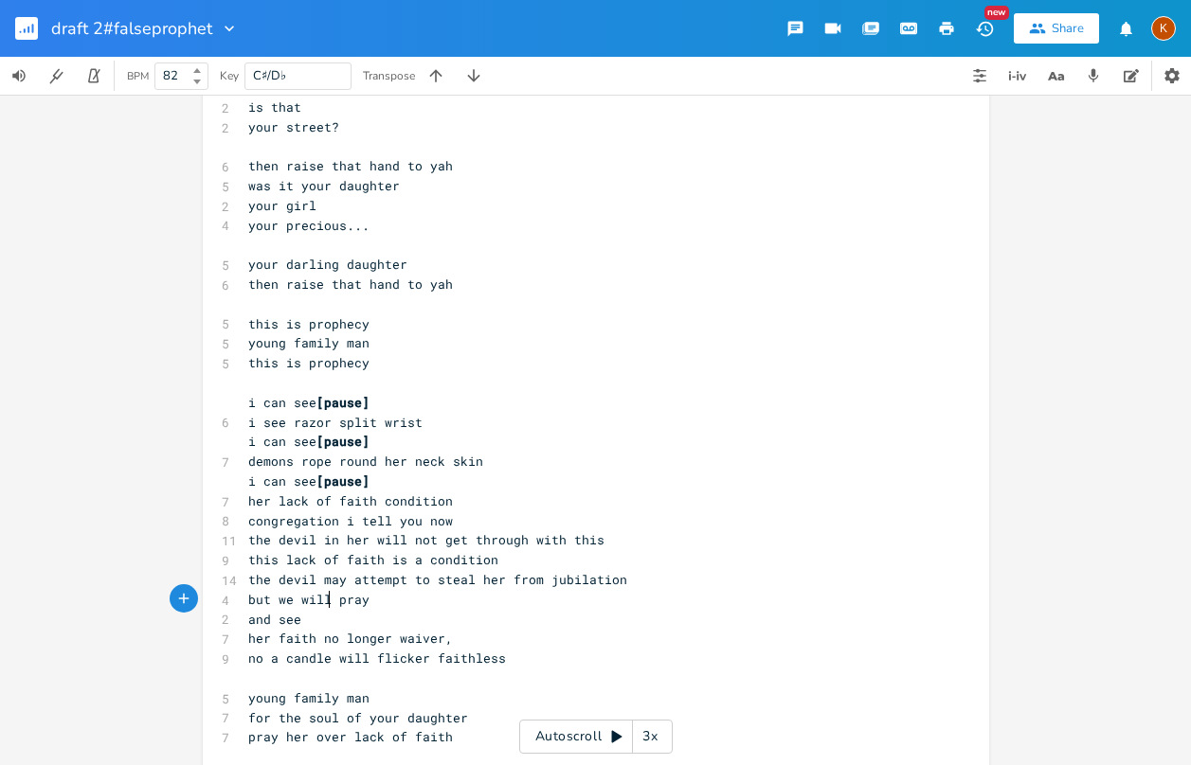
click at [320, 605] on span "but we will pray" at bounding box center [308, 599] width 121 height 17
type textarea "must"
click at [272, 661] on span "no a candle will flicker faithless" at bounding box center [377, 658] width 258 height 17
click at [405, 664] on span "no candle will flicker faithless" at bounding box center [369, 658] width 243 height 17
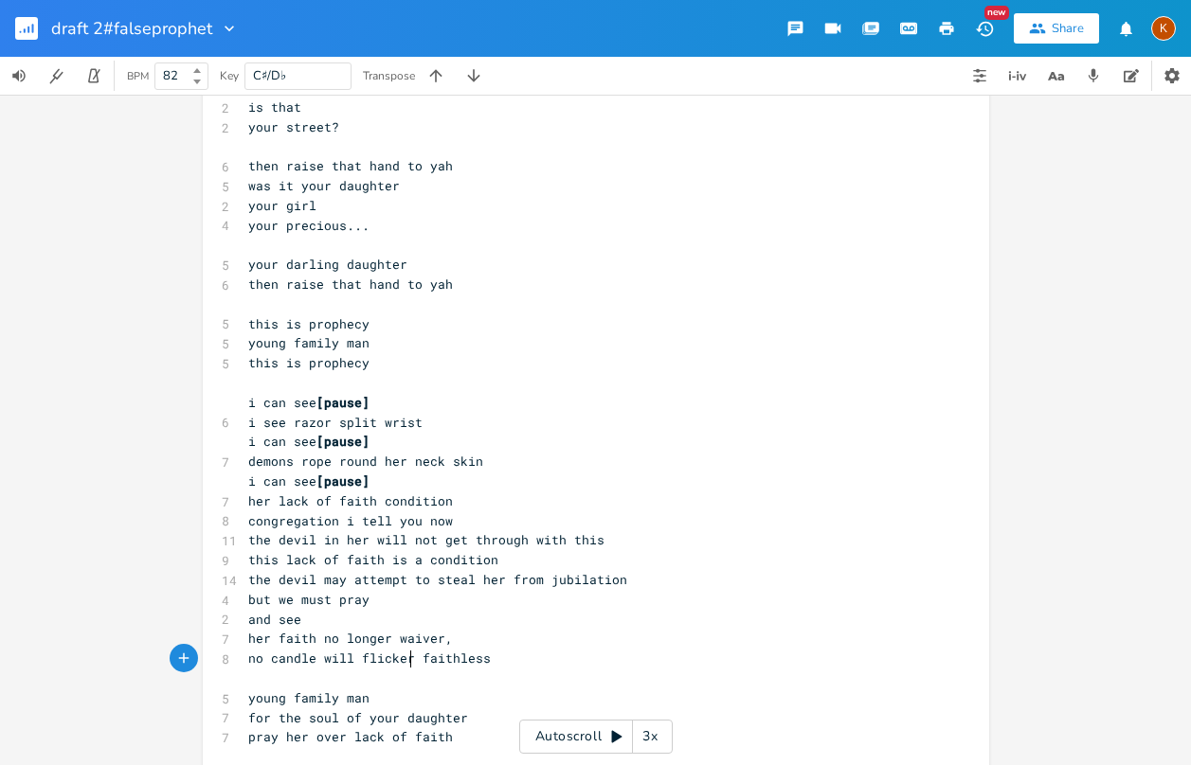
click at [347, 658] on span "no candle will flicker faithless" at bounding box center [369, 658] width 243 height 17
type textarea "even fuckin"
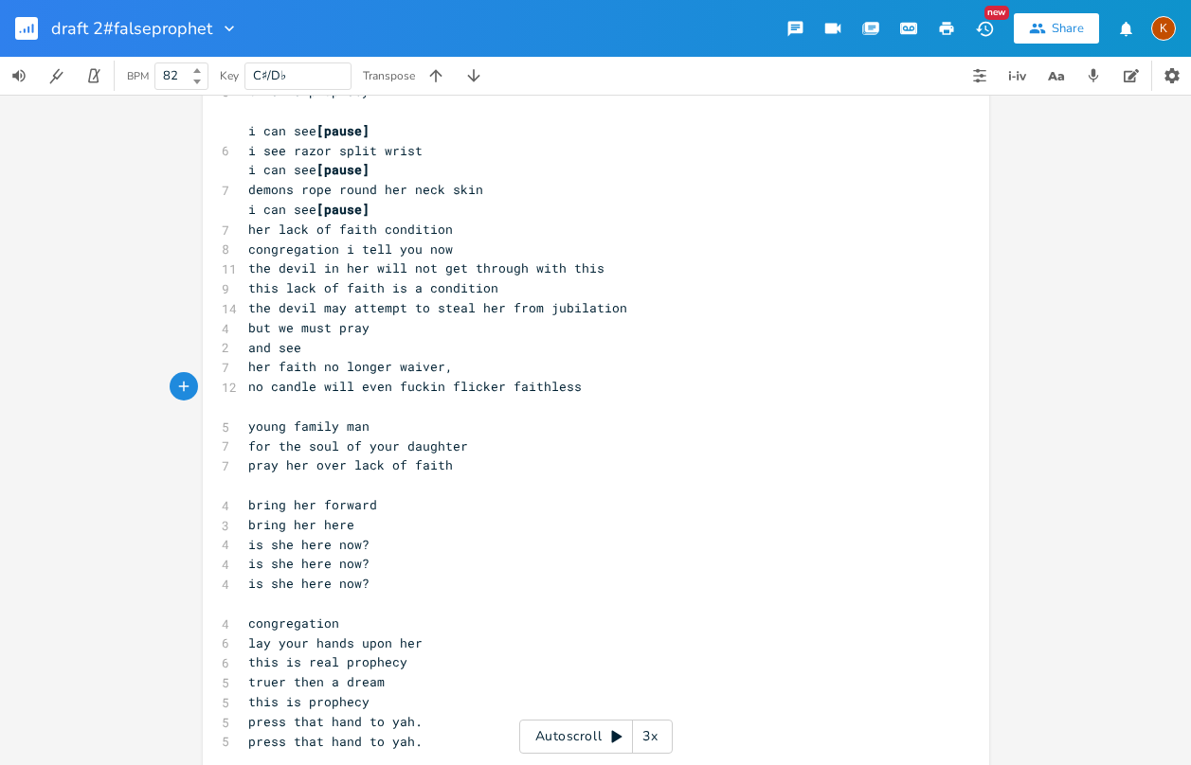
scroll to position [2179, 0]
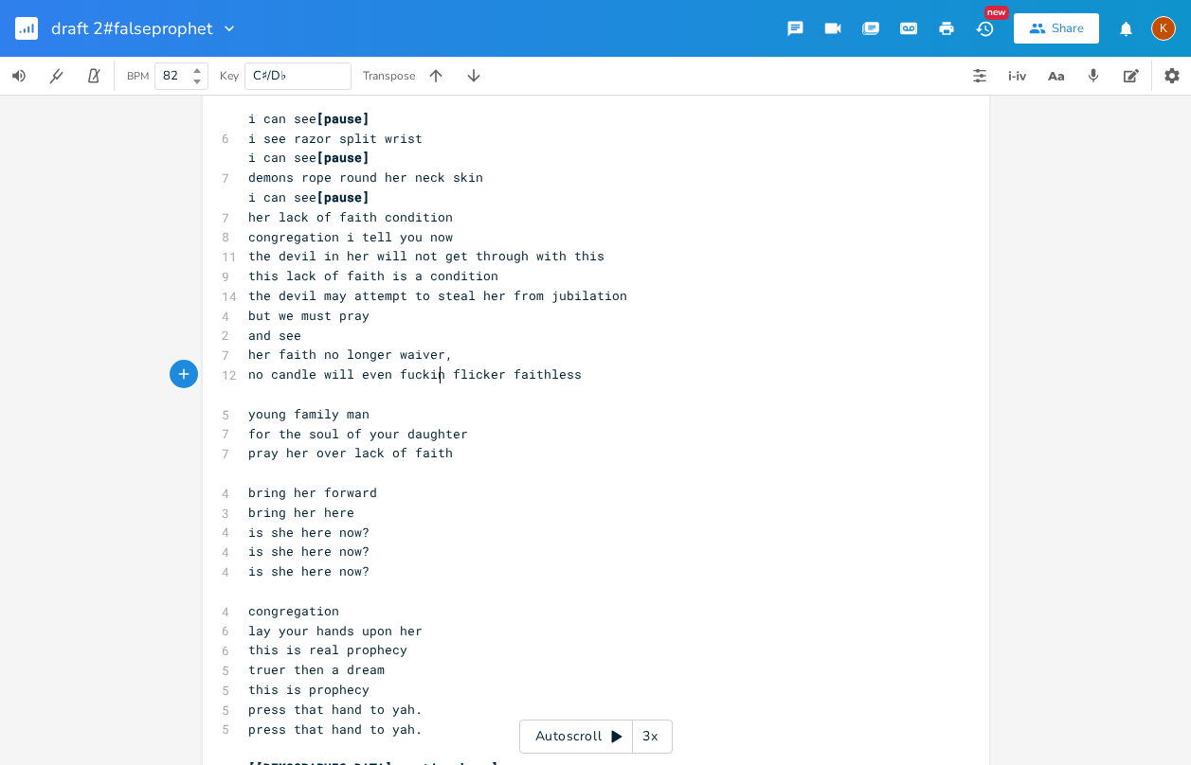
click at [378, 568] on pre "is she here now?" at bounding box center [586, 572] width 684 height 20
type textarea "...."
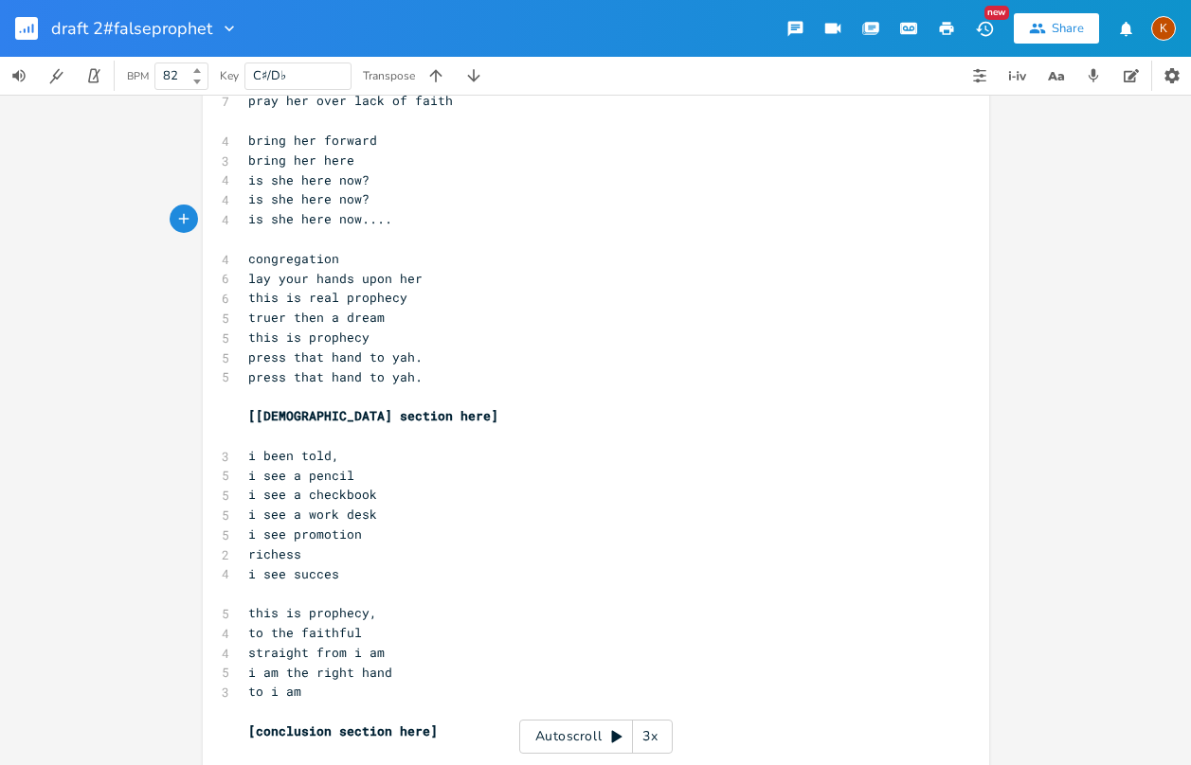
scroll to position [2558, 0]
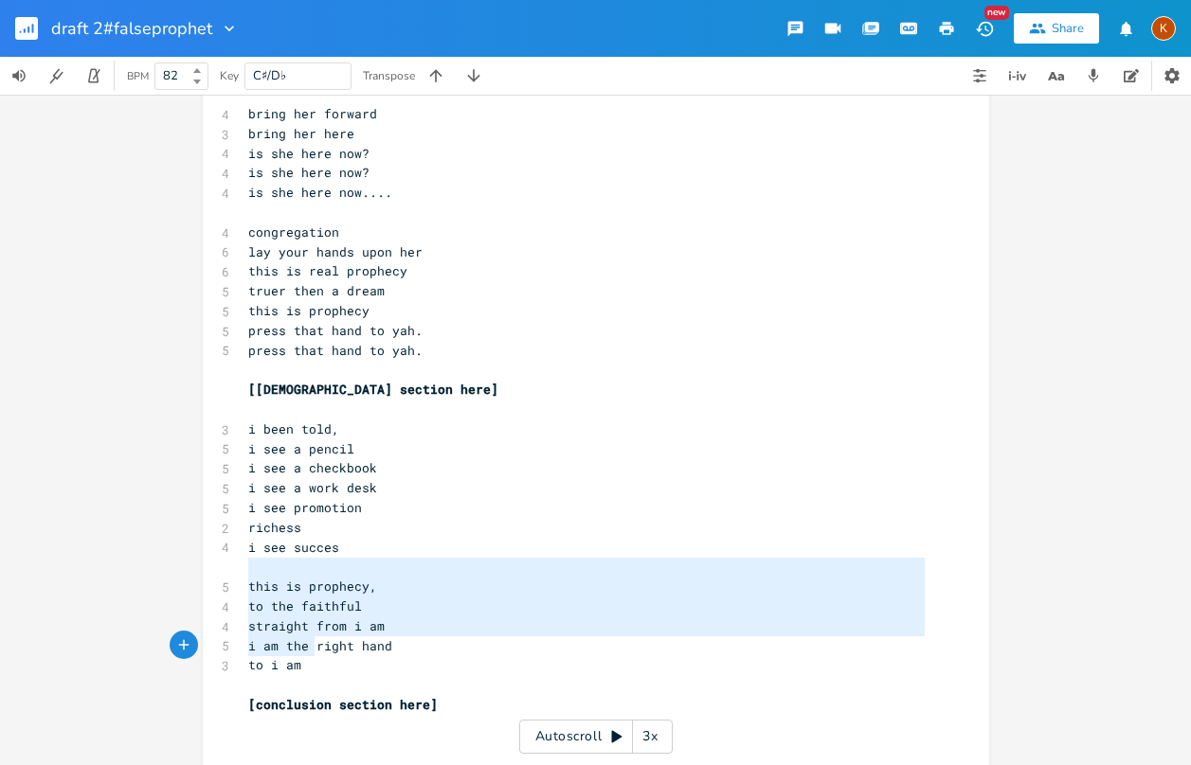
type textarea "this is prophecy, to the faithful straight from i am i am the right hand to i am"
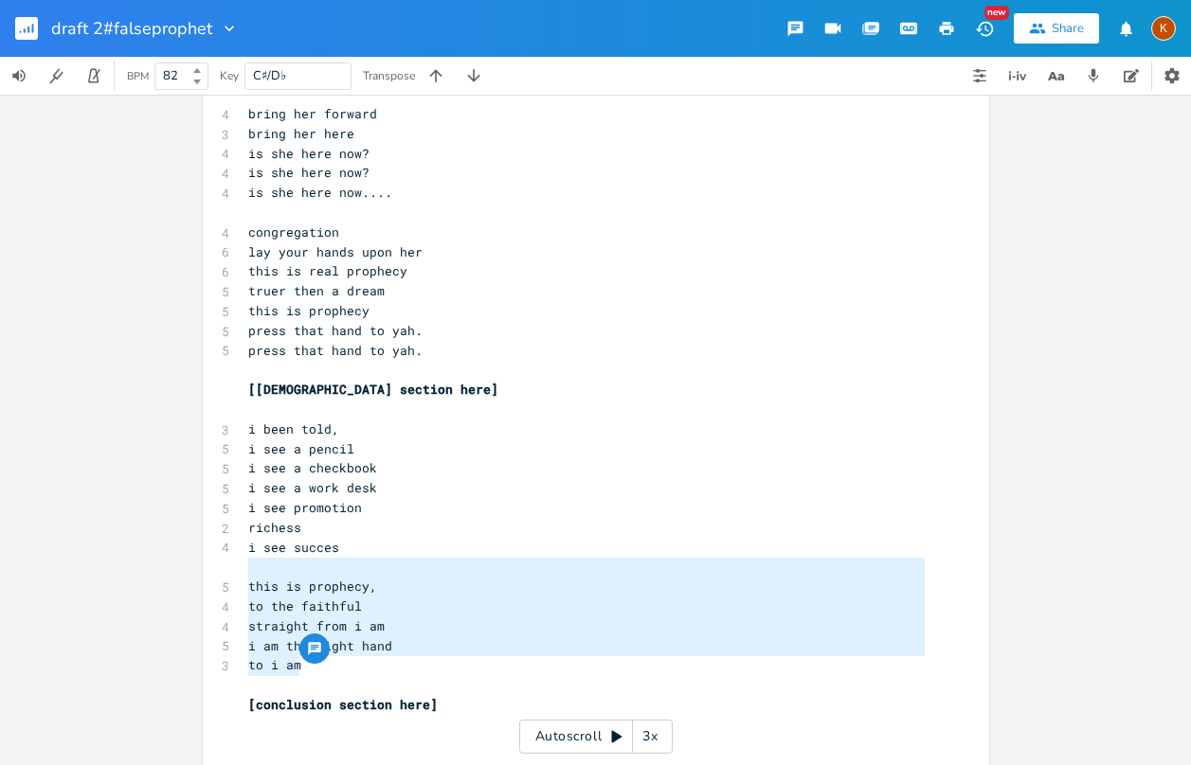
drag, startPoint x: 242, startPoint y: 562, endPoint x: 316, endPoint y: 664, distance: 126.8
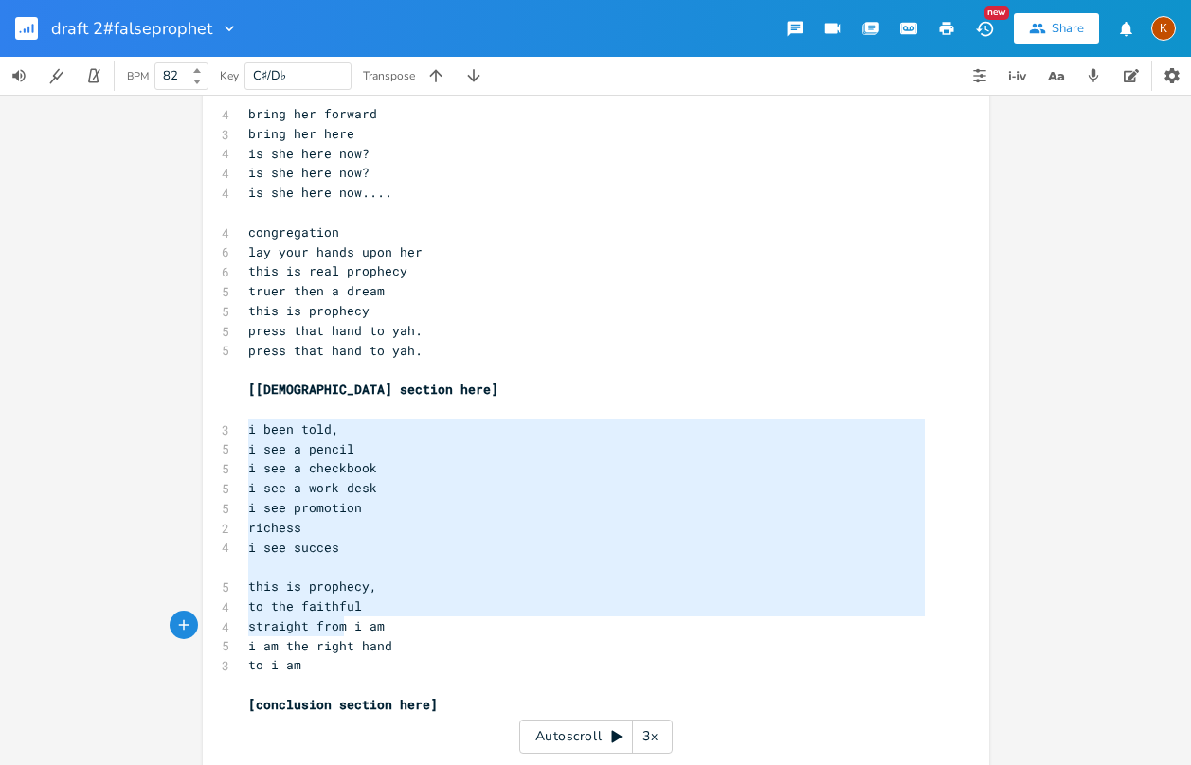
type textarea "i been told, i see a pencil i see a checkbook i see a work desk i see promotion…"
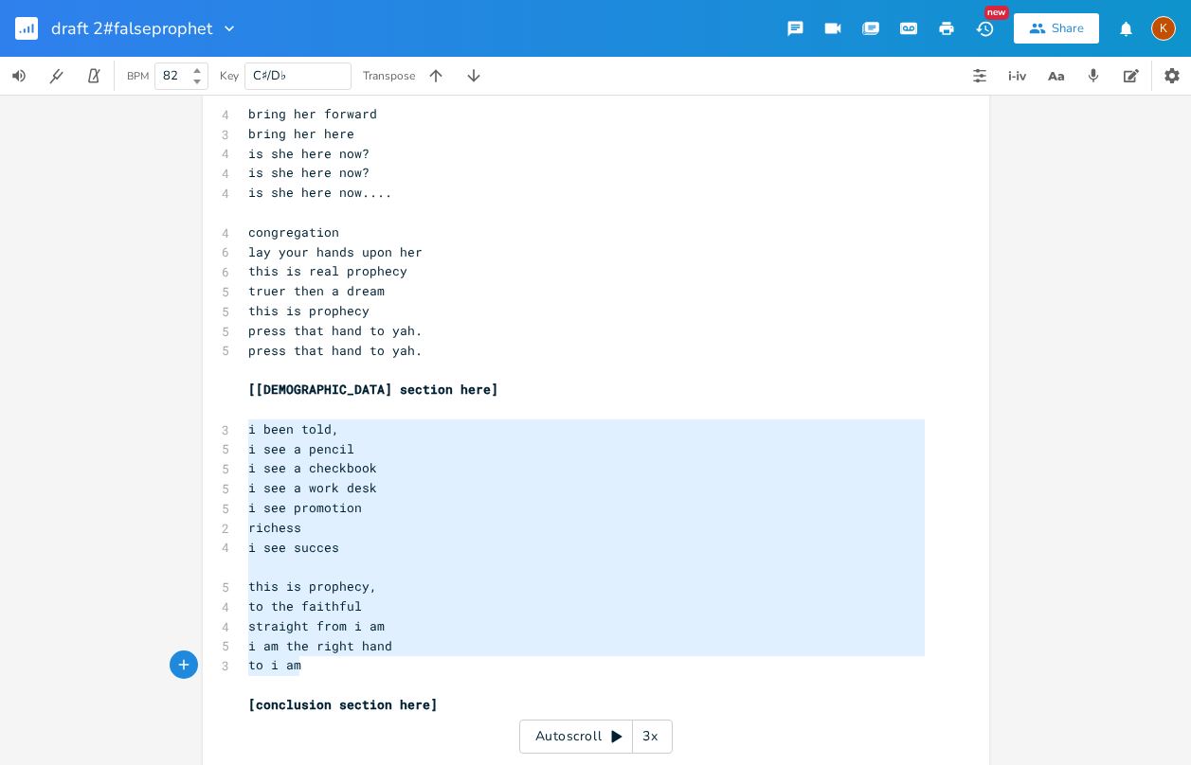
drag, startPoint x: 238, startPoint y: 426, endPoint x: 341, endPoint y: 665, distance: 260.1
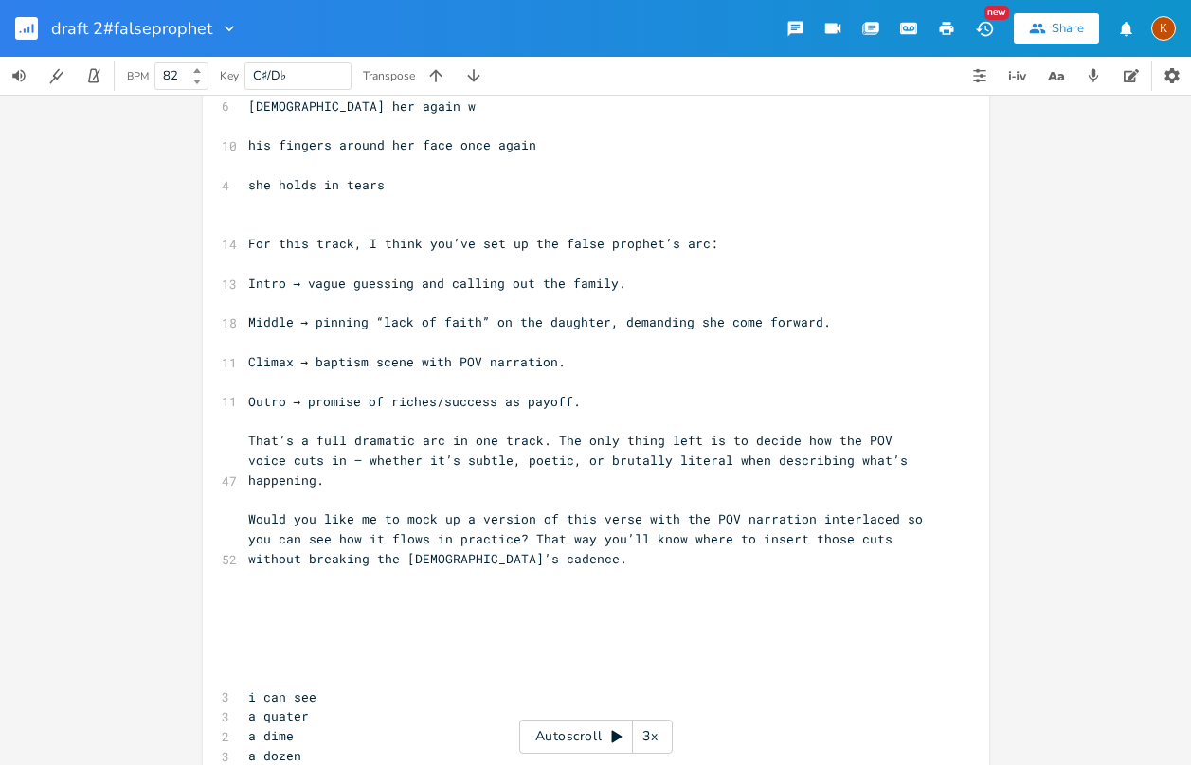
scroll to position [3410, 0]
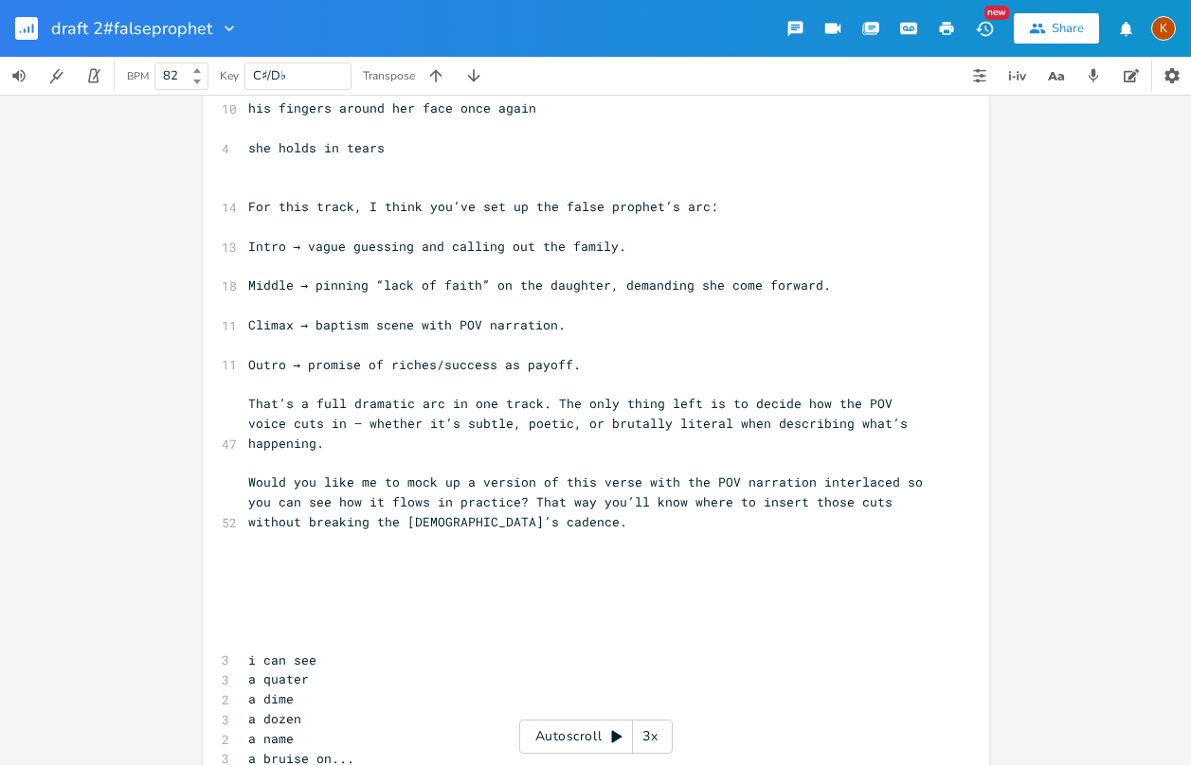
click at [305, 573] on pre "​" at bounding box center [586, 581] width 684 height 20
paste textarea "x"
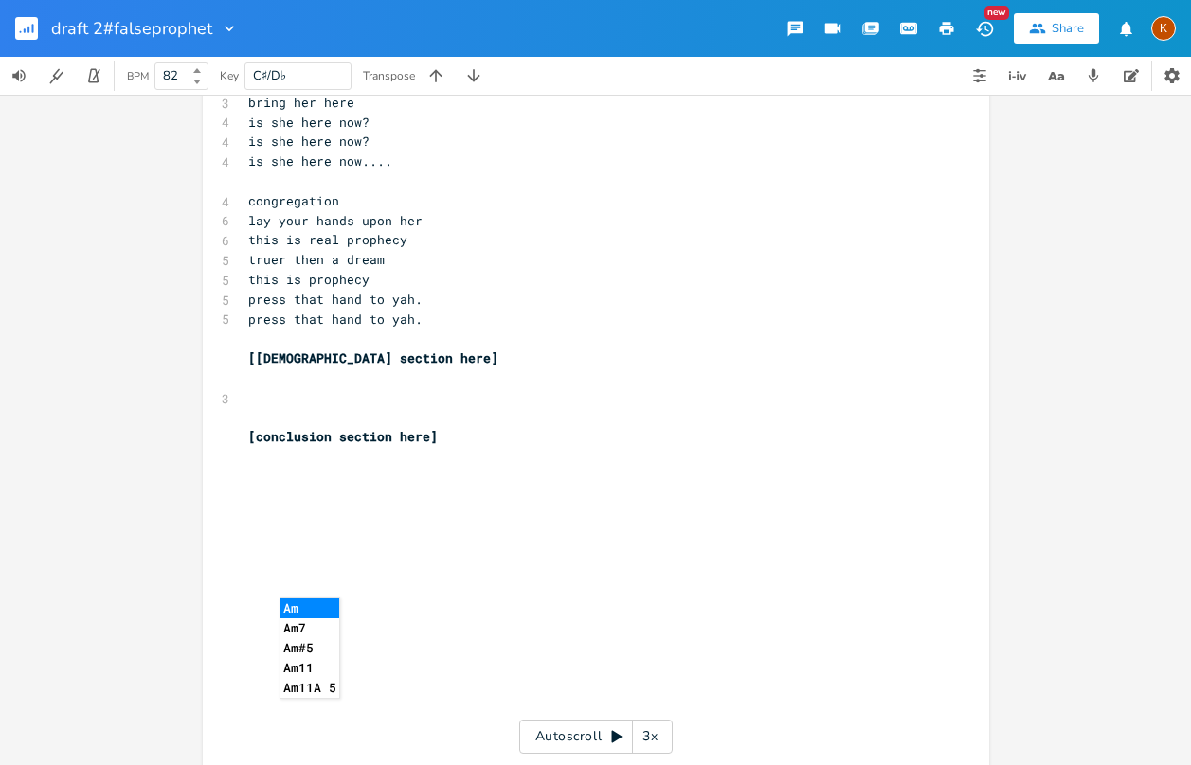
scroll to position [2478, 0]
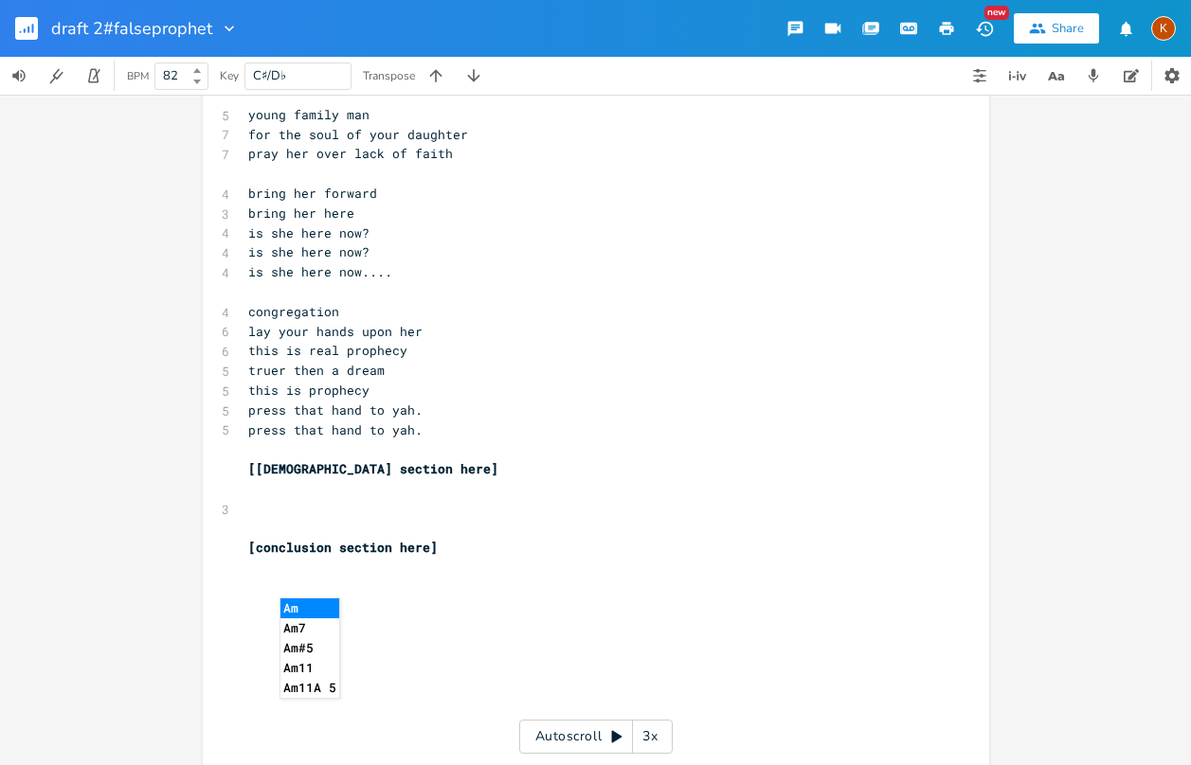
click at [262, 513] on pre "​" at bounding box center [586, 509] width 684 height 20
type textarea "xxxxxxxxxxxx"
click at [246, 606] on pre "​" at bounding box center [586, 608] width 684 height 20
type textarea "xxxxxxxxxxxxxx"
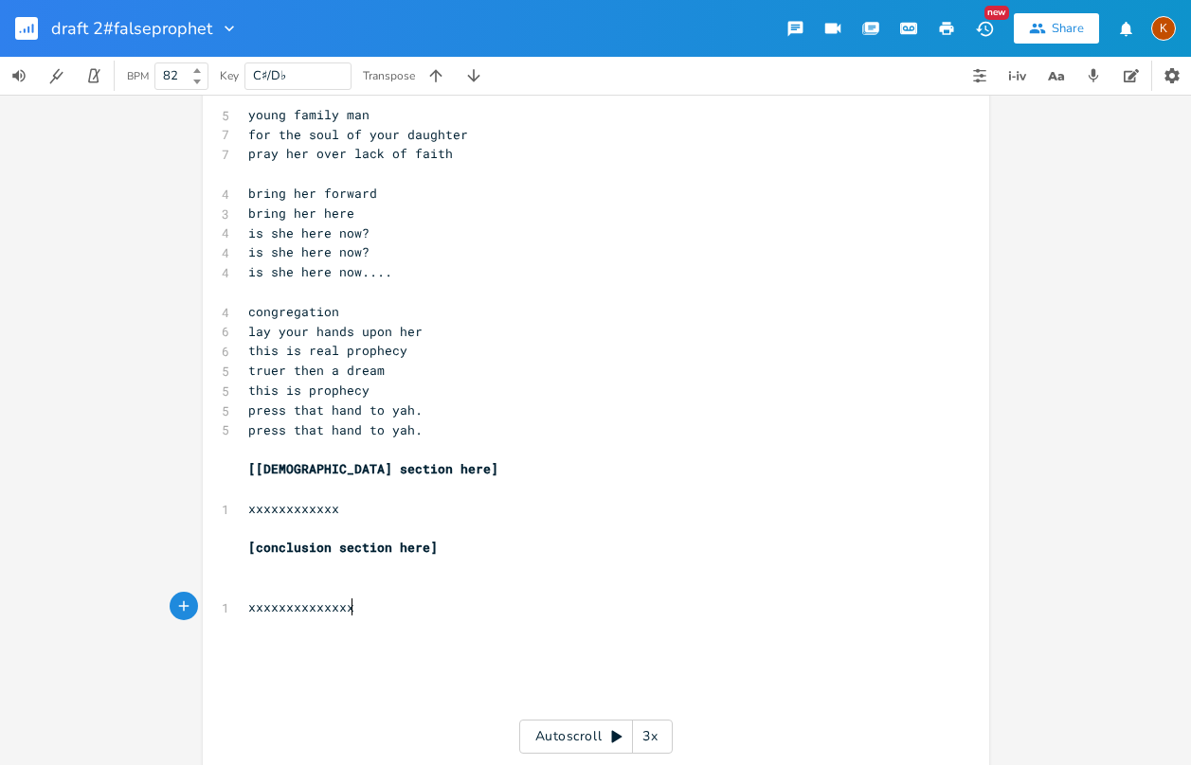
click at [531, 670] on pre "​" at bounding box center [586, 667] width 684 height 20
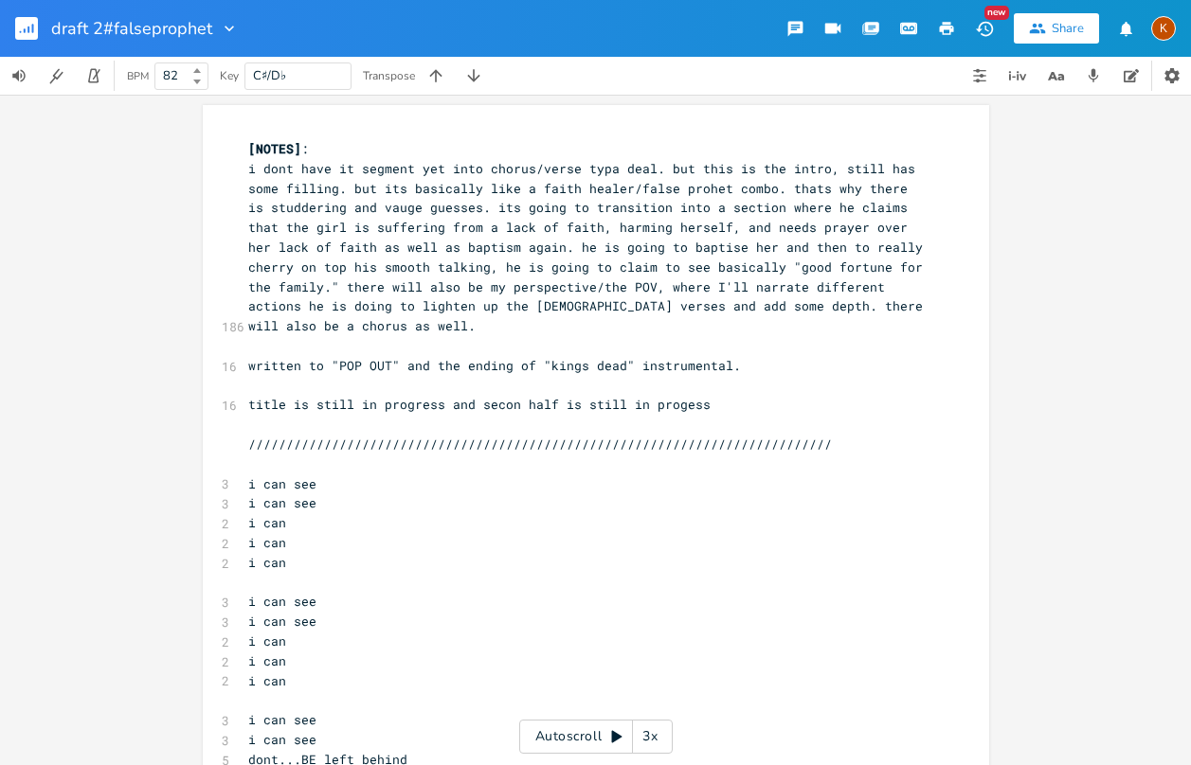
scroll to position [0, 0]
click at [33, 22] on rect "button" at bounding box center [26, 28] width 23 height 23
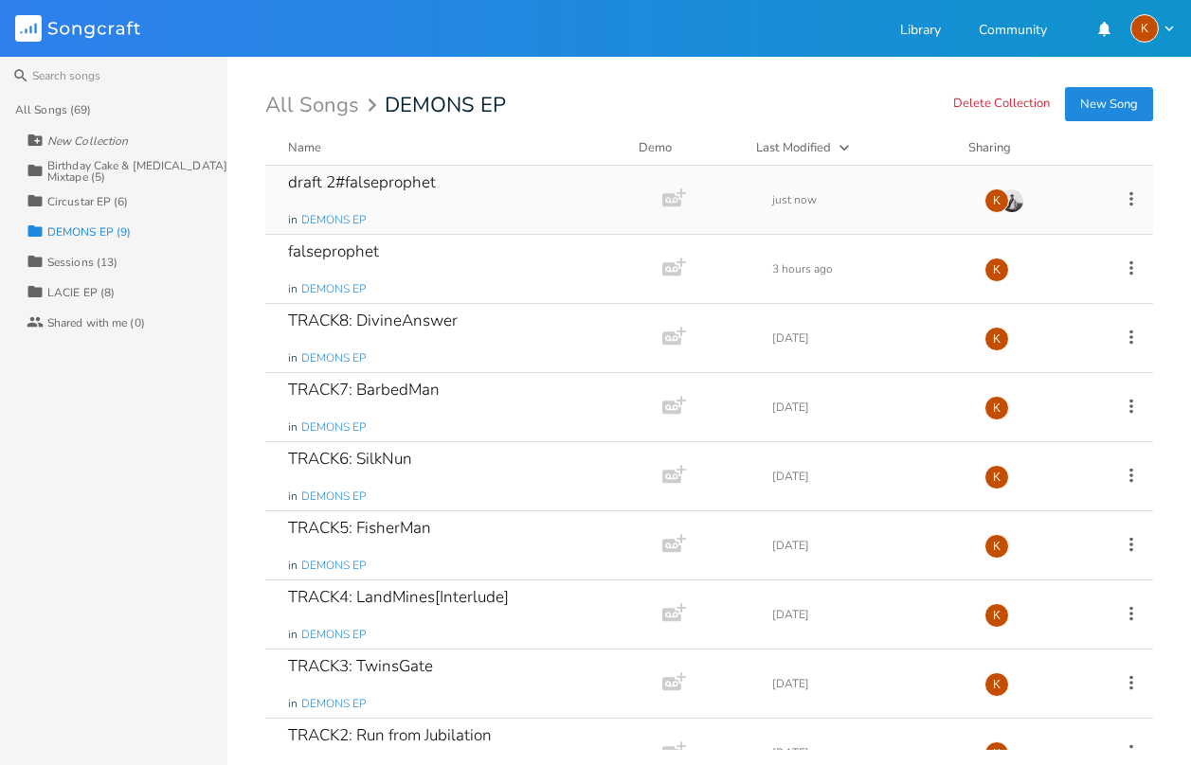
click at [862, 223] on div "draft 2#falseprophet in DEMONS EP Add Demo just now K" at bounding box center [709, 200] width 888 height 69
click at [880, 220] on div "draft 2#falseprophet in DEMONS EP Add Demo just now K" at bounding box center [709, 200] width 888 height 69
click at [856, 185] on div "draft 2#falseprophet in DEMONS EP Add Demo just now K" at bounding box center [709, 200] width 888 height 69
click at [493, 234] on div "draft 2#falseprophet in DEMONS EP Add Demo just now K" at bounding box center [709, 200] width 888 height 69
click at [72, 259] on div "Sessions (13)" at bounding box center [82, 262] width 70 height 11
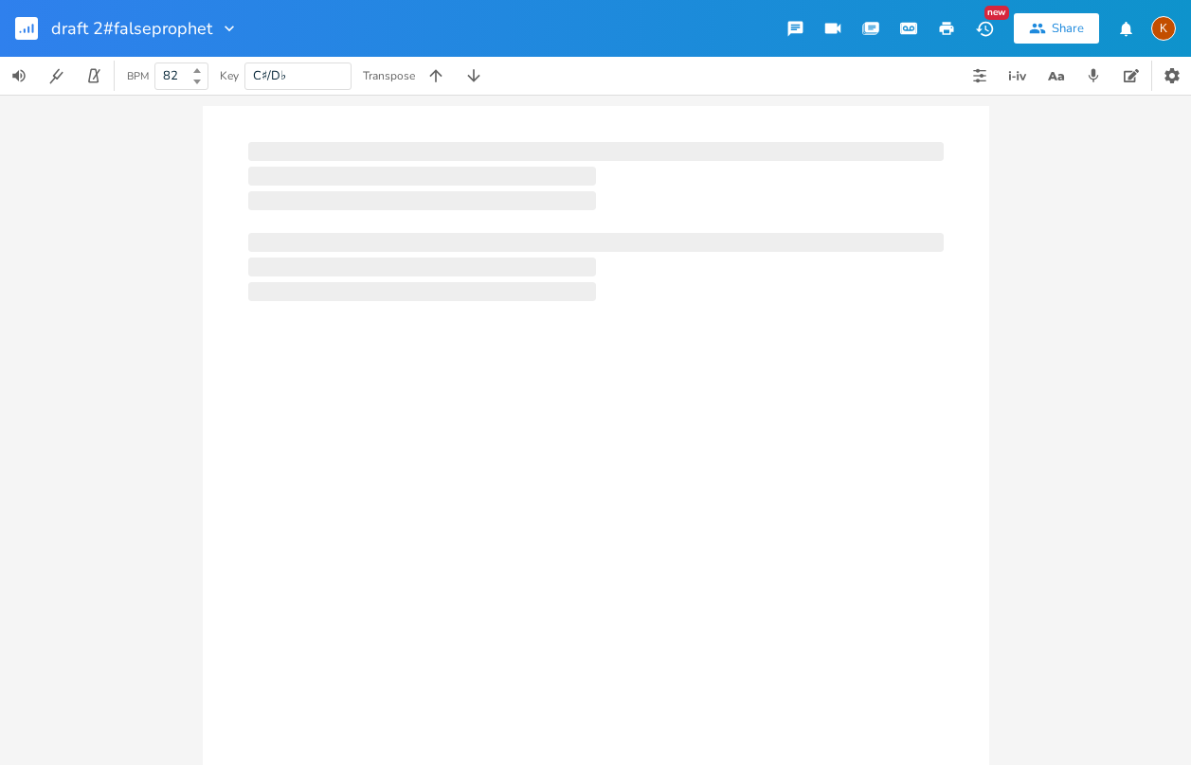
click at [91, 229] on div "xxxxxxxxxx ​ Autoscroll 3x" at bounding box center [595, 430] width 1191 height 671
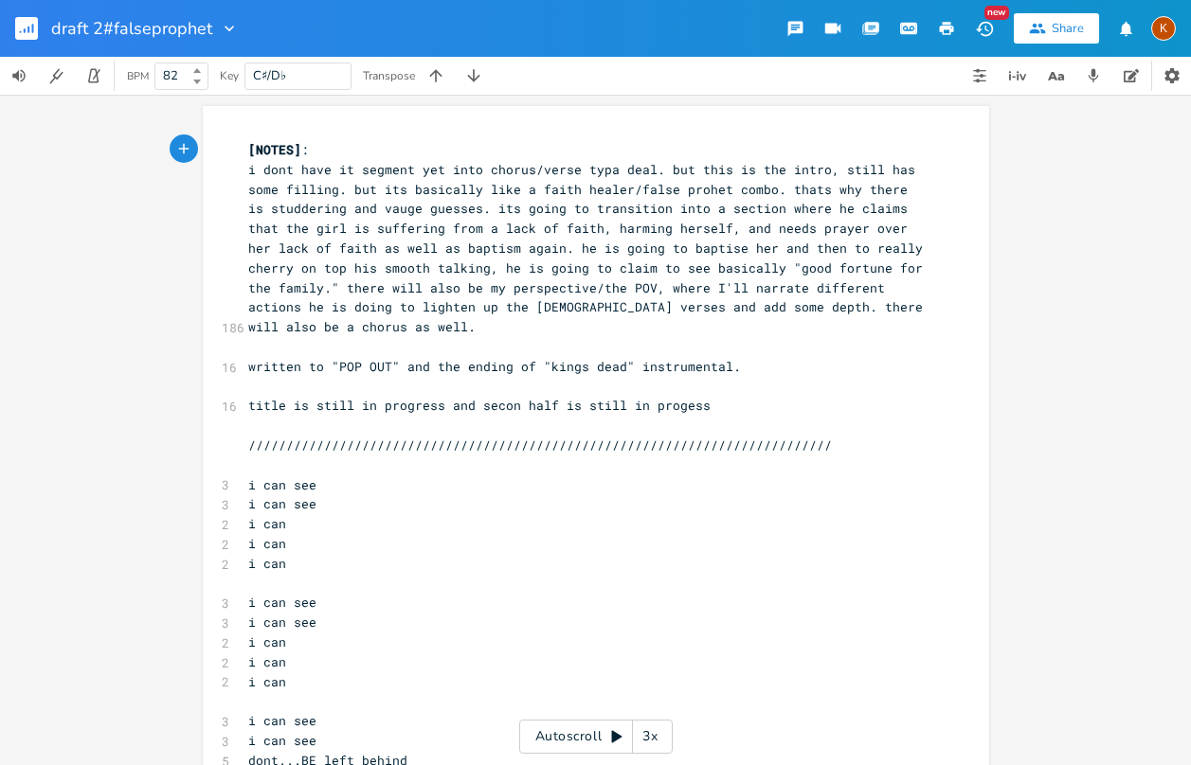
click at [984, 27] on icon "button" at bounding box center [985, 29] width 20 height 20
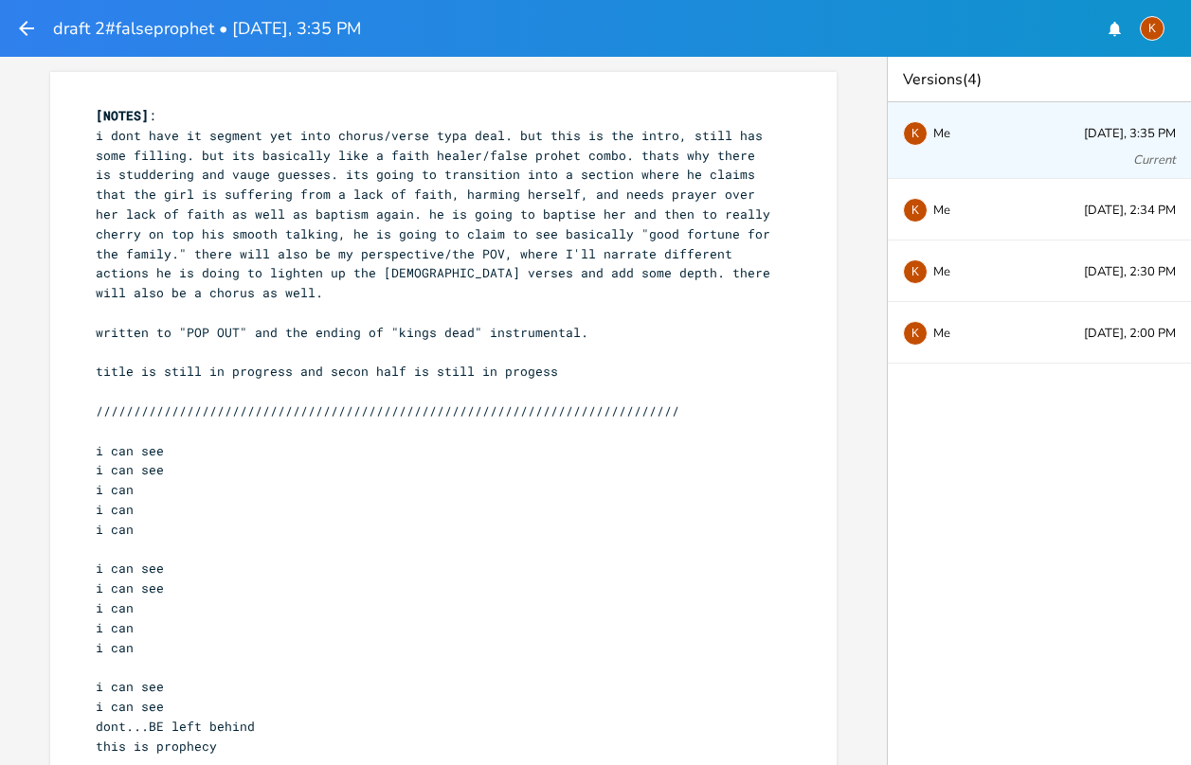
click at [28, 27] on icon "button" at bounding box center [26, 28] width 23 height 23
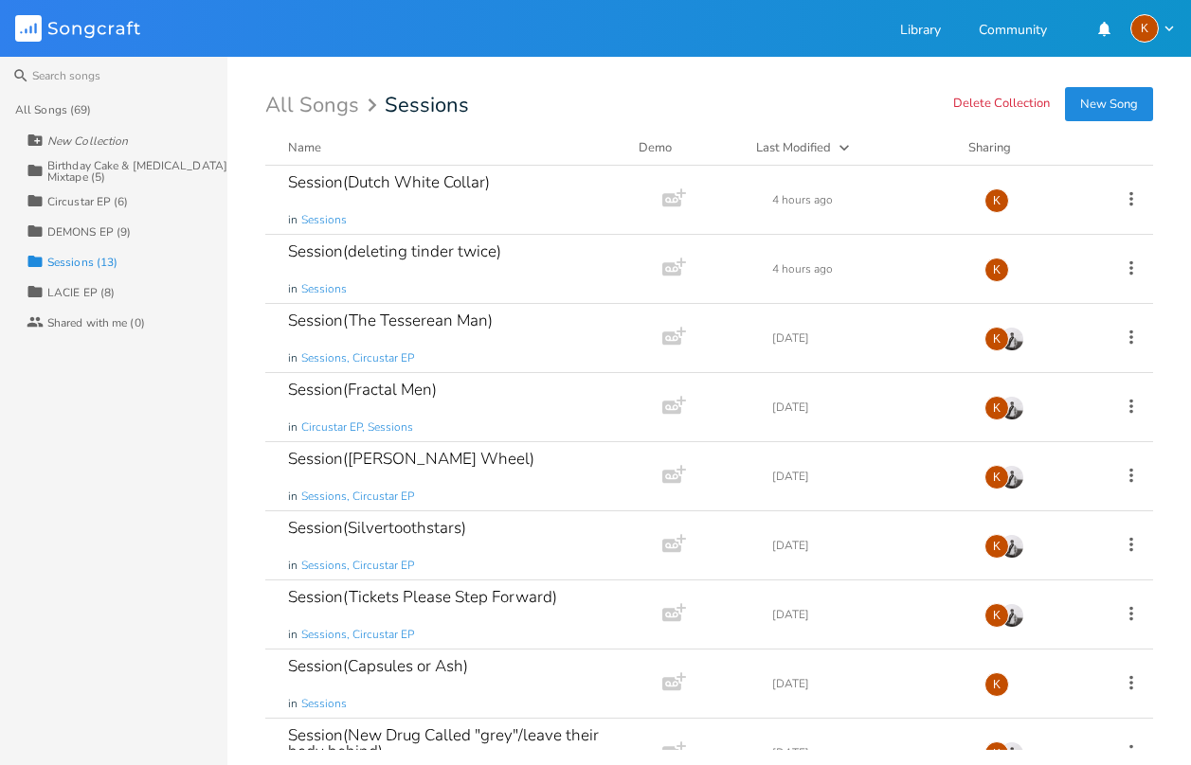
click at [97, 224] on div "Collection DEMONS EP (9)" at bounding box center [127, 231] width 201 height 30
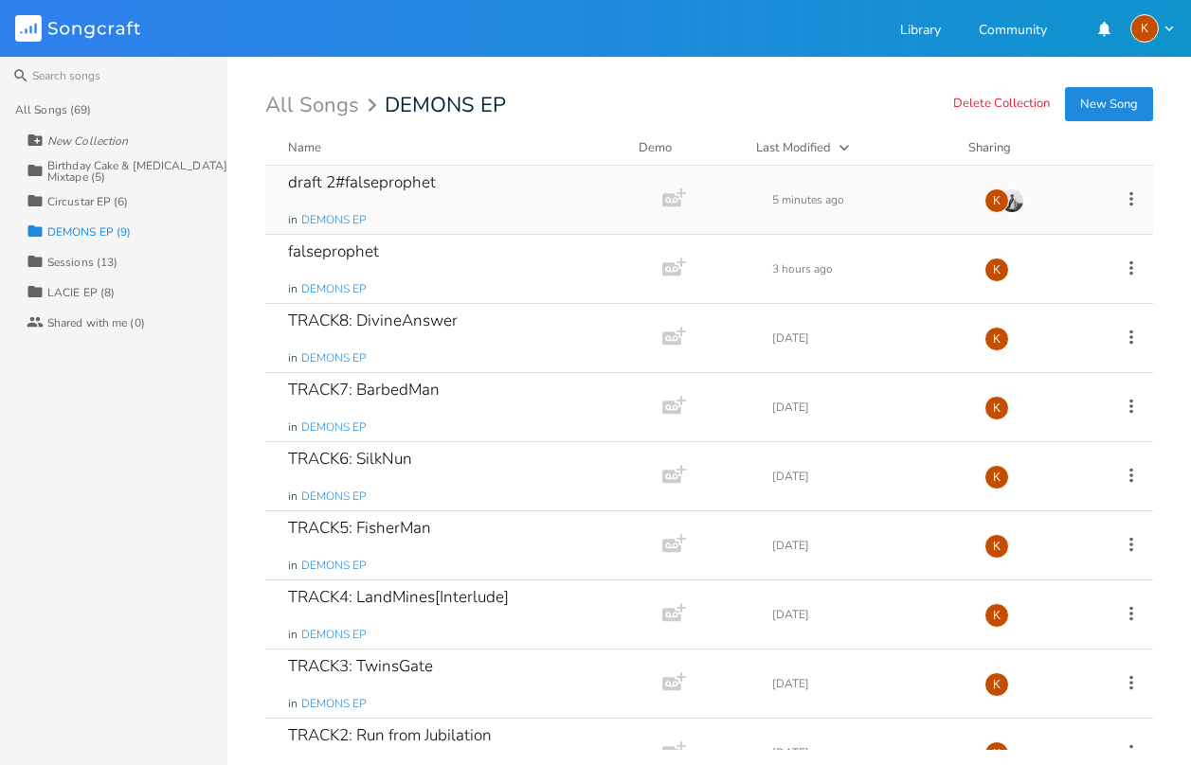
click at [837, 216] on div "draft 2#falseprophet in DEMONS EP Add Demo 5 minutes ago K" at bounding box center [709, 200] width 888 height 69
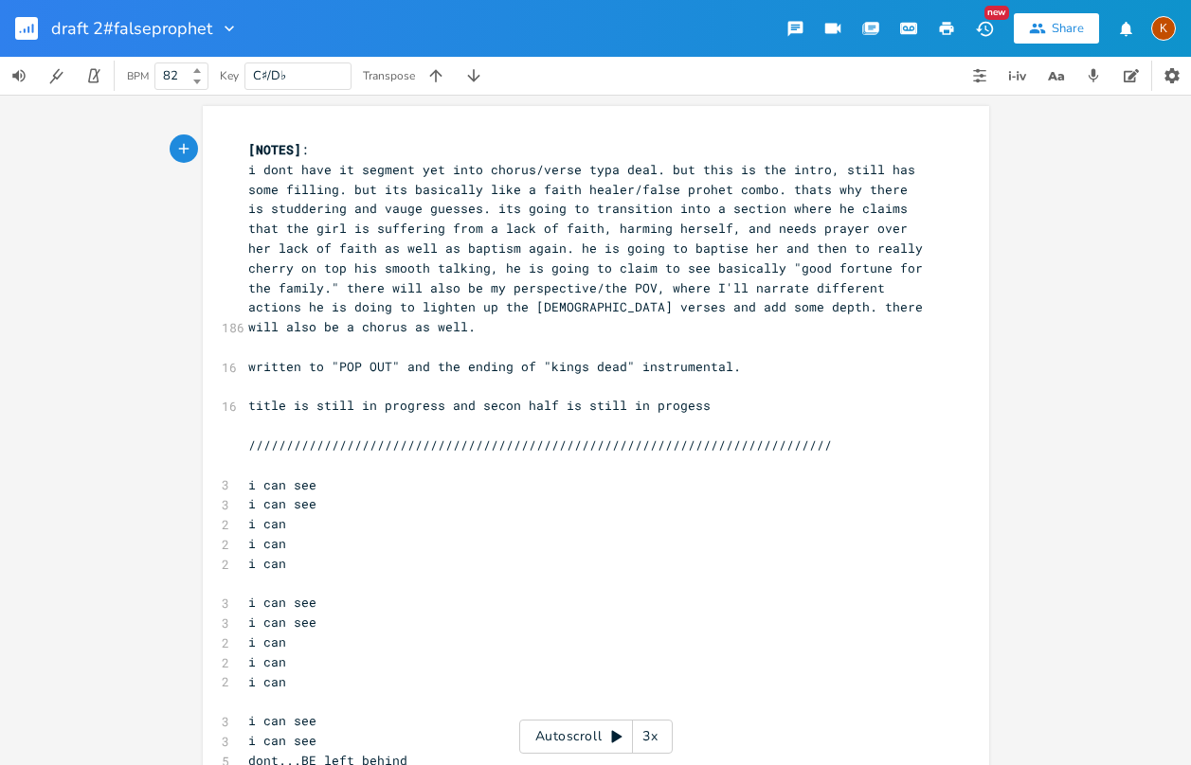
click at [30, 23] on rect "button" at bounding box center [26, 28] width 23 height 23
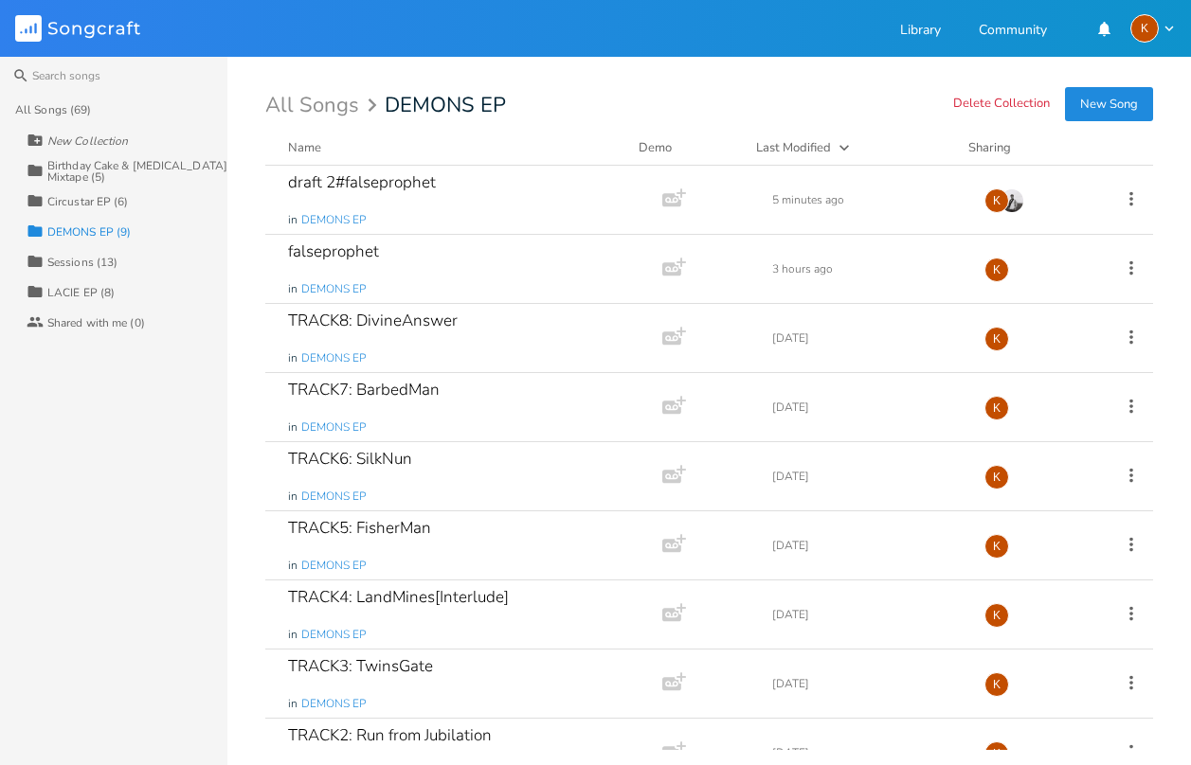
click at [96, 262] on div "Sessions (13)" at bounding box center [82, 262] width 70 height 11
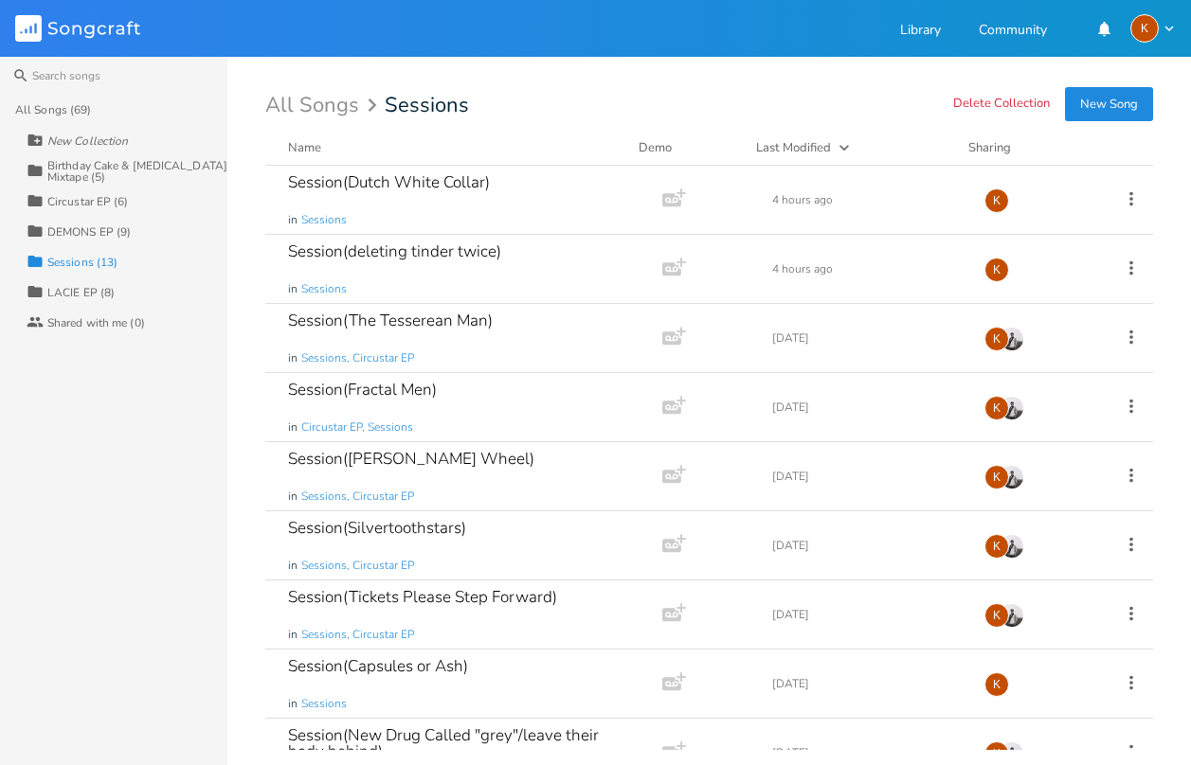
click at [81, 295] on div "LACIE EP (8)" at bounding box center [80, 292] width 67 height 11
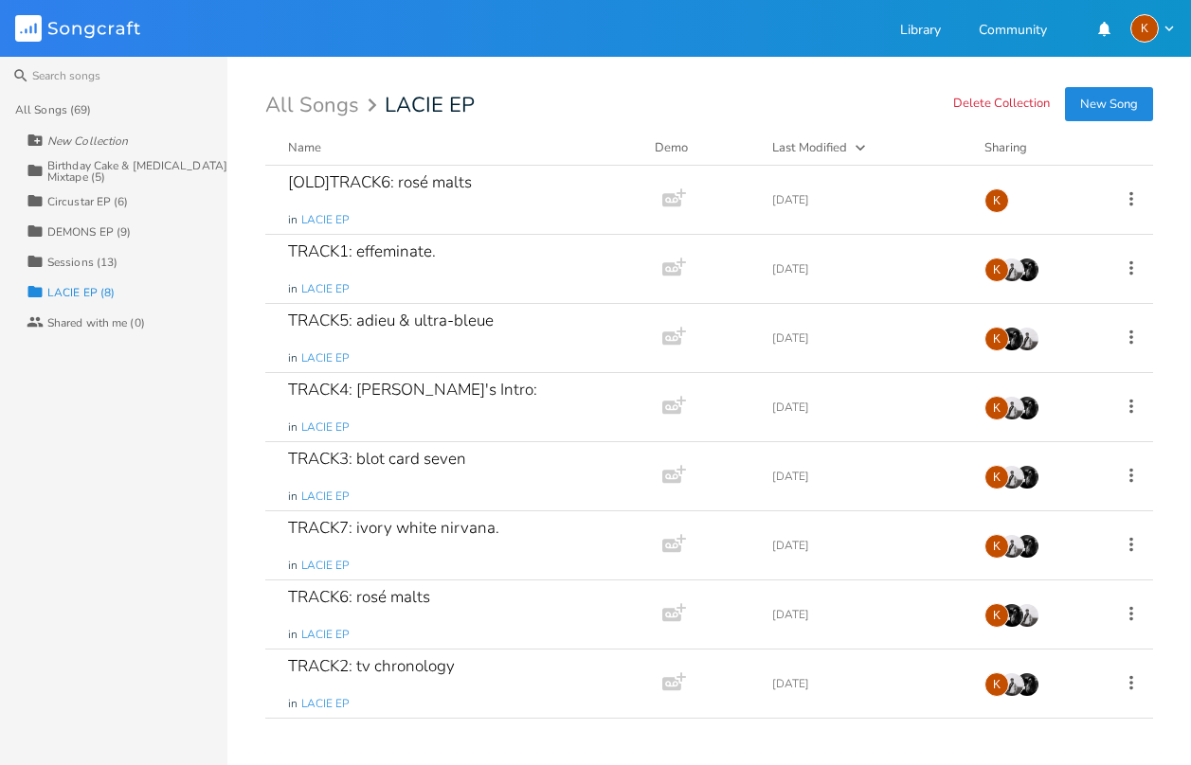
click at [81, 160] on div "Birthday Cake & [MEDICAL_DATA] Mixtape (5)" at bounding box center [137, 171] width 180 height 23
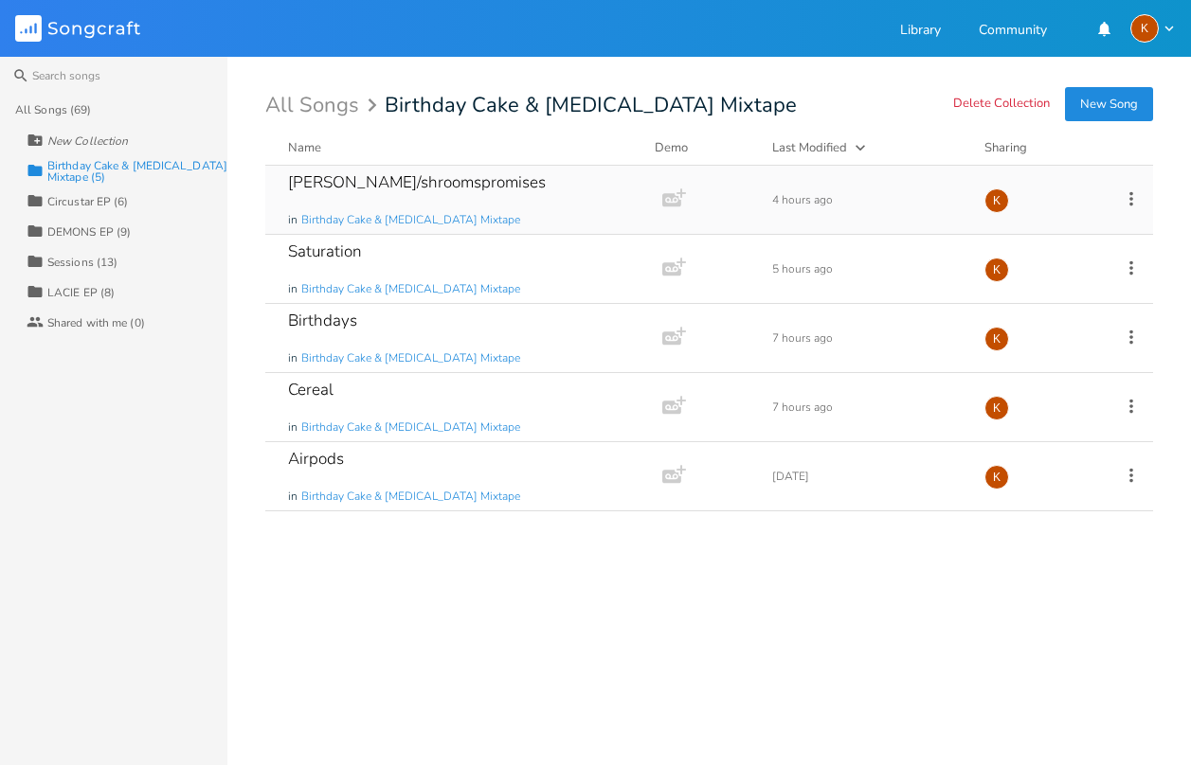
click at [1132, 186] on div "joshuatree/shroomspromises in Birthday Cake & Ammonia Mixtape Add Demo 4 hours …" at bounding box center [709, 200] width 888 height 69
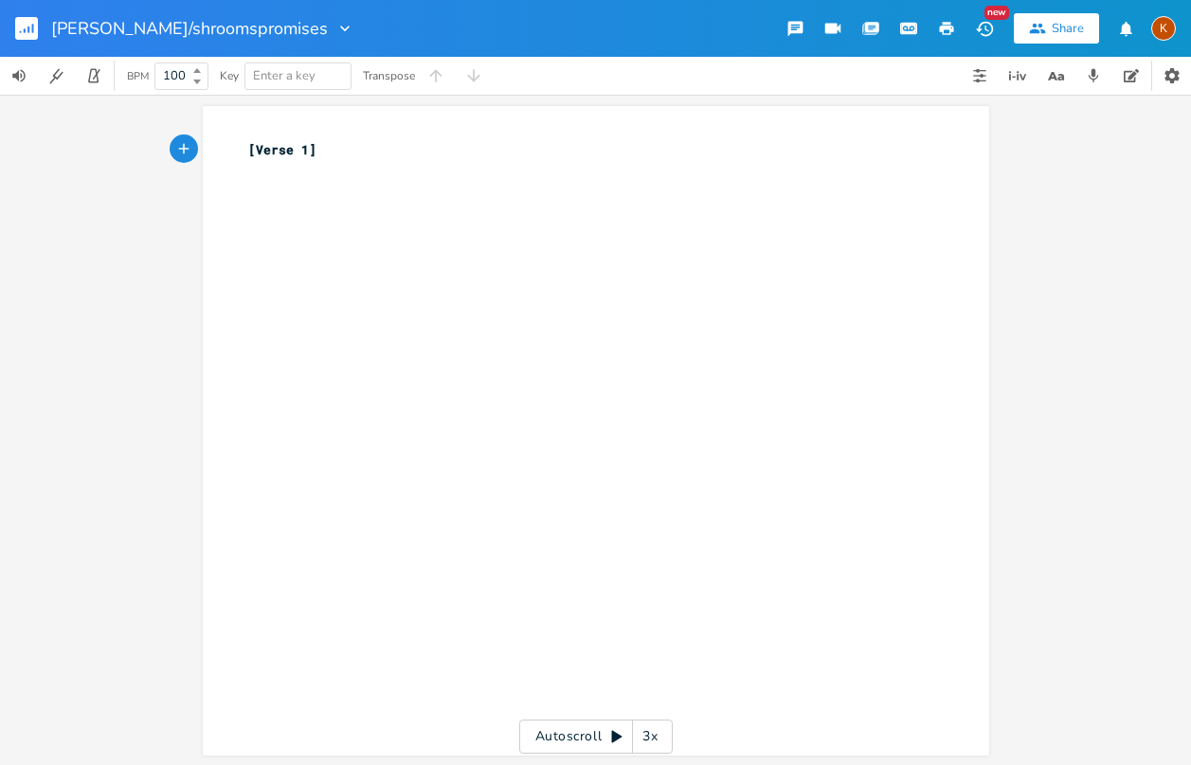
click at [354, 196] on div "xxxxxxxxxx [Verse 1] ​" at bounding box center [609, 448] width 731 height 625
type textarea "vb"
type textarea "breifer nivrana"
